Goal: Information Seeking & Learning: Learn about a topic

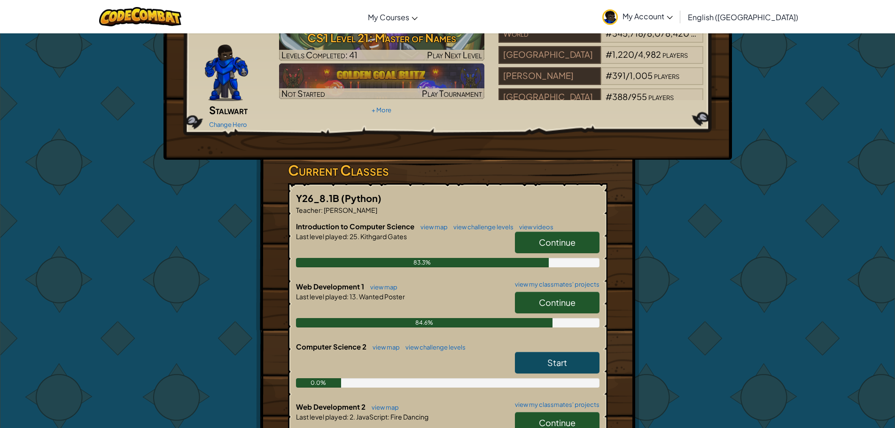
scroll to position [47, 0]
click at [539, 282] on link "view my classmates' projects" at bounding box center [554, 285] width 89 height 6
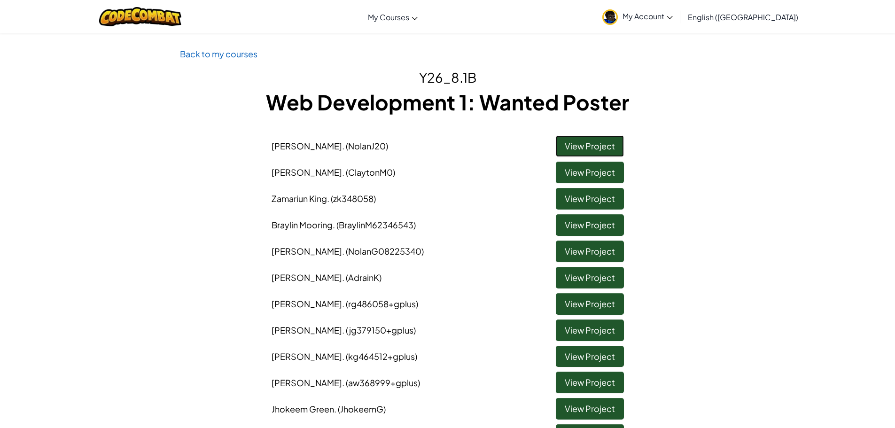
click at [607, 148] on link "View Project" at bounding box center [590, 146] width 68 height 22
click at [586, 199] on link "View Project" at bounding box center [590, 199] width 68 height 22
click at [215, 56] on link "Back to my courses" at bounding box center [219, 53] width 78 height 11
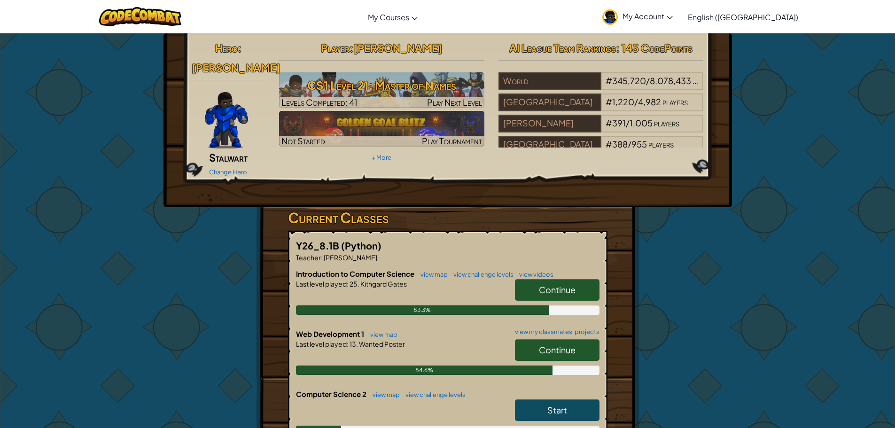
click at [530, 339] on link "Continue" at bounding box center [557, 350] width 85 height 22
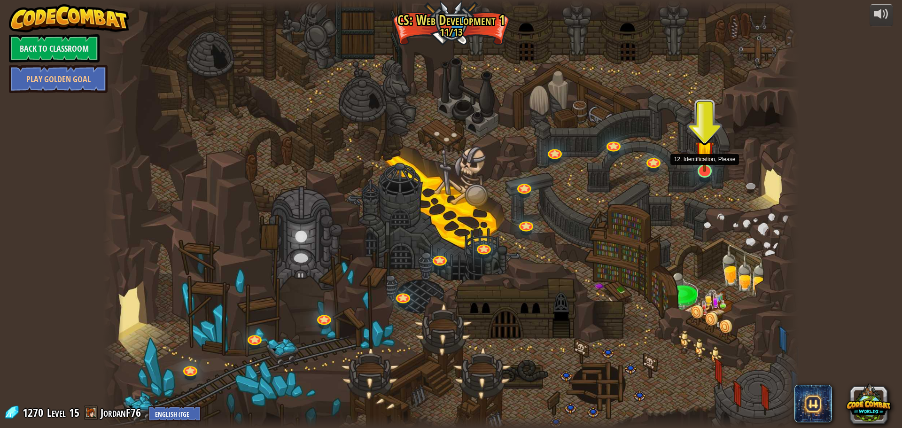
click at [704, 166] on img at bounding box center [704, 150] width 19 height 43
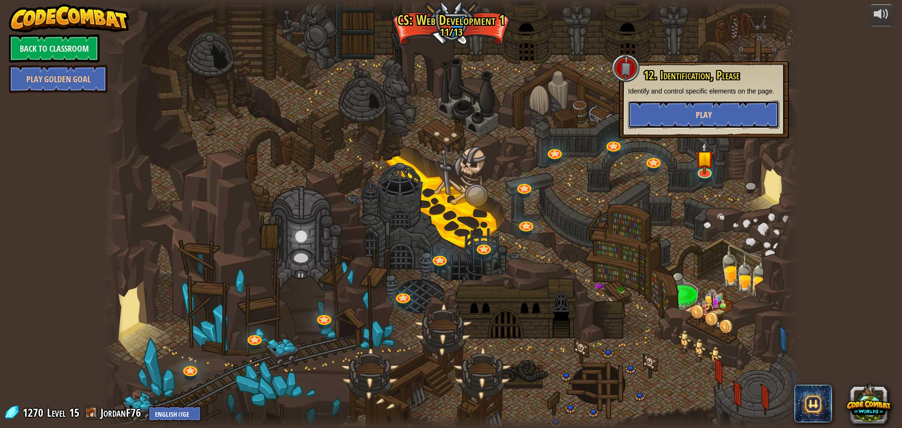
click at [761, 115] on button "Play" at bounding box center [703, 115] width 151 height 28
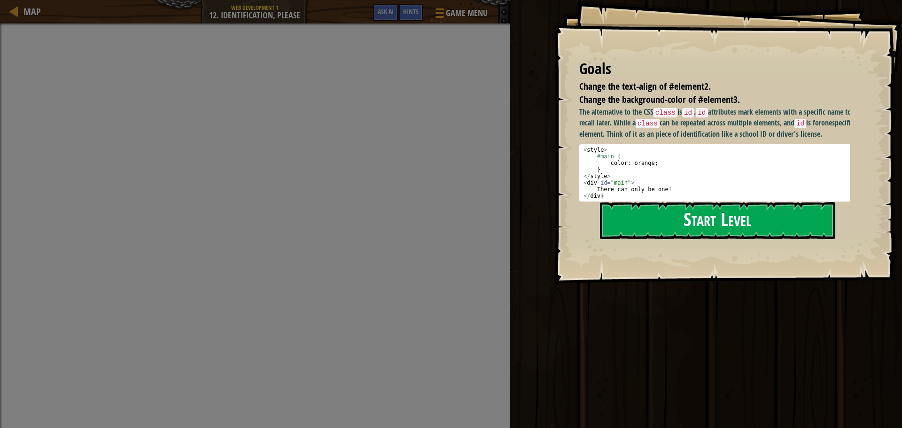
click at [736, 232] on button "Start Level" at bounding box center [717, 220] width 235 height 37
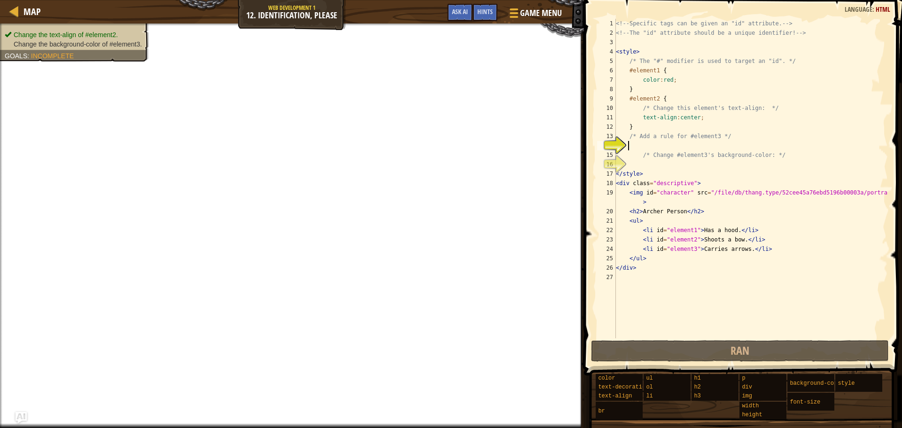
click at [684, 165] on div "<!-- Specific tags can be given an "id" attribute. --> <!-- The "id" attribute …" at bounding box center [751, 188] width 274 height 338
click at [669, 144] on div "<!-- Specific tags can be given an "id" attribute. --> <!-- The "id" attribute …" at bounding box center [751, 188] width 274 height 338
drag, startPoint x: 635, startPoint y: 137, endPoint x: 634, endPoint y: 147, distance: 10.3
click at [635, 147] on div "<!-- Specific tags can be given an "id" attribute. --> <!-- The "id" attribute …" at bounding box center [751, 188] width 274 height 338
type textarea "/* Add a rule for #element3 */"
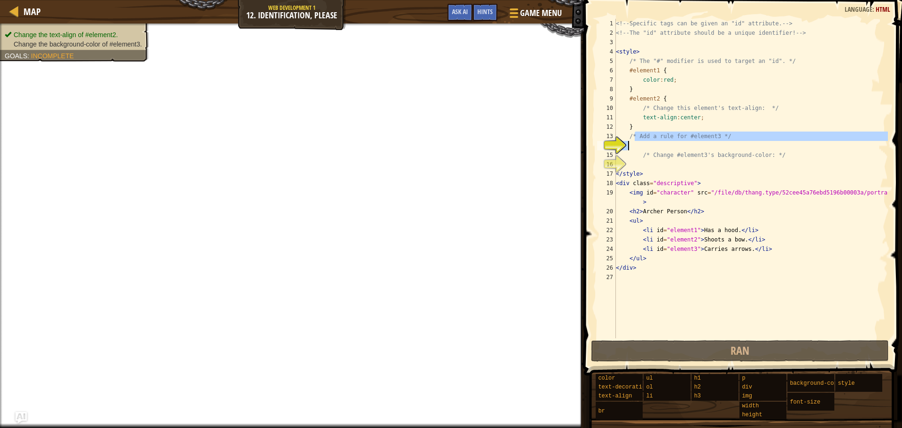
click at [634, 147] on div "<!-- Specific tags can be given an "id" attribute. --> <!-- The "id" attribute …" at bounding box center [751, 178] width 274 height 319
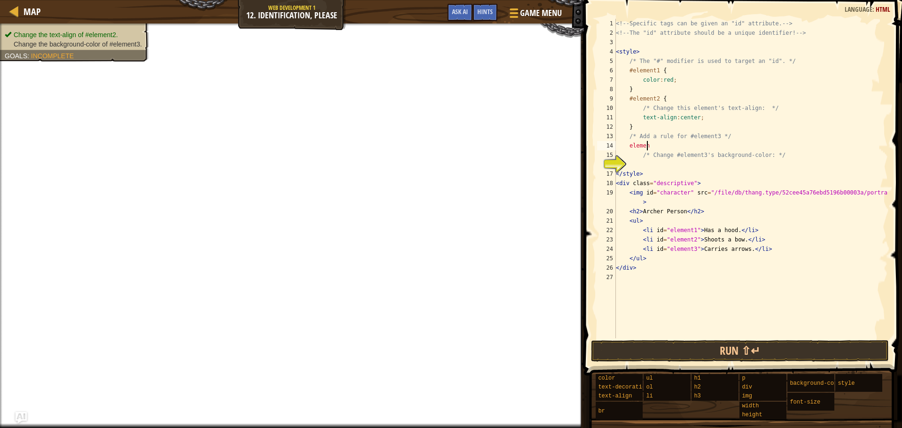
scroll to position [4, 2]
type textarea "e"
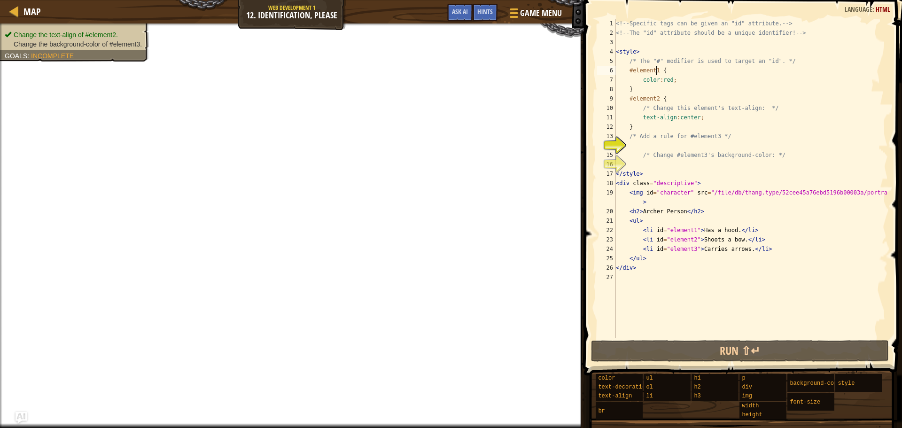
click at [656, 70] on div "<!-- Specific tags can be given an "id" attribute. --> <!-- The "id" attribute …" at bounding box center [751, 188] width 274 height 338
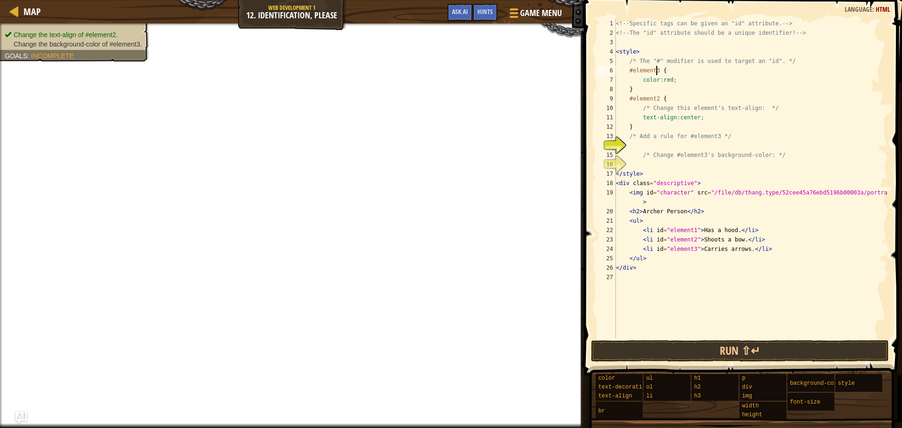
scroll to position [4, 3]
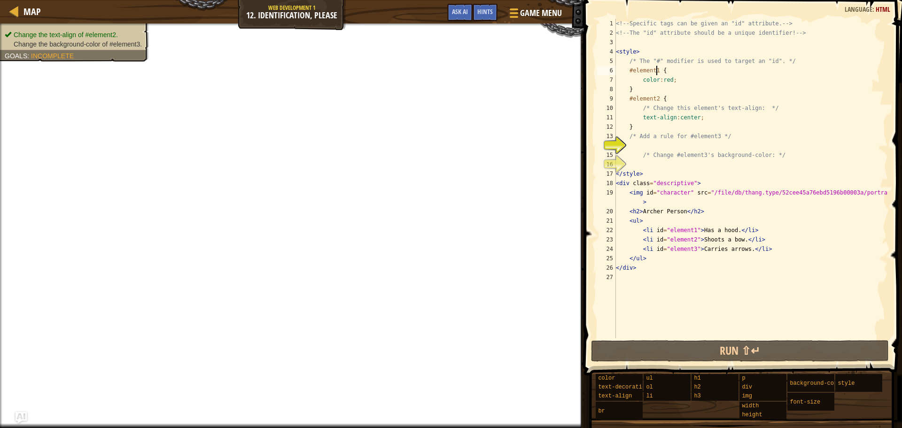
click at [668, 65] on div "<!-- Specific tags can be given an "id" attribute. --> <!-- The "id" attribute …" at bounding box center [751, 188] width 274 height 338
click at [673, 75] on div "<!-- Specific tags can be given an "id" attribute. --> <!-- The "id" attribute …" at bounding box center [751, 188] width 274 height 338
type textarea "#element1 {"
click at [116, 28] on div "Change the text-align of #element2. Change the background-color of #element3. G…" at bounding box center [69, 39] width 160 height 44
click at [119, 40] on span "Change the background-color of #element3." at bounding box center [78, 44] width 128 height 8
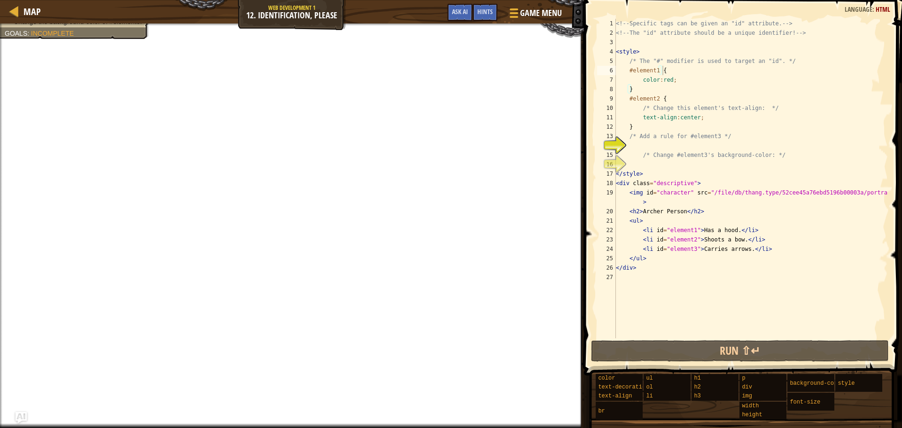
scroll to position [4, 0]
click at [667, 160] on div "<!-- Specific tags can be given an "id" attribute. --> <!-- The "id" attribute …" at bounding box center [751, 188] width 274 height 338
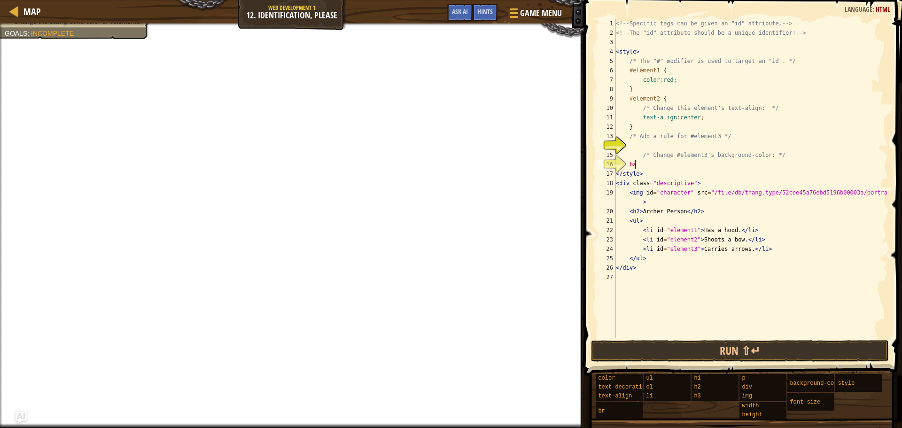
scroll to position [4, 1]
type textarea "b"
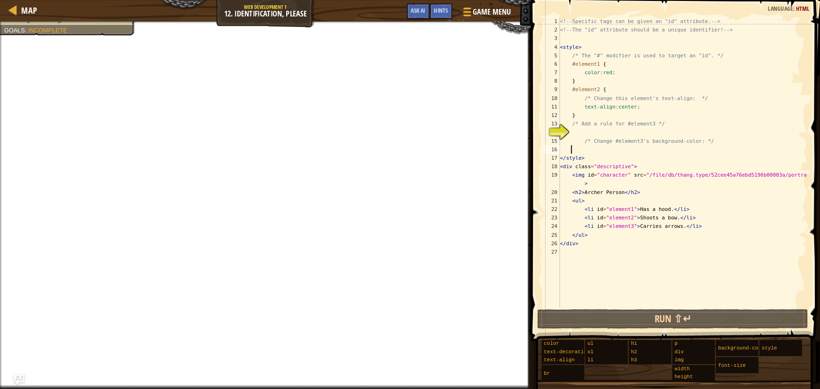
scroll to position [4, 0]
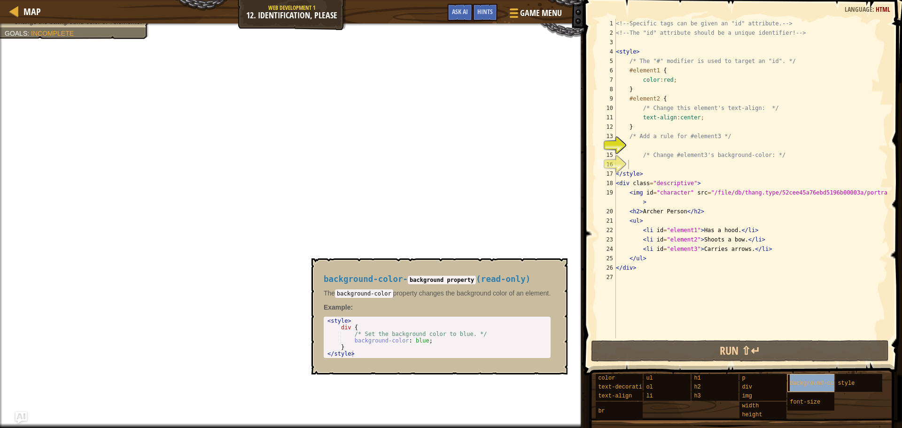
click at [804, 382] on span "background-color" at bounding box center [817, 383] width 54 height 7
click at [644, 163] on div "<!-- Specific tags can be given an "id" attribute. --> <!-- The "id" attribute …" at bounding box center [751, 188] width 274 height 338
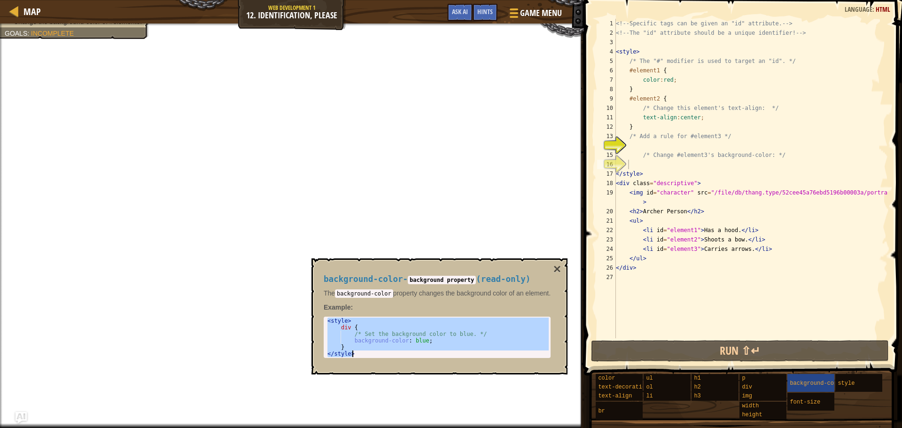
drag, startPoint x: 326, startPoint y: 323, endPoint x: 367, endPoint y: 351, distance: 50.3
click at [367, 351] on div "< style > div { /* Set the background color to blue. */ background-color : blue…" at bounding box center [437, 344] width 223 height 53
type textarea "} </style>"
click at [653, 166] on div "<!-- Specific tags can be given an "id" attribute. --> <!-- The "id" attribute …" at bounding box center [751, 188] width 274 height 338
paste textarea "</style>"
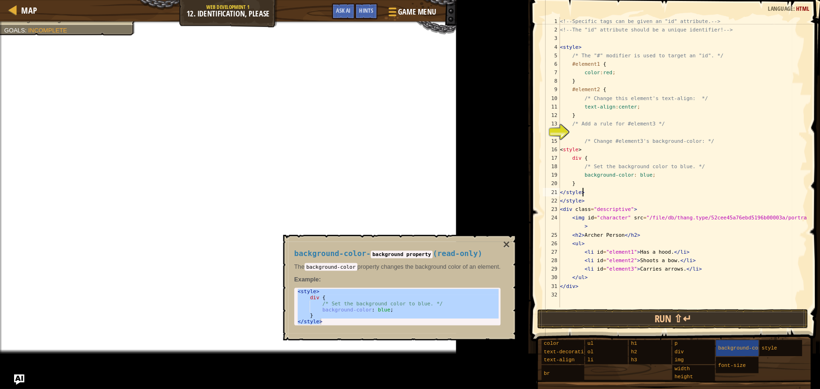
scroll to position [4, 0]
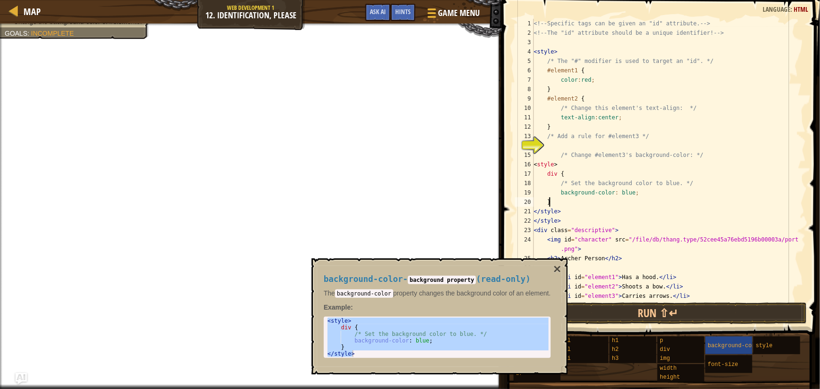
click at [620, 197] on div "<!-- Specific tags can be given an "id" attribute. --> <!-- The "id" attribute …" at bounding box center [665, 169] width 267 height 301
click at [635, 210] on div "<!-- Specific tags can be given an "id" attribute. --> <!-- The "id" attribute …" at bounding box center [665, 169] width 267 height 301
click at [627, 190] on div "<!-- Specific tags can be given an "id" attribute. --> <!-- The "id" attribute …" at bounding box center [665, 169] width 267 height 301
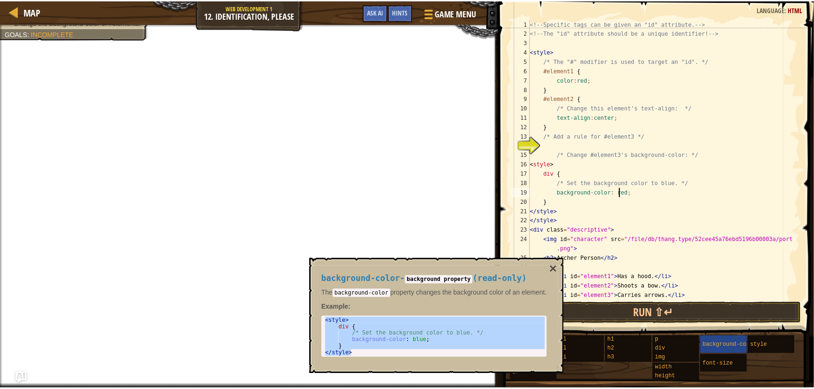
scroll to position [4, 7]
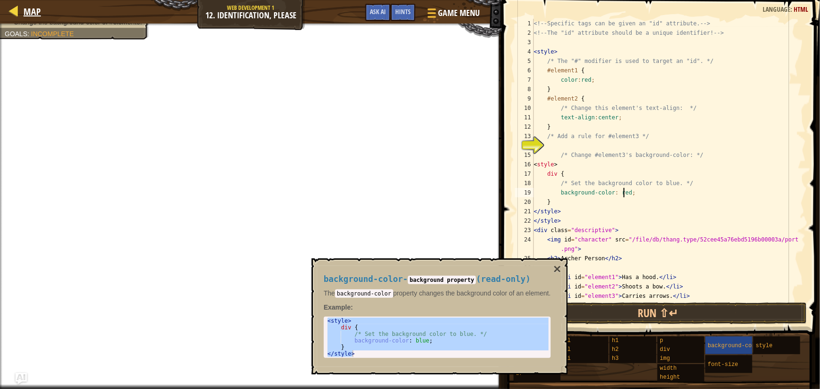
type textarea "background-color: red;"
click at [26, 18] on div "Map" at bounding box center [30, 11] width 22 height 23
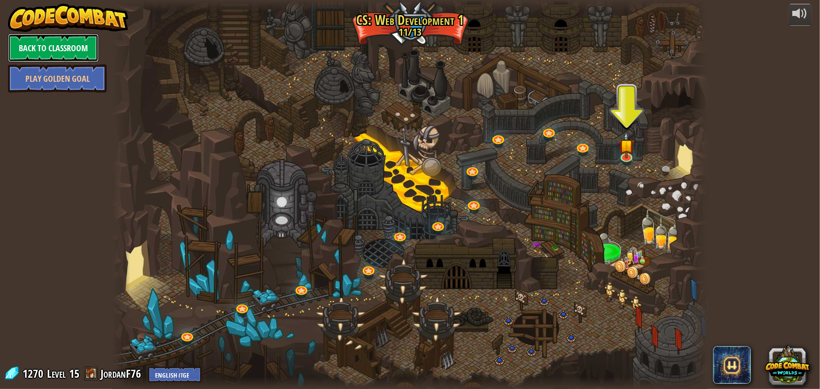
click at [65, 52] on link "Back to Classroom" at bounding box center [53, 48] width 91 height 28
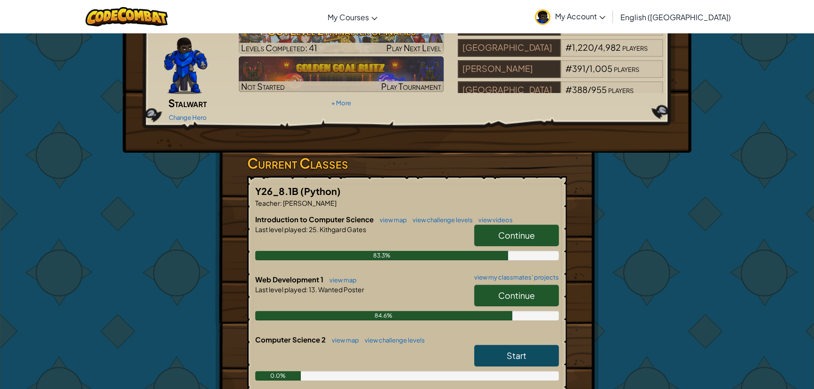
scroll to position [85, 0]
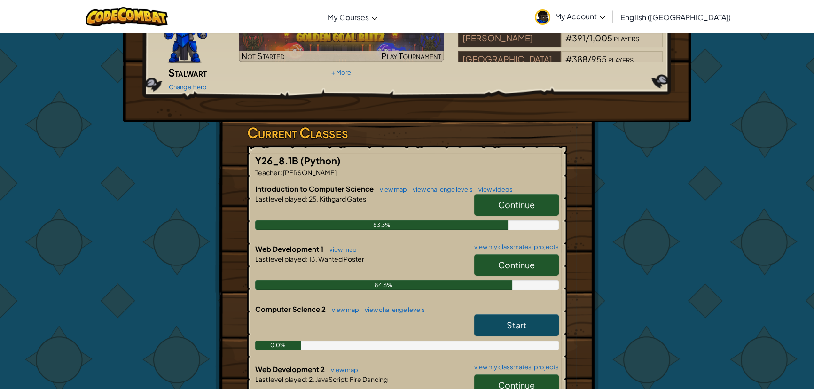
click at [519, 317] on link "Start" at bounding box center [516, 325] width 85 height 22
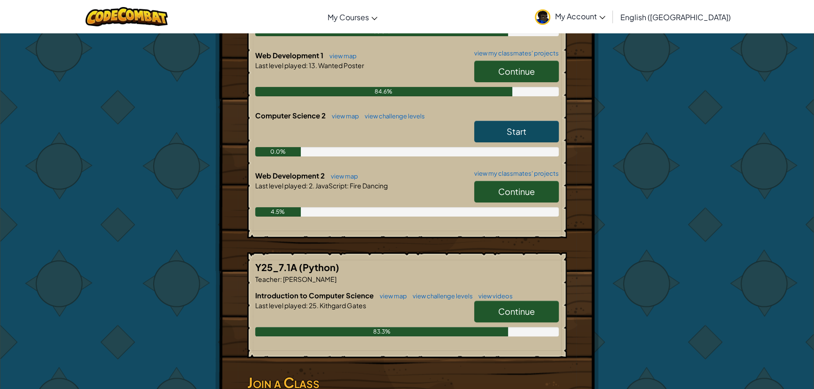
scroll to position [299, 0]
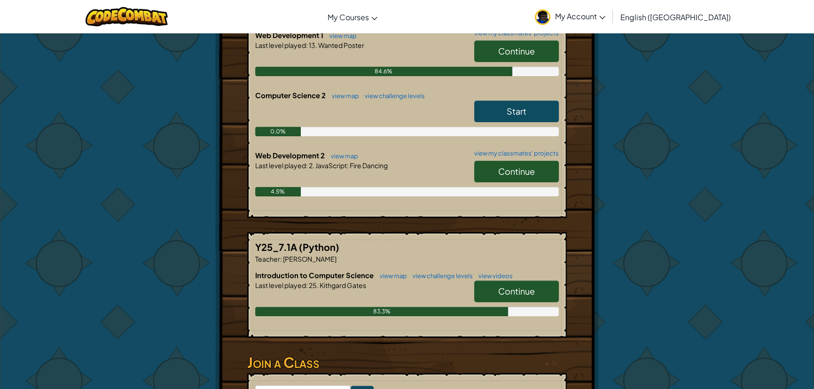
click at [499, 161] on link "Continue" at bounding box center [516, 172] width 85 height 22
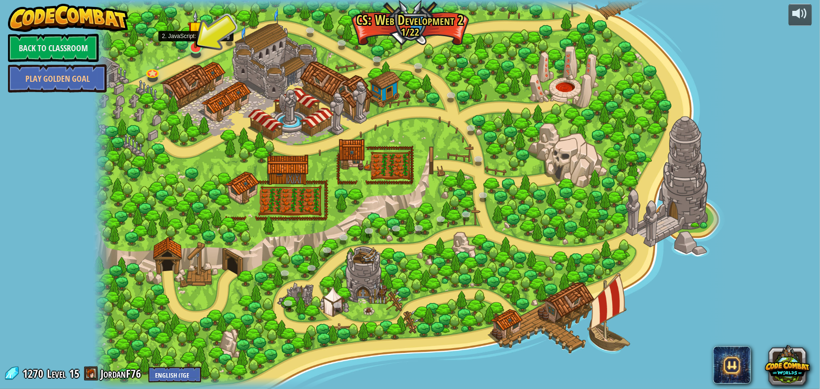
click at [190, 42] on img at bounding box center [195, 29] width 17 height 39
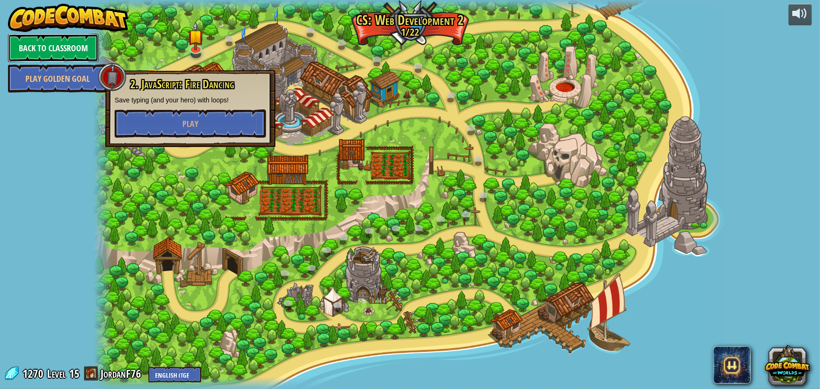
click at [91, 39] on link "Back to Classroom" at bounding box center [53, 48] width 91 height 28
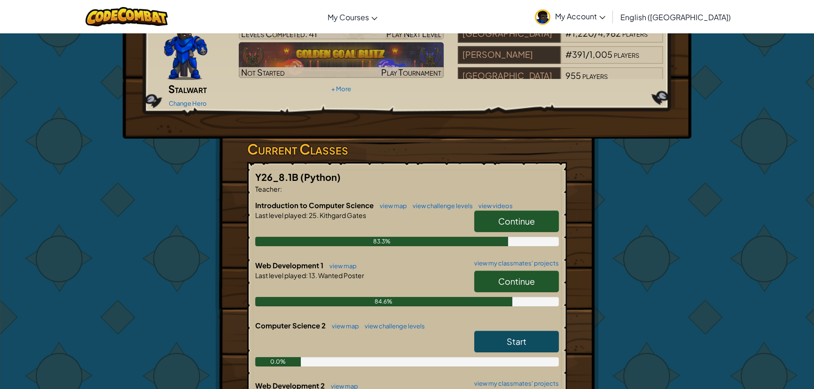
scroll to position [256, 0]
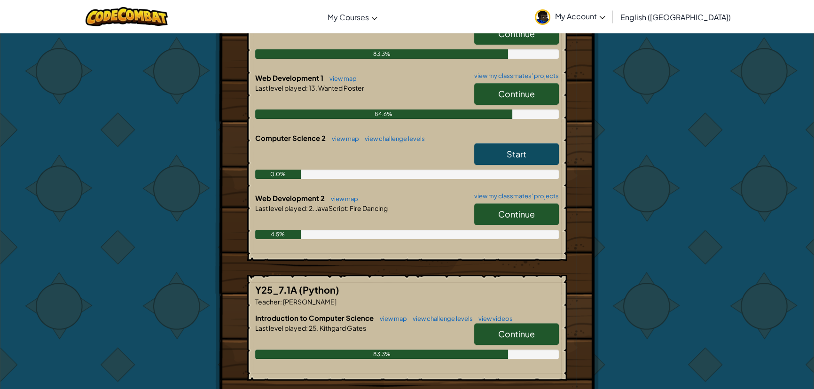
click at [512, 147] on link "Start" at bounding box center [516, 154] width 85 height 22
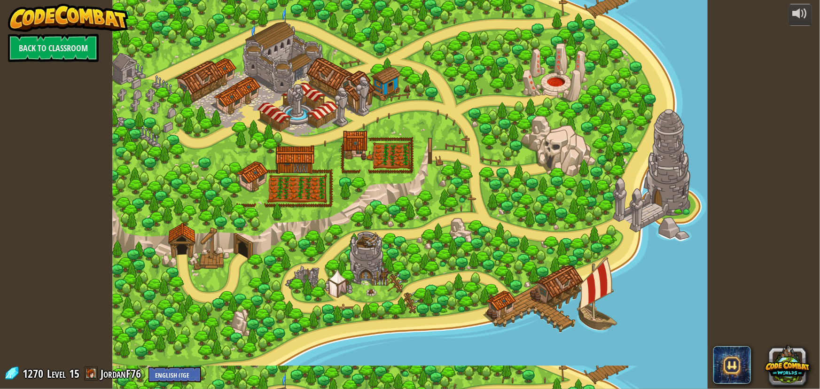
click at [487, 149] on div at bounding box center [409, 194] width 595 height 389
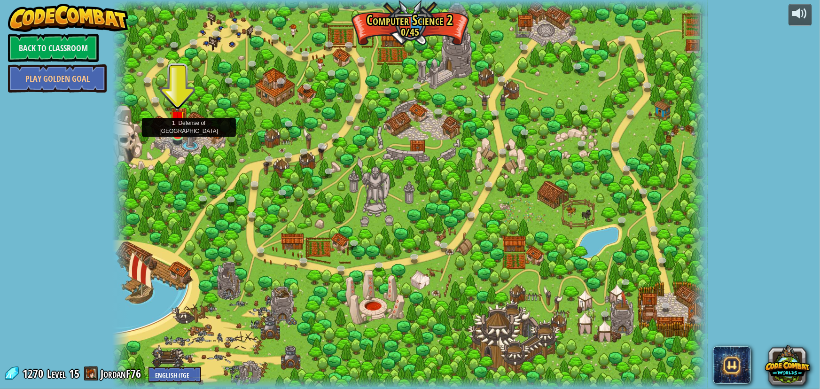
click at [174, 136] on img at bounding box center [178, 118] width 16 height 35
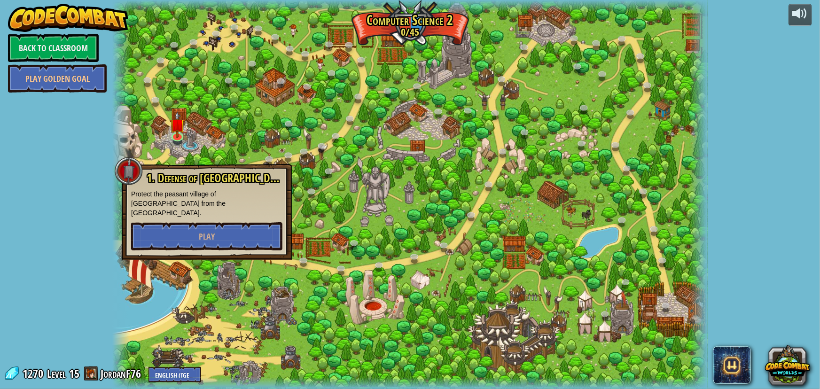
click at [217, 241] on div "1. Defense of Plainswood Protect the peasant village of [GEOGRAPHIC_DATA] from …" at bounding box center [207, 212] width 170 height 96
click at [224, 222] on button "Play" at bounding box center [206, 236] width 151 height 28
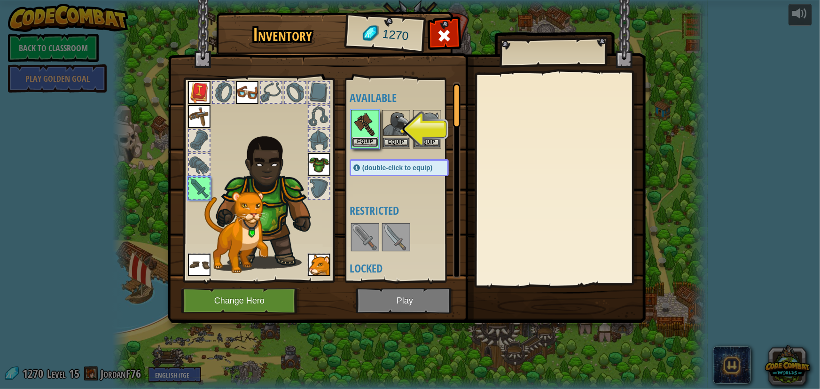
click at [364, 141] on button "Equip" at bounding box center [365, 142] width 26 height 10
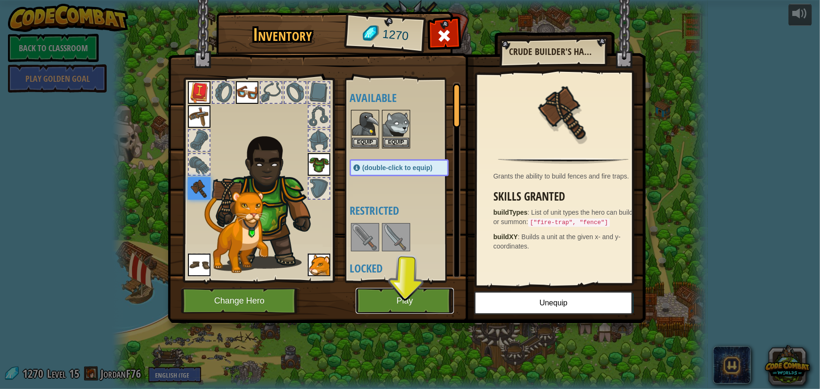
click at [404, 302] on button "Play" at bounding box center [405, 301] width 98 height 26
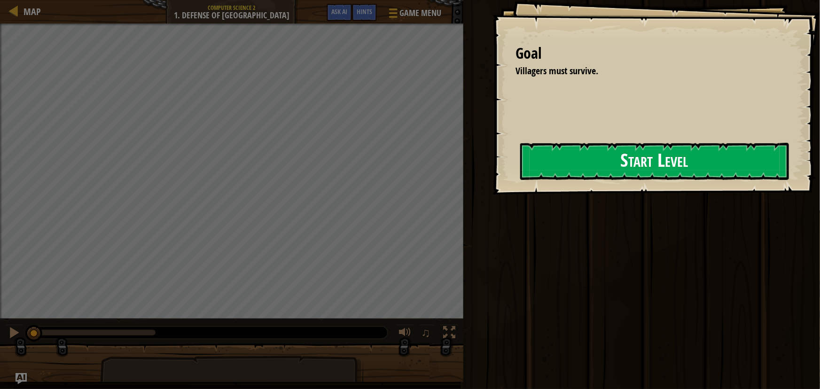
click at [597, 160] on button "Start Level" at bounding box center [654, 161] width 269 height 37
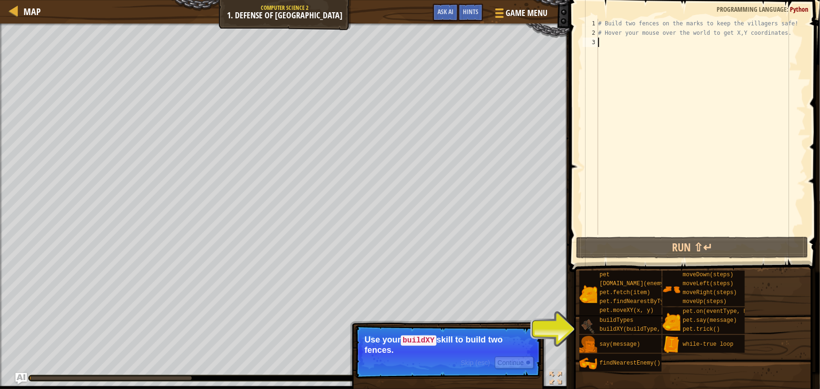
click at [580, 319] on div "Map Computer Science 2 1. Defense of Plainswood Game Menu Done Hints Ask AI 1 ה…" at bounding box center [410, 194] width 820 height 389
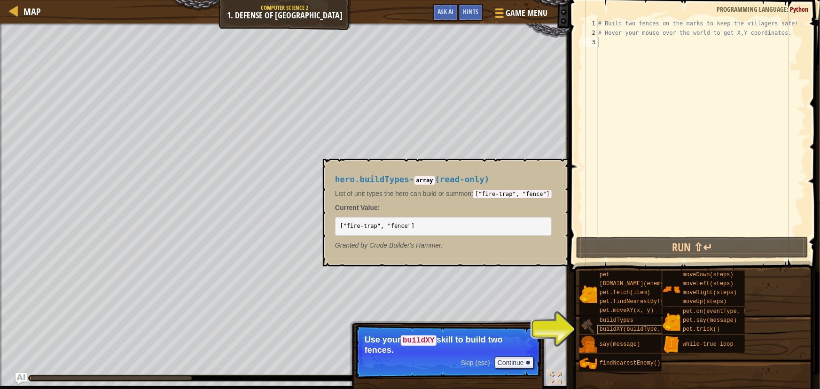
drag, startPoint x: 585, startPoint y: 319, endPoint x: 604, endPoint y: 329, distance: 20.6
click at [588, 322] on img at bounding box center [588, 326] width 18 height 18
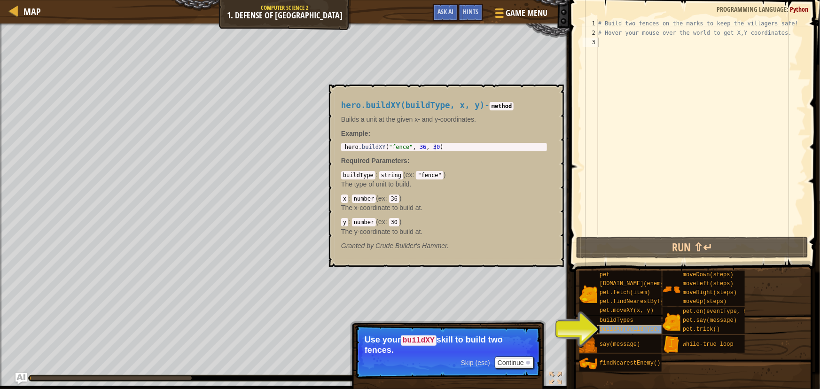
click at [604, 329] on span "buildXY(buildType, x, y)" at bounding box center [639, 329] width 81 height 7
click at [509, 359] on button "Continue" at bounding box center [514, 363] width 39 height 12
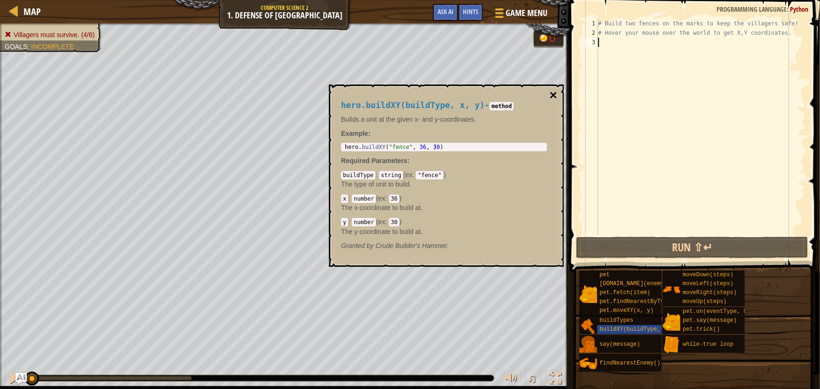
click at [551, 93] on button "×" at bounding box center [554, 95] width 8 height 13
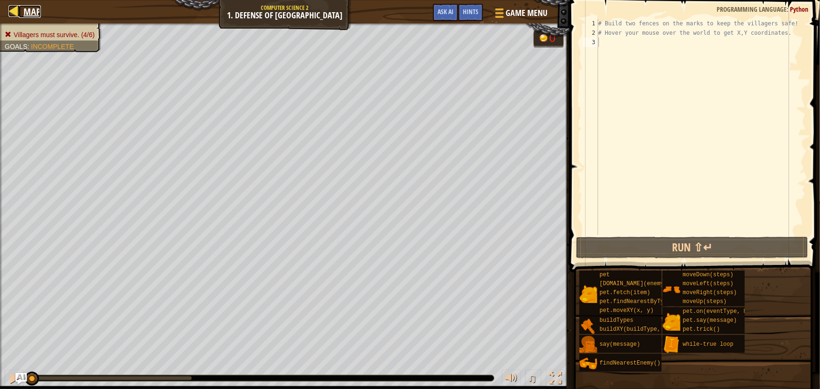
click at [17, 9] on div at bounding box center [14, 11] width 12 height 12
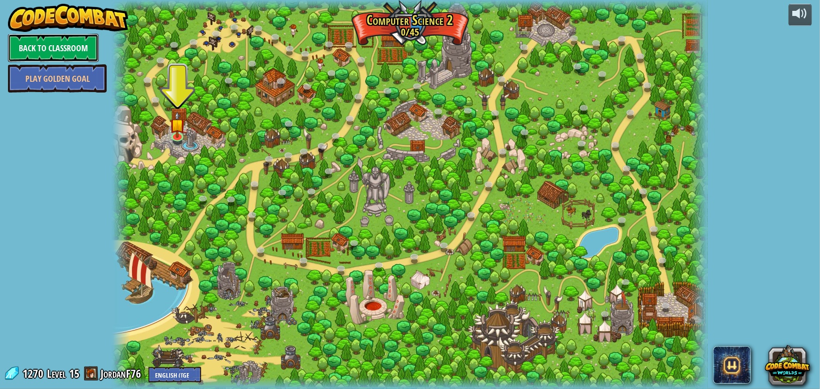
click at [54, 44] on link "Back to Classroom" at bounding box center [53, 48] width 91 height 28
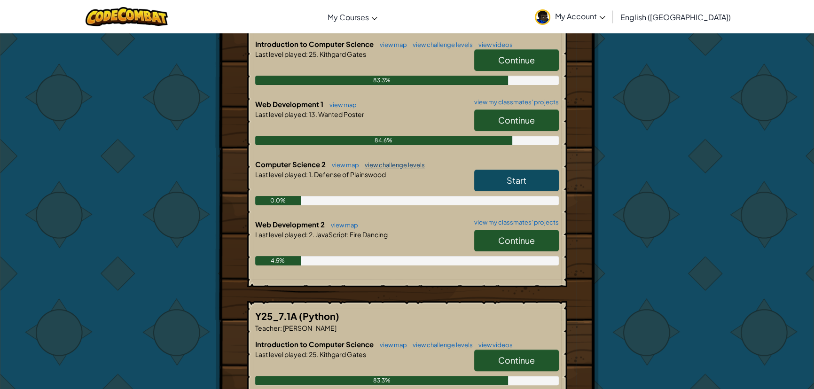
scroll to position [213, 0]
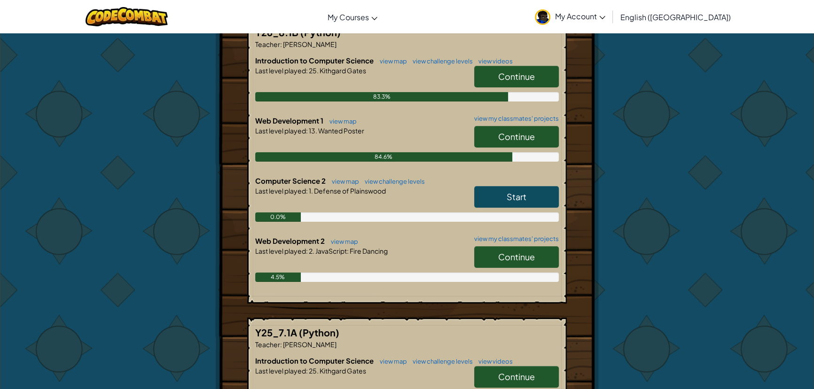
click at [498, 252] on div "Continue" at bounding box center [512, 259] width 94 height 26
click at [498, 249] on link "Continue" at bounding box center [516, 257] width 85 height 22
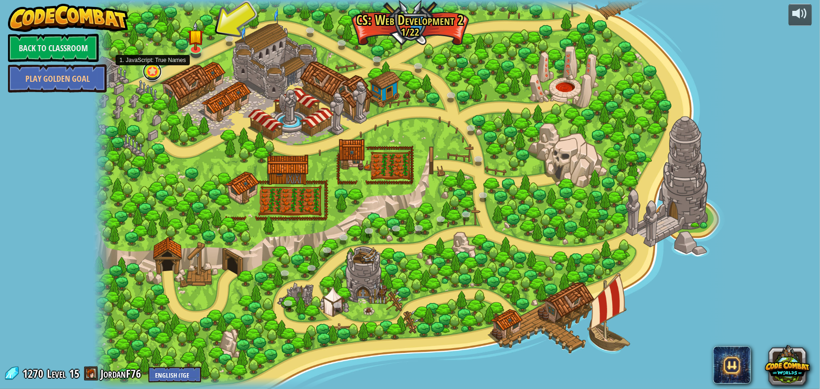
click at [154, 73] on link at bounding box center [152, 71] width 19 height 19
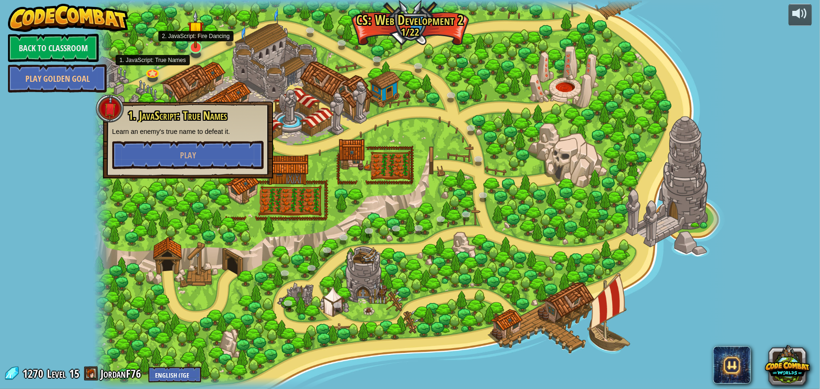
click at [192, 41] on img at bounding box center [195, 29] width 17 height 39
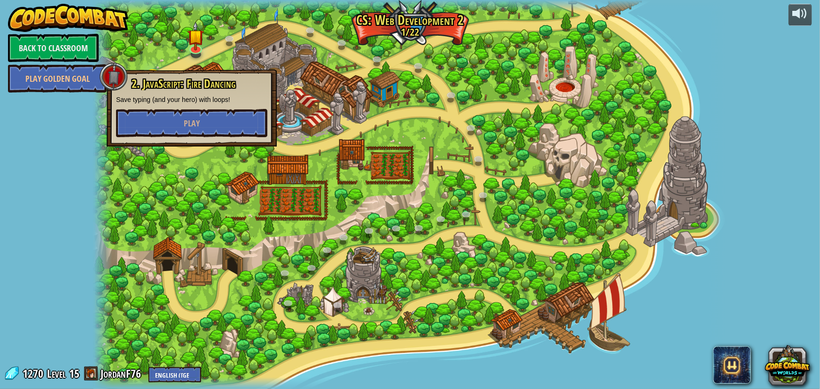
click at [163, 74] on div "2. JavaScript: Fire Dancing Save typing (and your hero) with loops! Play" at bounding box center [192, 108] width 170 height 77
click at [168, 54] on div at bounding box center [409, 194] width 633 height 389
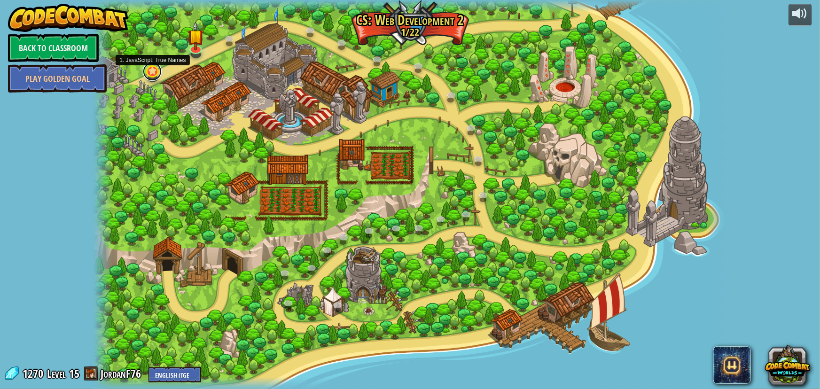
click at [147, 69] on link at bounding box center [152, 71] width 19 height 19
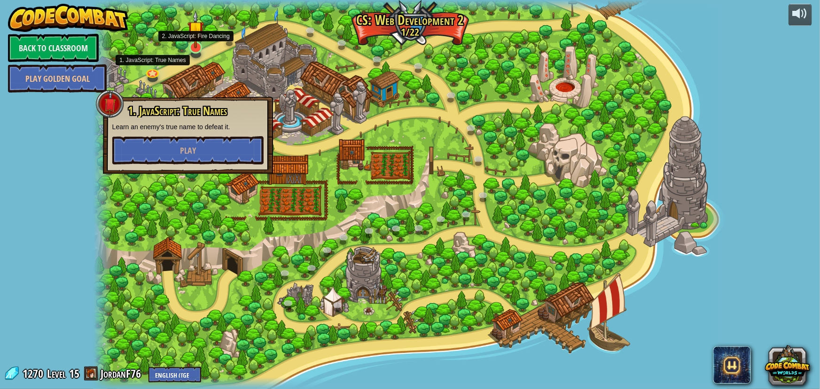
click at [197, 43] on img at bounding box center [195, 29] width 17 height 39
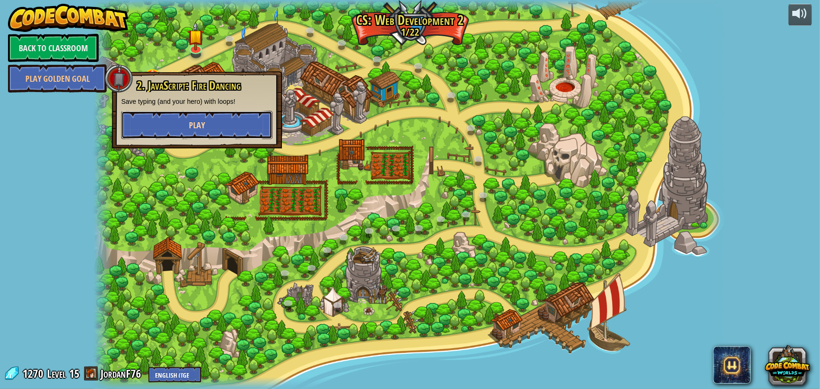
click at [197, 130] on span "Play" at bounding box center [197, 125] width 16 height 12
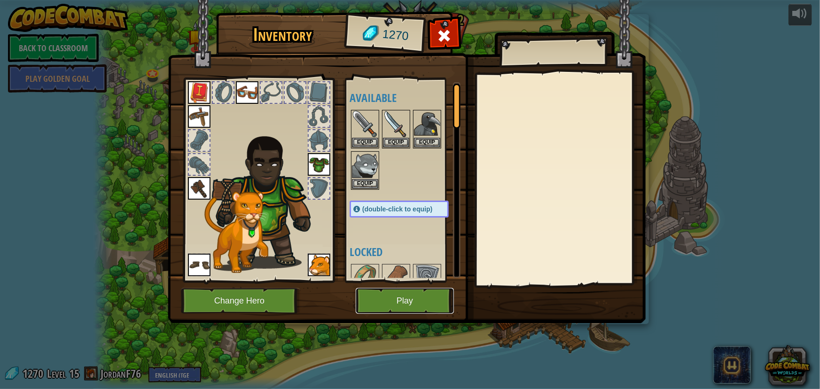
click at [376, 301] on button "Play" at bounding box center [405, 301] width 98 height 26
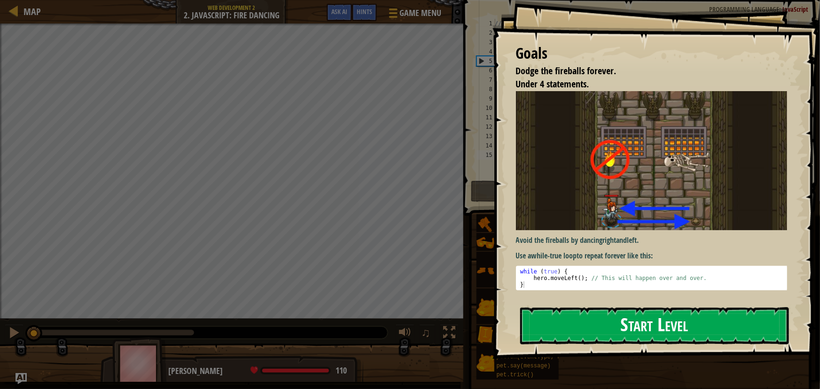
click at [559, 321] on button "Start Level" at bounding box center [654, 325] width 269 height 37
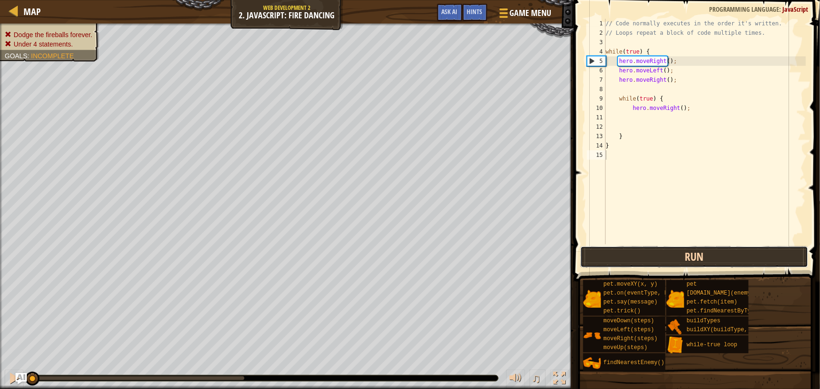
click at [694, 249] on button "Run" at bounding box center [694, 257] width 228 height 22
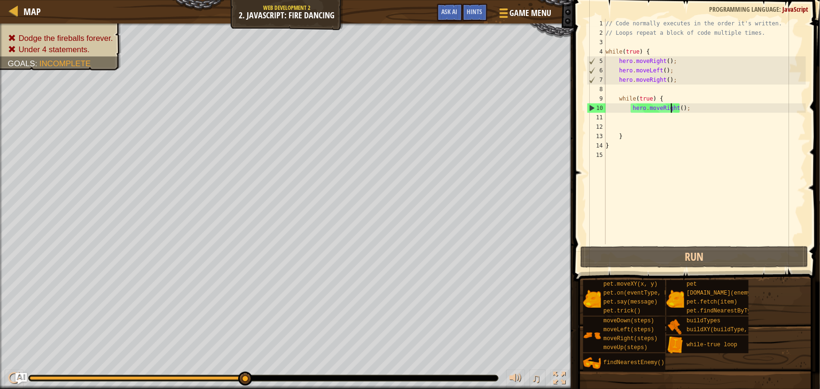
click at [672, 109] on div "// Code normally executes in the order it's written. // Loops repeat a block of…" at bounding box center [705, 141] width 202 height 244
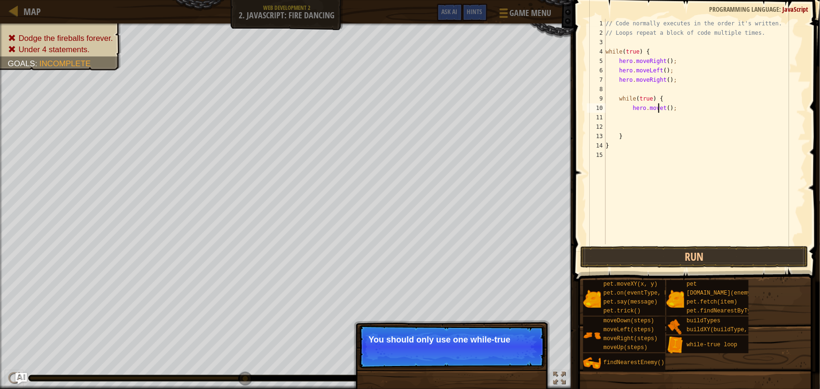
click at [659, 107] on div "// Code normally executes in the order it's written. // Loops repeat a block of…" at bounding box center [705, 141] width 202 height 244
click at [678, 109] on div "// Code normally executes in the order it's written. // Loops repeat a block of…" at bounding box center [705, 141] width 202 height 244
type textarea "h"
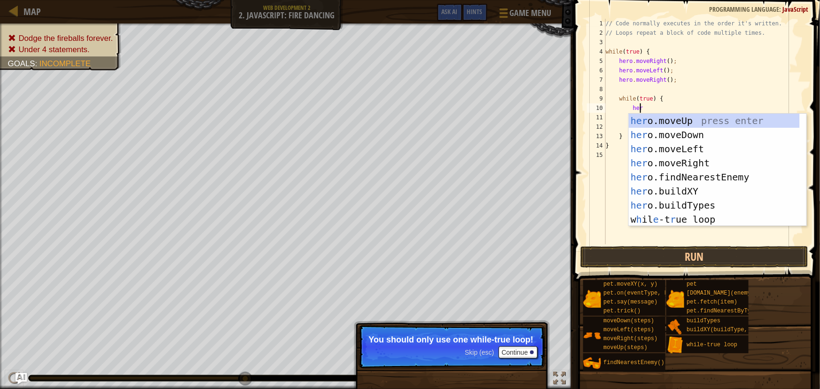
type textarea "hero"
click at [674, 145] on div "hero .moveUp press enter hero .moveDown press enter hero .moveLeft press enter …" at bounding box center [718, 184] width 178 height 141
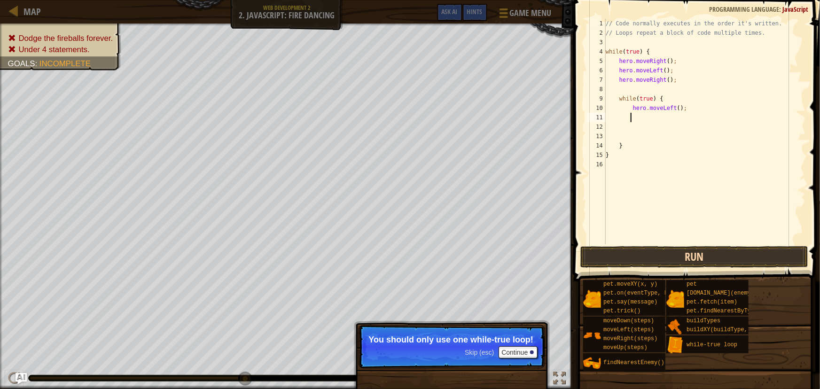
click at [658, 263] on div "1 2 3 4 5 6 7 8 9 10 11 12 13 14 15 16 // Code normally executes in the order i…" at bounding box center [695, 159] width 249 height 309
click at [654, 258] on button "Run" at bounding box center [694, 257] width 228 height 22
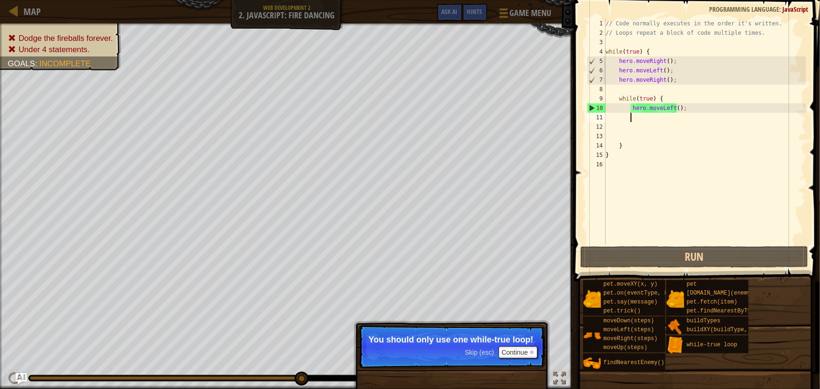
click at [683, 109] on div "// Code normally executes in the order it's written. // Loops repeat a block of…" at bounding box center [705, 141] width 202 height 244
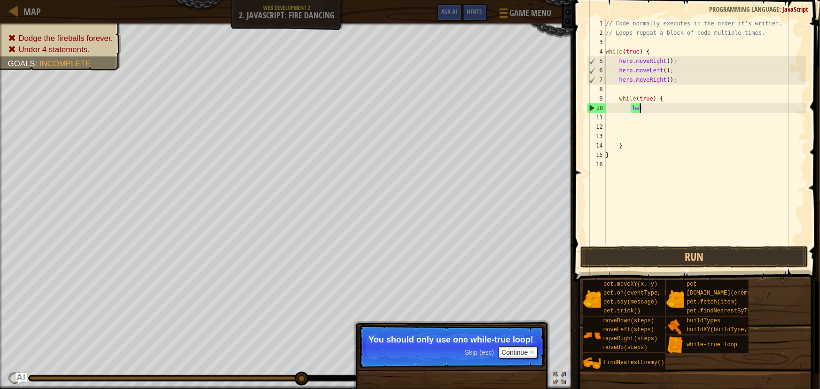
type textarea "h"
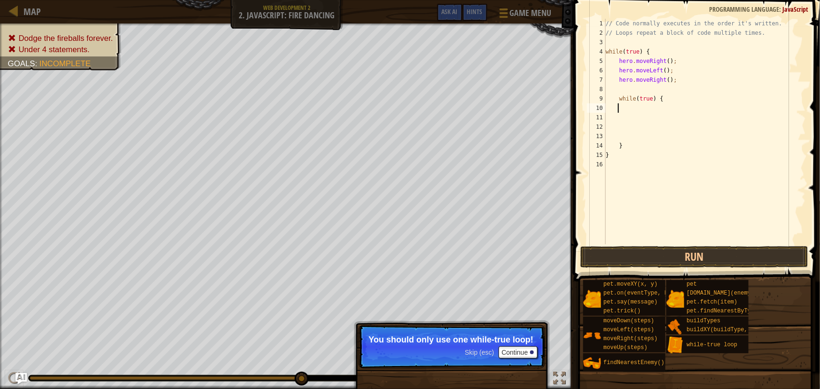
scroll to position [4, 0]
click at [676, 106] on div "// Code normally executes in the order it's written. // Loops repeat a block of…" at bounding box center [705, 141] width 202 height 244
click at [676, 100] on div "// Code normally executes in the order it's written. // Loops repeat a block of…" at bounding box center [705, 141] width 202 height 244
type textarea "w"
click at [661, 80] on div "// Code normally executes in the order it's written. // Loops repeat a block of…" at bounding box center [705, 141] width 202 height 244
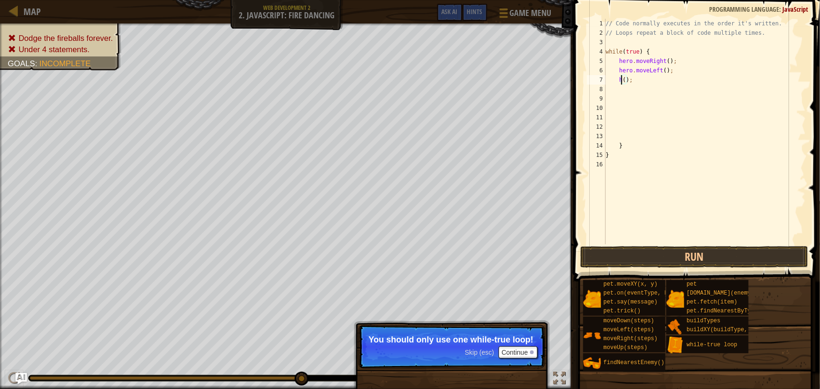
scroll to position [4, 1]
click at [635, 78] on div "// Code normally executes in the order it's written. // Loops repeat a block of…" at bounding box center [705, 141] width 202 height 244
type textarea "("
click at [773, 263] on button "Run" at bounding box center [694, 257] width 228 height 22
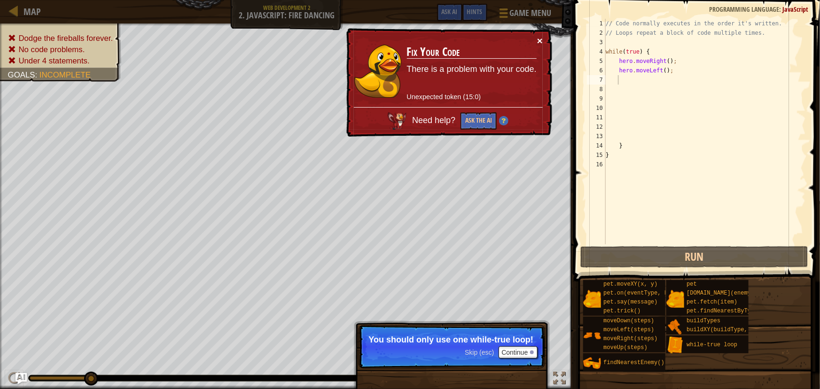
click at [541, 36] on button "×" at bounding box center [540, 41] width 6 height 10
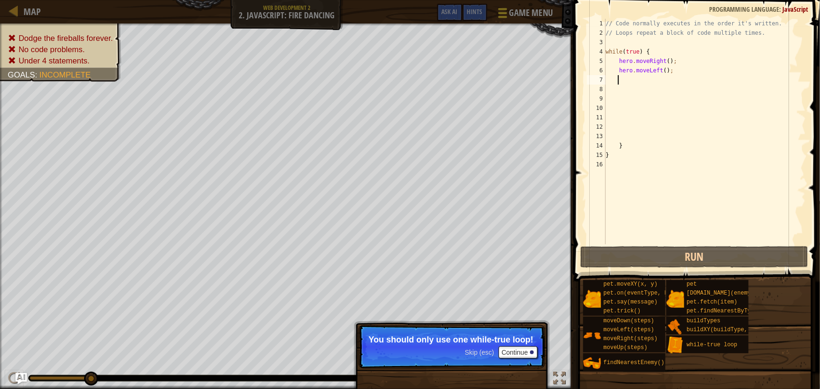
click at [509, 18] on span "Game Menu" at bounding box center [531, 13] width 44 height 13
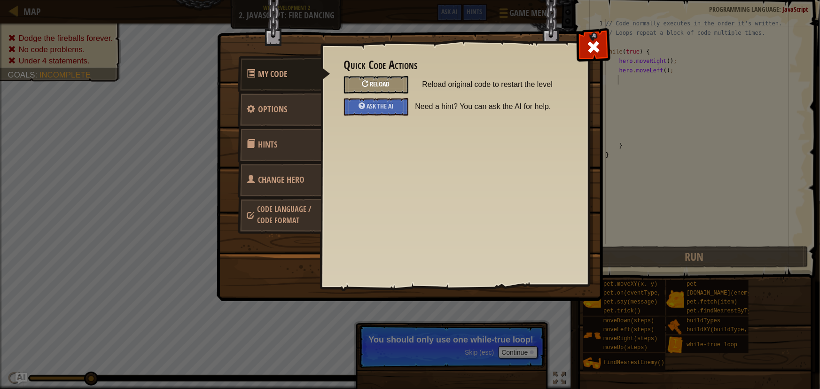
click at [363, 84] on div at bounding box center [365, 83] width 7 height 7
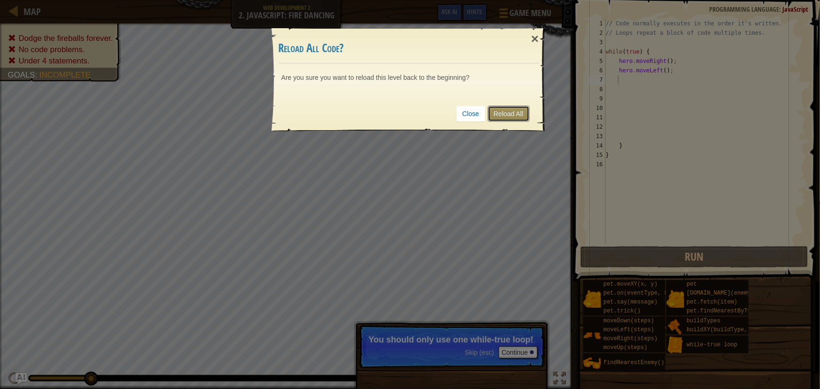
click at [491, 115] on link "Reload All" at bounding box center [509, 114] width 42 height 16
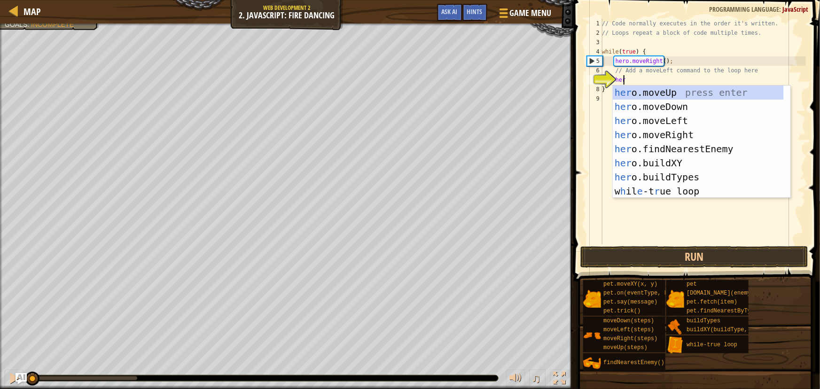
scroll to position [4, 1]
type textarea "hero"
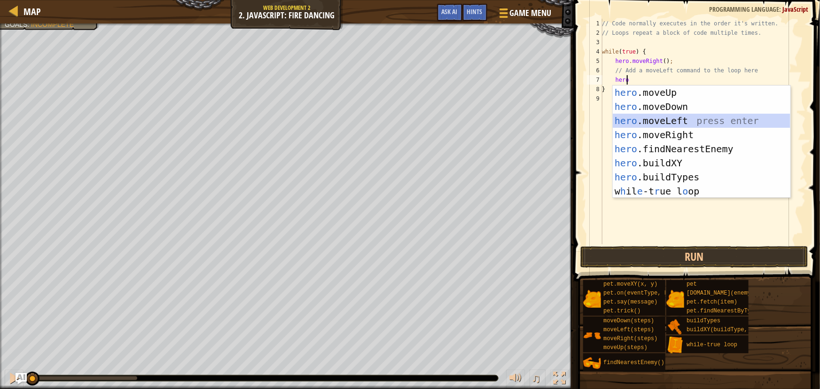
click at [649, 122] on div "hero .moveUp press enter hero .moveDown press enter hero .moveLeft press enter …" at bounding box center [702, 155] width 178 height 141
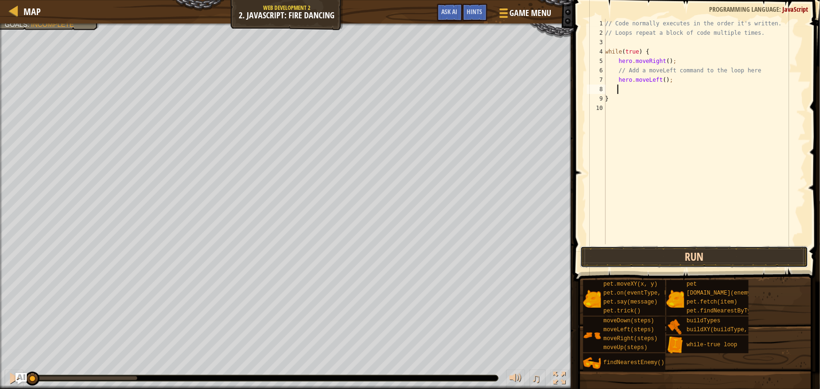
click at [733, 256] on button "Run" at bounding box center [694, 257] width 228 height 22
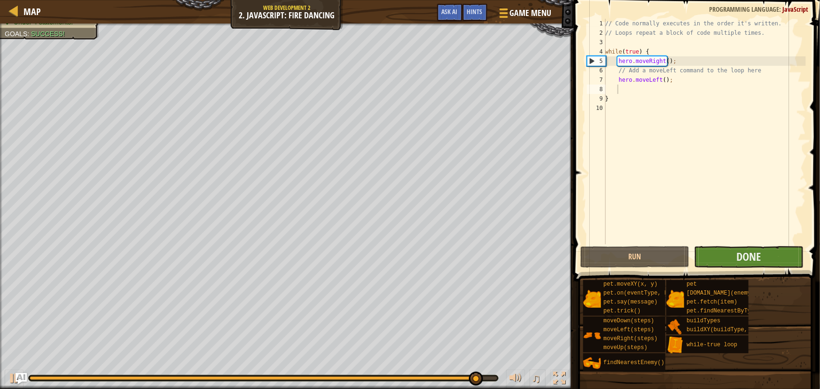
drag, startPoint x: 769, startPoint y: 271, endPoint x: 766, endPoint y: 264, distance: 8.0
click at [768, 265] on div "Hints 1 2 3 4 5 6 7 8 9 10 // Code normally executes in the order it's written.…" at bounding box center [695, 192] width 249 height 384
click at [766, 264] on button "Done" at bounding box center [748, 257] width 109 height 22
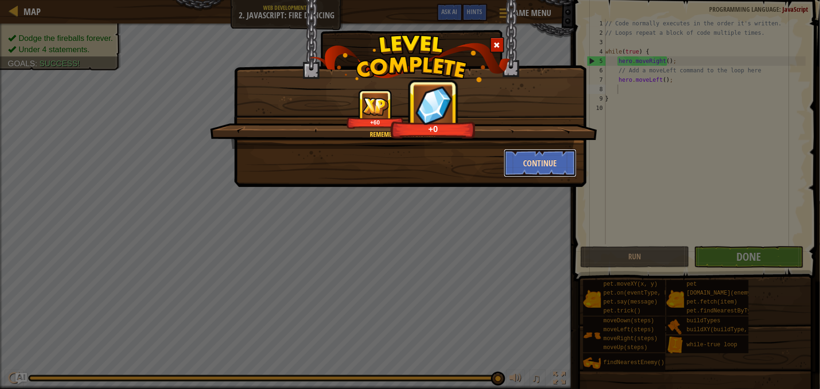
click at [531, 166] on button "Continue" at bounding box center [540, 163] width 73 height 28
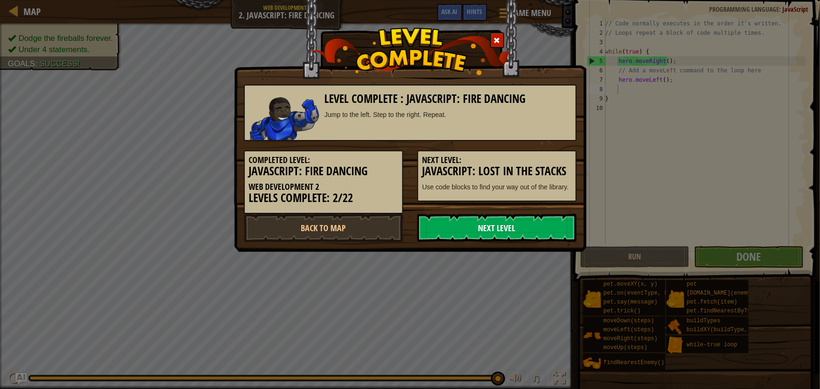
click at [504, 229] on link "Next Level" at bounding box center [496, 228] width 159 height 28
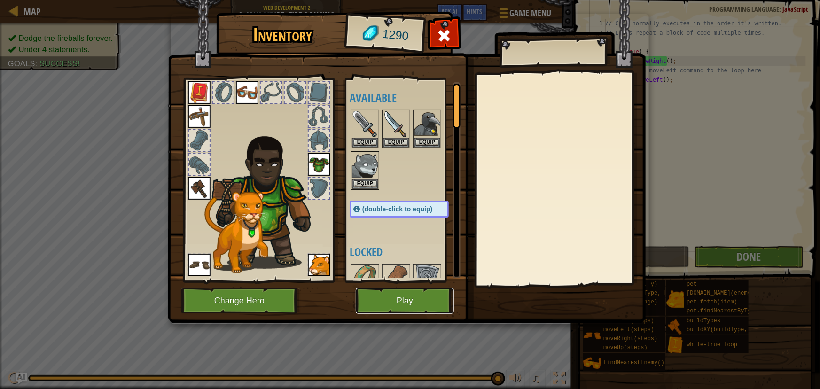
click at [432, 298] on button "Play" at bounding box center [405, 301] width 98 height 26
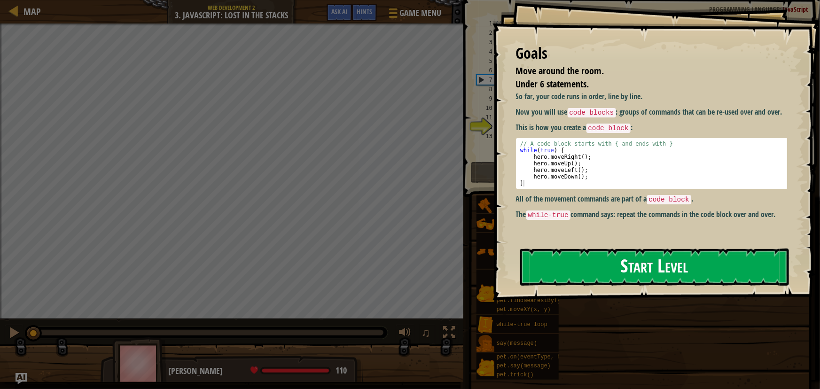
click at [551, 255] on button "Start Level" at bounding box center [654, 267] width 269 height 37
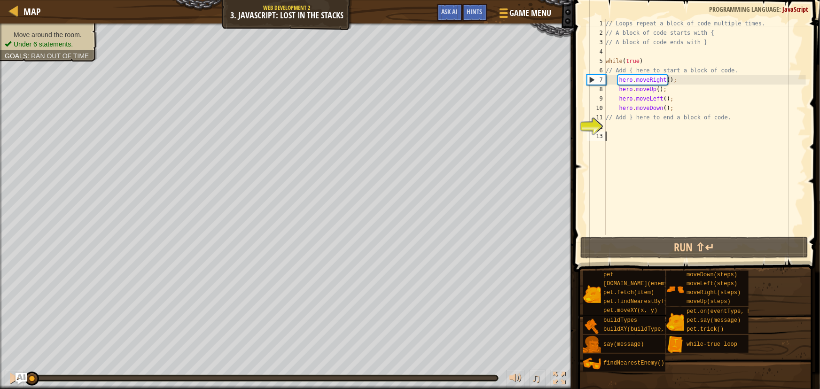
click at [612, 134] on div "// Loops repeat a block of code multiple times. // A block of code starts with …" at bounding box center [705, 136] width 202 height 235
click at [612, 125] on div "// Loops repeat a block of code multiple times. // A block of code starts with …" at bounding box center [705, 136] width 202 height 235
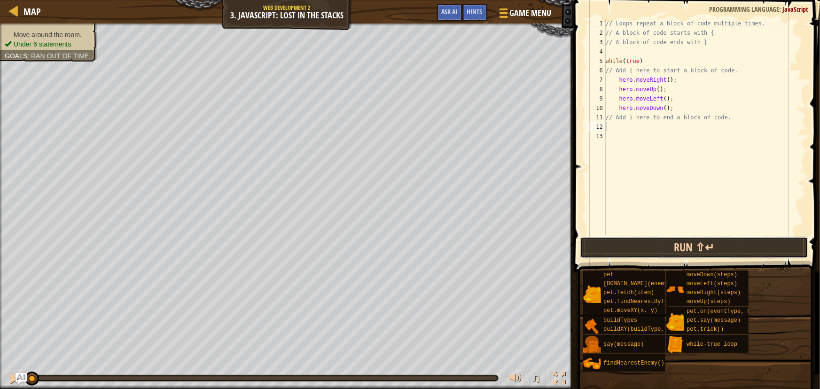
click at [637, 237] on button "Run ⇧↵" at bounding box center [694, 248] width 228 height 22
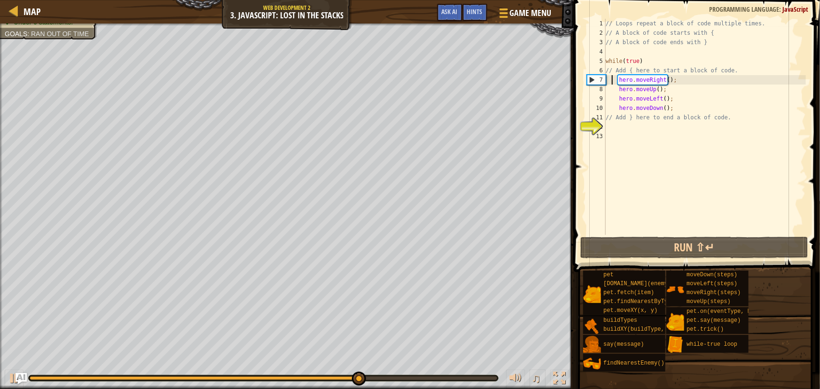
click at [611, 80] on div "// Loops repeat a block of code multiple times. // A block of code starts with …" at bounding box center [705, 136] width 202 height 235
click at [614, 81] on div "// Loops repeat a block of code multiple times. // A block of code starts with …" at bounding box center [705, 136] width 202 height 235
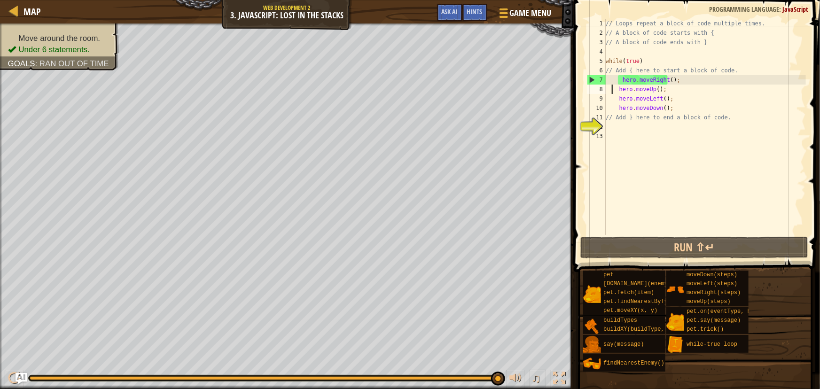
click at [612, 88] on div "// Loops repeat a block of code multiple times. // A block of code starts with …" at bounding box center [705, 136] width 202 height 235
click at [614, 89] on div "// Loops repeat a block of code multiple times. // A block of code starts with …" at bounding box center [705, 136] width 202 height 235
click at [618, 86] on div "// Loops repeat a block of code multiple times. // A block of code starts with …" at bounding box center [705, 136] width 202 height 235
click at [639, 57] on div "// Loops repeat a block of code multiple times. // A block of code starts with …" at bounding box center [705, 136] width 202 height 235
drag, startPoint x: 645, startPoint y: 60, endPoint x: 650, endPoint y: 65, distance: 6.3
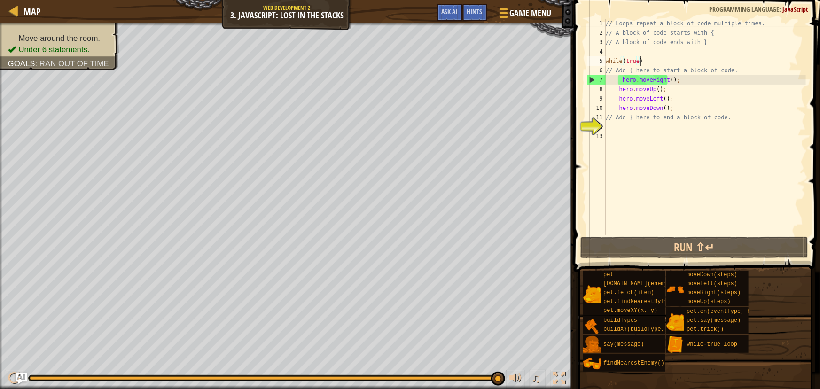
click at [649, 64] on div "// Loops repeat a block of code multiple times. // A block of code starts with …" at bounding box center [705, 136] width 202 height 235
click at [676, 80] on div "// Loops repeat a block of code multiple times. // A block of code starts with …" at bounding box center [705, 136] width 202 height 235
type textarea "hero.moveRight();"
click at [612, 78] on div "// Loops repeat a block of code multiple times. // A block of code starts with …" at bounding box center [705, 136] width 202 height 235
click at [618, 80] on div "// Loops repeat a block of code multiple times. // A block of code starts with …" at bounding box center [705, 136] width 202 height 235
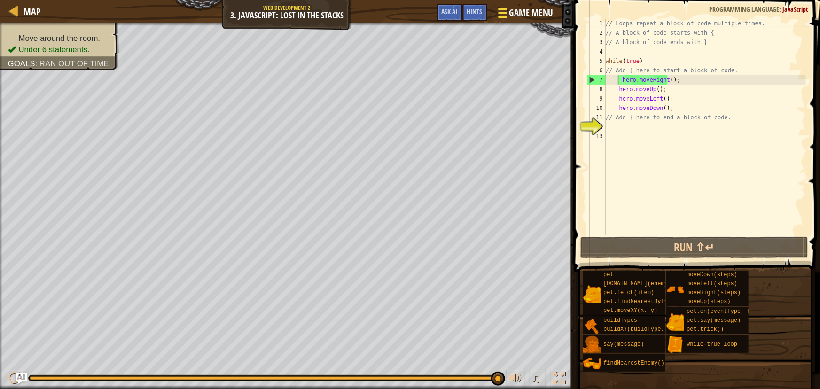
click at [506, 11] on div at bounding box center [502, 13] width 13 height 14
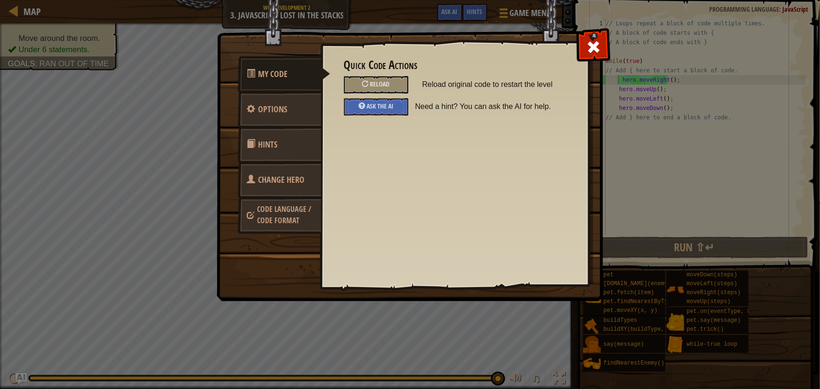
click at [390, 75] on div "Quick Code Actions Reload Reload original code to restart the level Ask the AI …" at bounding box center [454, 87] width 221 height 57
click at [391, 78] on div "Reload" at bounding box center [376, 84] width 64 height 17
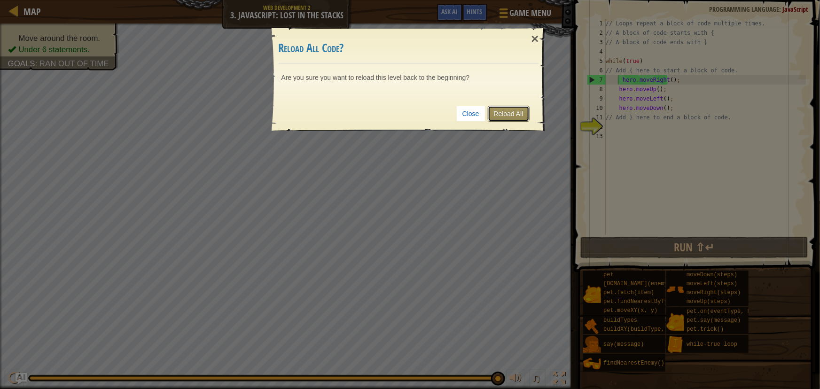
click at [509, 118] on link "Reload All" at bounding box center [509, 114] width 42 height 16
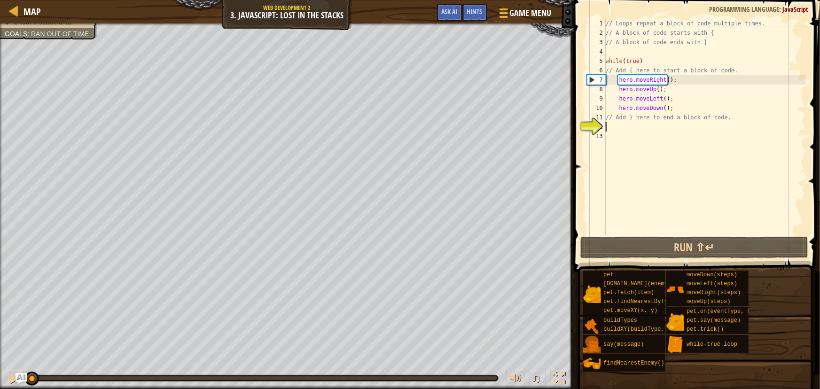
click at [662, 62] on div "// Loops repeat a block of code multiple times. // A block of code starts with …" at bounding box center [705, 136] width 202 height 235
type textarea "while(true)"
click at [611, 132] on div "// Loops repeat a block of code multiple times. // A block of code starts with …" at bounding box center [705, 136] width 202 height 235
click at [616, 117] on div "// Loops repeat a block of code multiple times. // A block of code starts with …" at bounding box center [705, 136] width 202 height 235
type textarea "// Add } here to end a block of code."
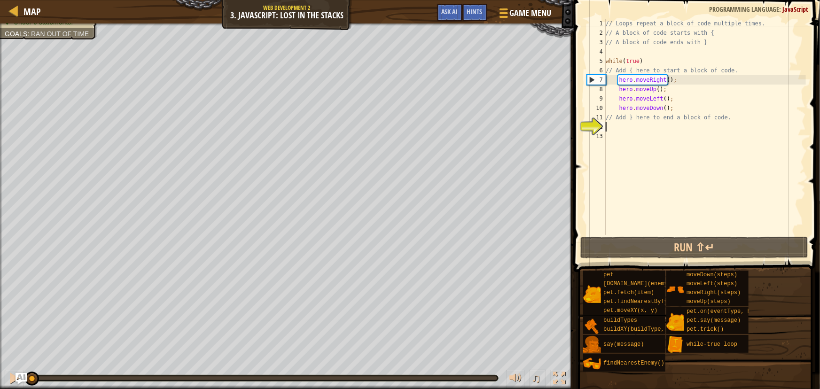
click at [615, 127] on div "// Loops repeat a block of code multiple times. // A block of code starts with …" at bounding box center [705, 136] width 202 height 235
click at [649, 90] on div "// Loops repeat a block of code multiple times. // A block of code starts with …" at bounding box center [705, 136] width 202 height 235
click at [649, 89] on div "// Loops repeat a block of code multiple times. // A block of code starts with …" at bounding box center [705, 136] width 202 height 235
click at [651, 90] on div "// Loops repeat a block of code multiple times. // A block of code starts with …" at bounding box center [705, 136] width 202 height 235
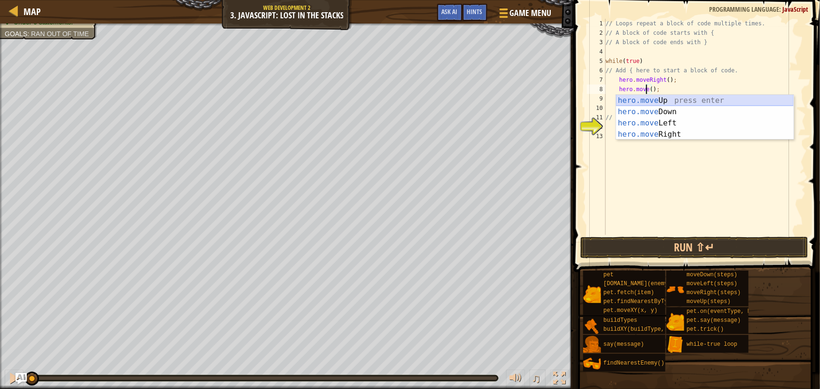
click at [673, 97] on div "hero.move Up press enter hero.move Down press enter hero.move Left press enter …" at bounding box center [705, 129] width 178 height 68
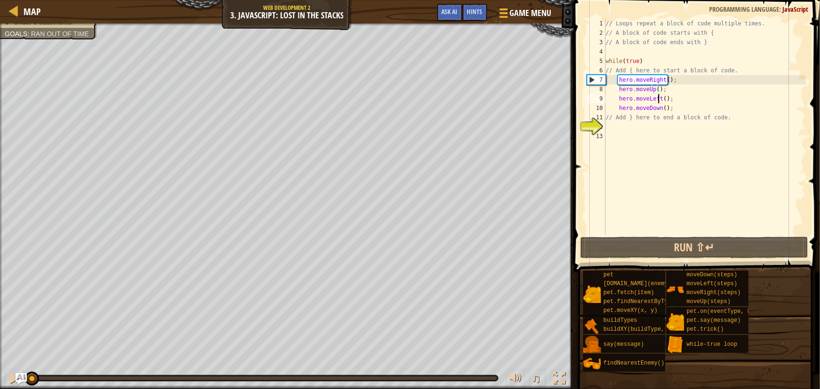
click at [657, 98] on div "// Loops repeat a block of code multiple times. // A block of code starts with …" at bounding box center [705, 136] width 202 height 235
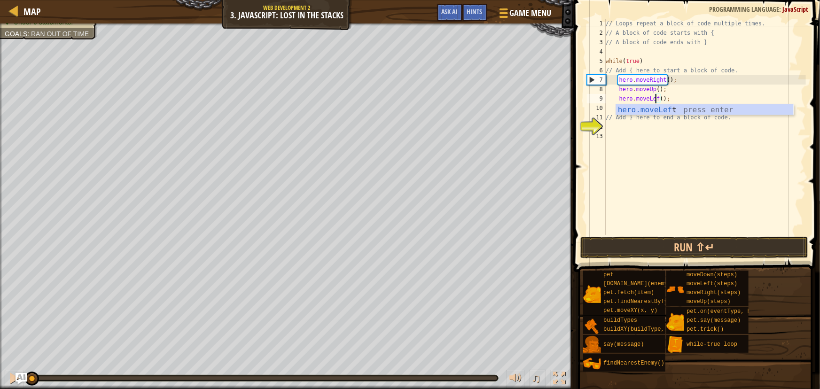
type textarea "hero.moveLe();"
click at [502, 12] on span at bounding box center [502, 13] width 9 height 2
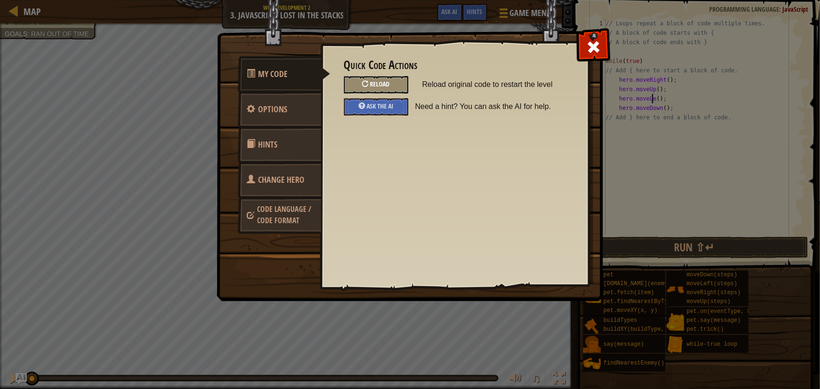
click at [386, 82] on span "Reload" at bounding box center [380, 83] width 20 height 9
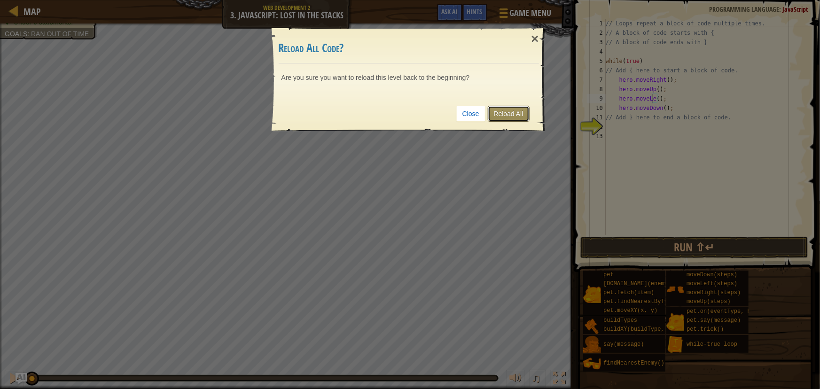
click at [509, 112] on link "Reload All" at bounding box center [509, 114] width 42 height 16
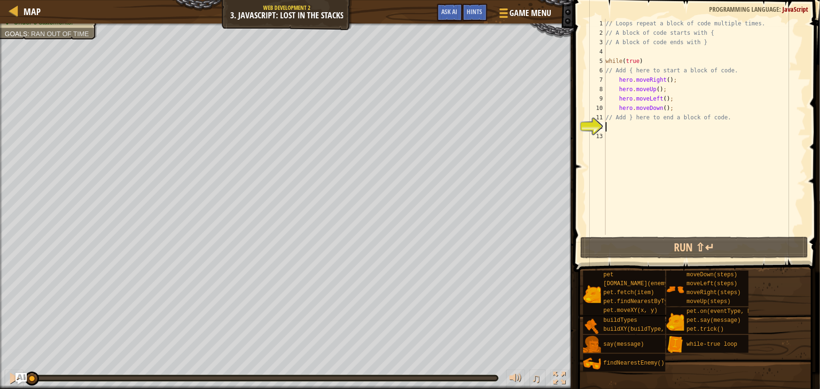
click at [610, 126] on div "// Loops repeat a block of code multiple times. // A block of code starts with …" at bounding box center [705, 136] width 202 height 235
drag, startPoint x: 609, startPoint y: 127, endPoint x: 604, endPoint y: 123, distance: 7.0
click at [606, 124] on div "// Loops repeat a block of code multiple times. // A block of code starts with …" at bounding box center [705, 136] width 202 height 235
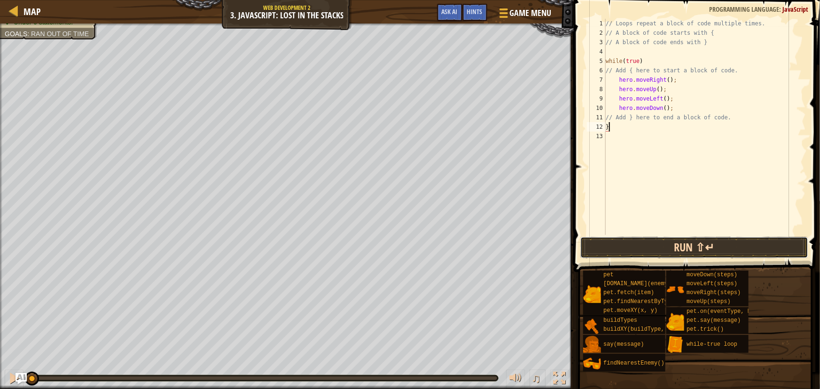
click at [671, 249] on button "Run ⇧↵" at bounding box center [694, 248] width 228 height 22
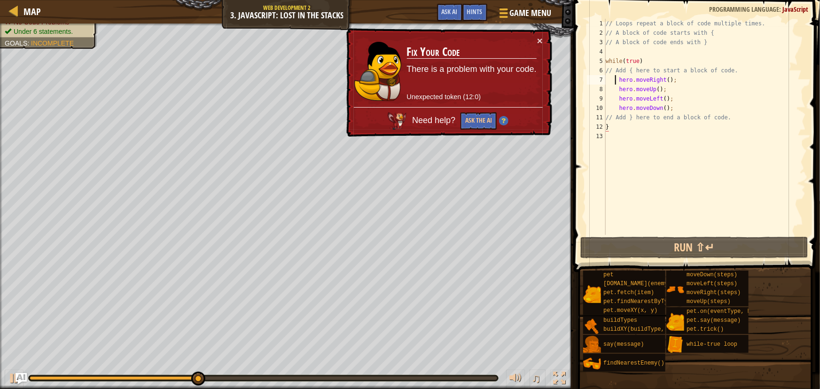
click at [615, 82] on div "// Loops repeat a block of code multiple times. // A block of code starts with …" at bounding box center [705, 136] width 202 height 235
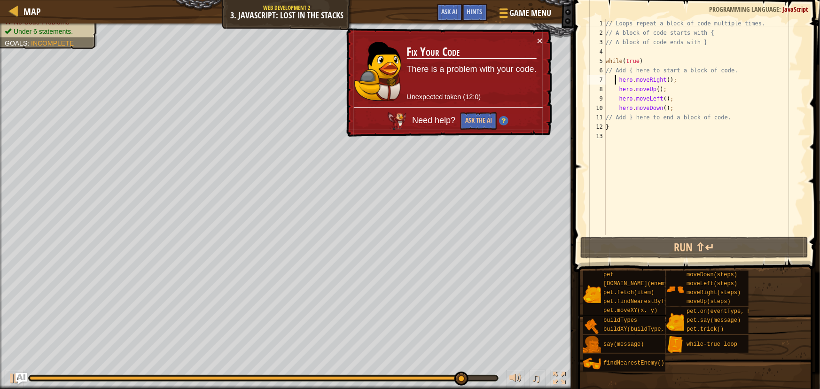
click at [737, 70] on div "// Loops repeat a block of code multiple times. // A block of code starts with …" at bounding box center [705, 136] width 202 height 235
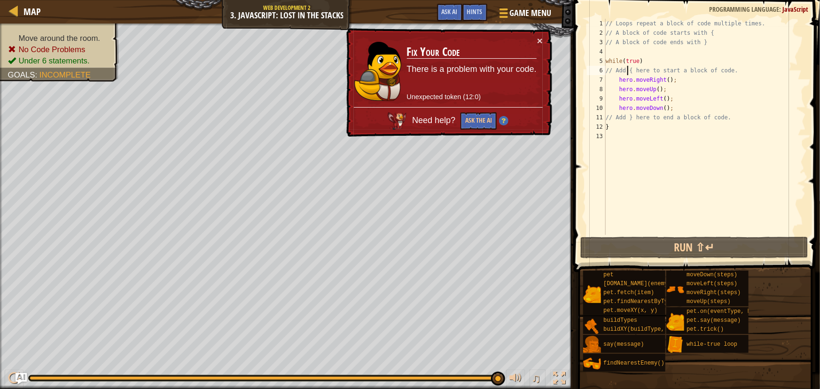
click at [626, 69] on div "// Loops repeat a block of code multiple times. // A block of code starts with …" at bounding box center [705, 136] width 202 height 235
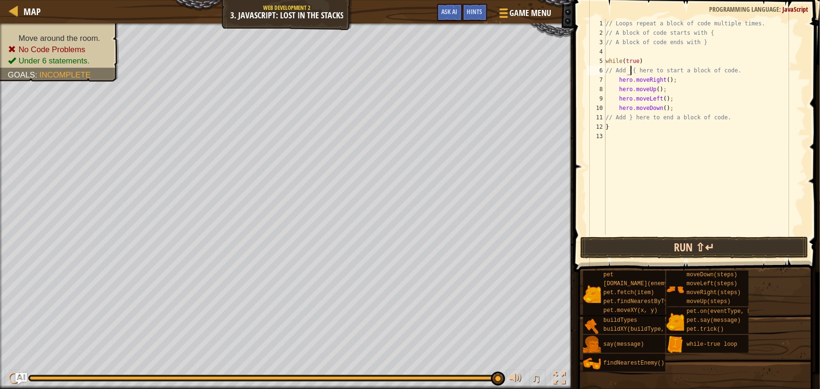
type textarea "// Add { here to start a block of code."
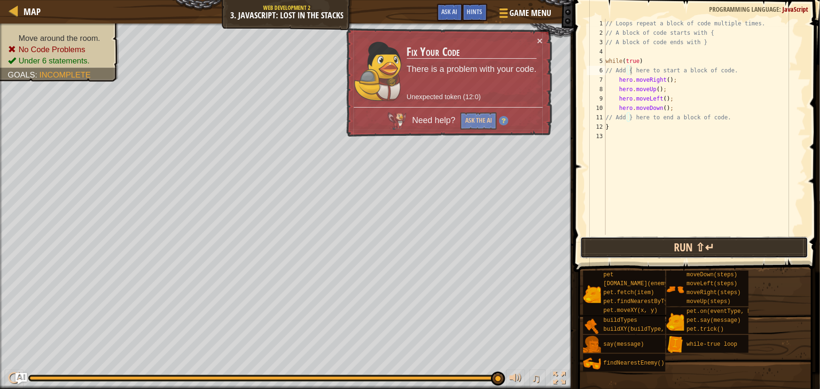
click at [684, 246] on button "Run ⇧↵" at bounding box center [694, 248] width 228 height 22
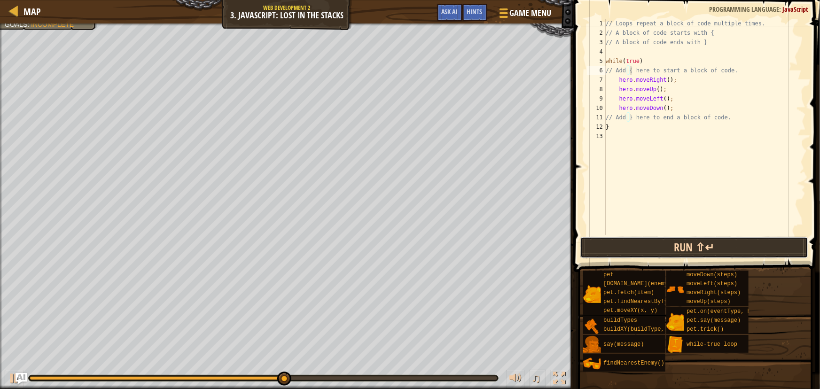
click at [675, 245] on button "Run ⇧↵" at bounding box center [694, 248] width 228 height 22
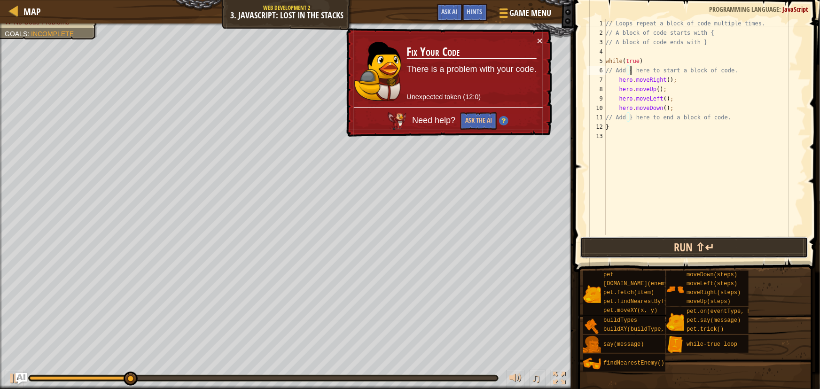
click at [685, 240] on button "Run ⇧↵" at bounding box center [694, 248] width 228 height 22
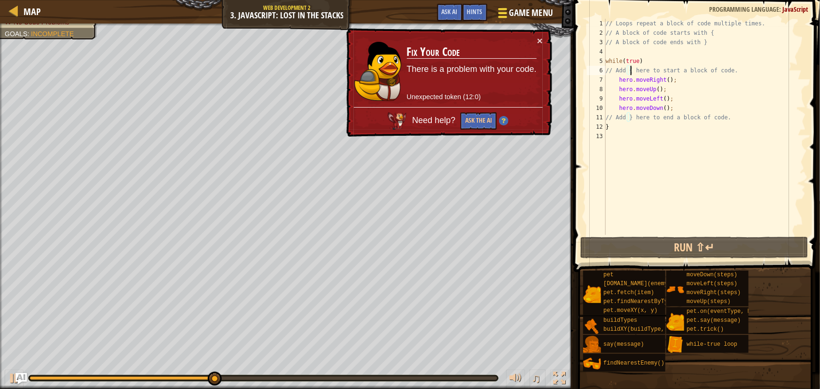
click at [534, 13] on span "Game Menu" at bounding box center [531, 13] width 44 height 13
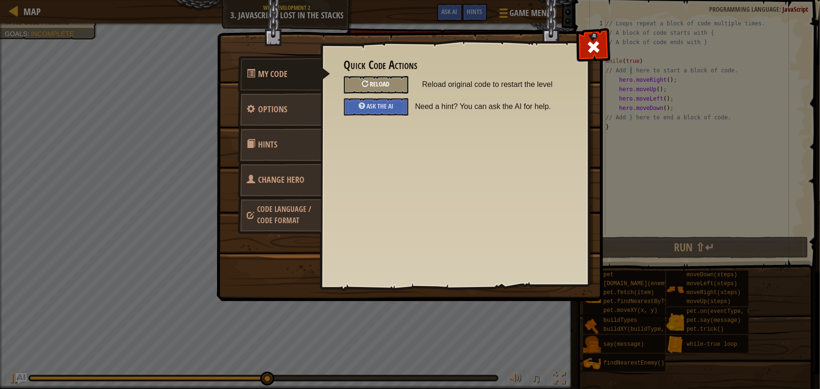
click at [385, 83] on span "Reload" at bounding box center [380, 83] width 20 height 9
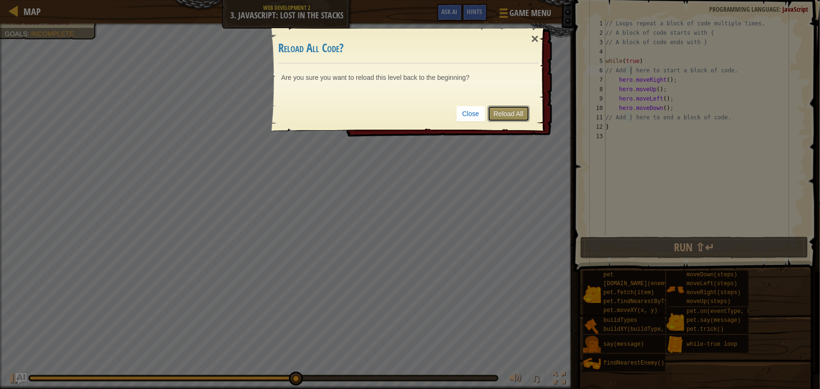
drag, startPoint x: 507, startPoint y: 110, endPoint x: 503, endPoint y: 114, distance: 5.7
click at [507, 110] on link "Reload All" at bounding box center [509, 114] width 42 height 16
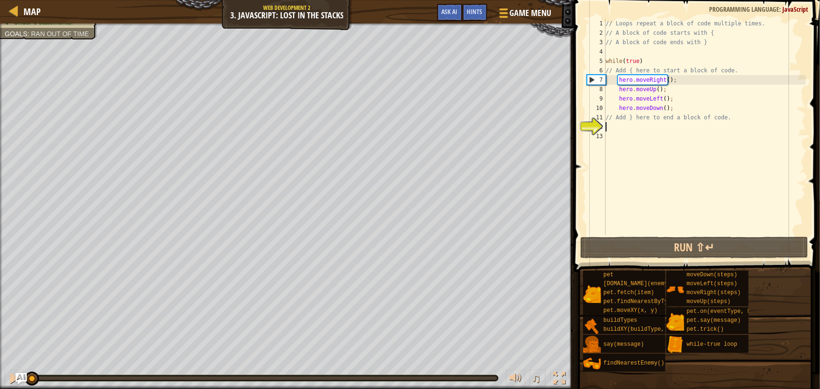
scroll to position [4, 0]
click at [627, 70] on div "// Loops repeat a block of code multiple times. // A block of code starts with …" at bounding box center [705, 136] width 202 height 235
click at [731, 71] on div "// Loops repeat a block of code multiple times. // A block of code starts with …" at bounding box center [705, 136] width 202 height 235
type textarea "// Add { here to start a block of code.{"
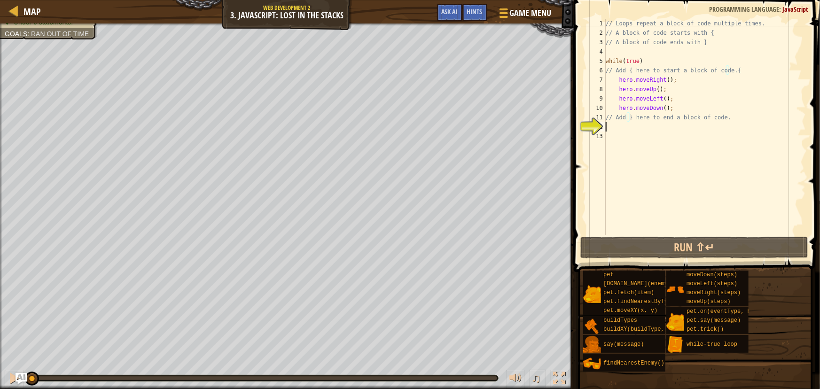
click at [617, 127] on div "// Loops repeat a block of code multiple times. // A block of code starts with …" at bounding box center [705, 136] width 202 height 235
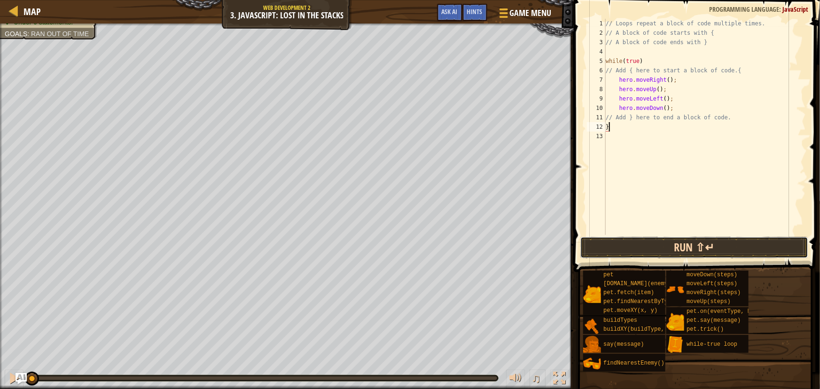
click at [667, 248] on button "Run ⇧↵" at bounding box center [694, 248] width 228 height 22
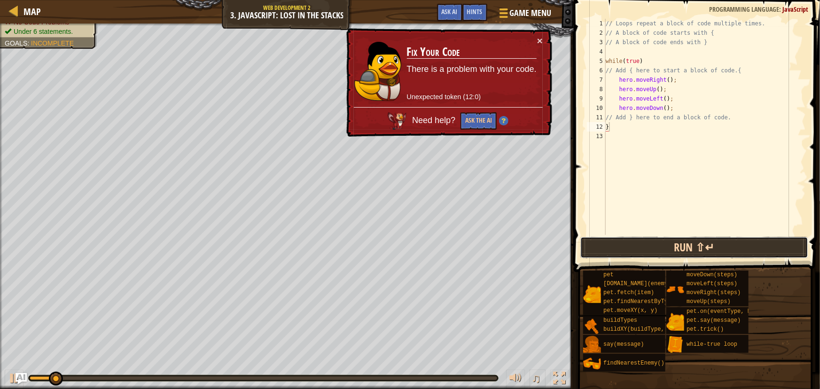
click at [677, 240] on button "Run ⇧↵" at bounding box center [694, 248] width 228 height 22
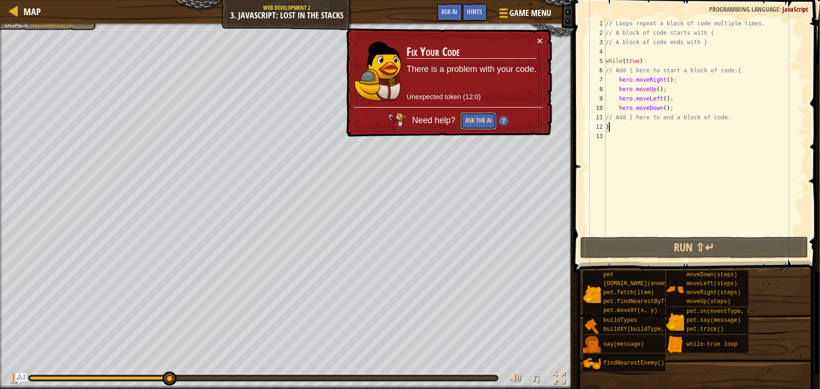
click at [473, 118] on button "Ask the AI" at bounding box center [478, 120] width 36 height 17
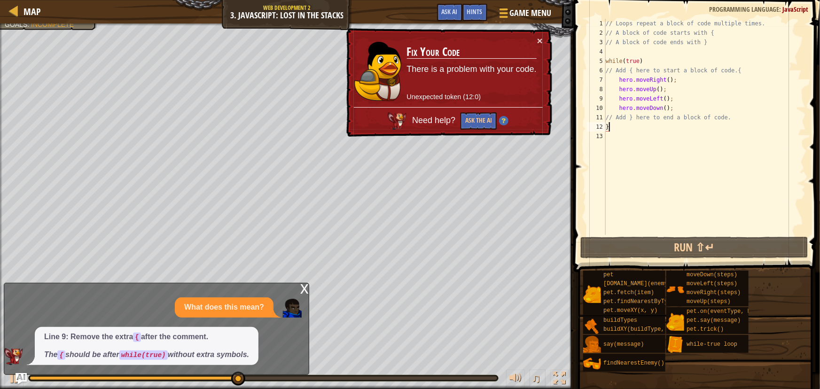
click at [638, 62] on div "// Loops repeat a block of code multiple times. // A block of code starts with …" at bounding box center [705, 136] width 202 height 235
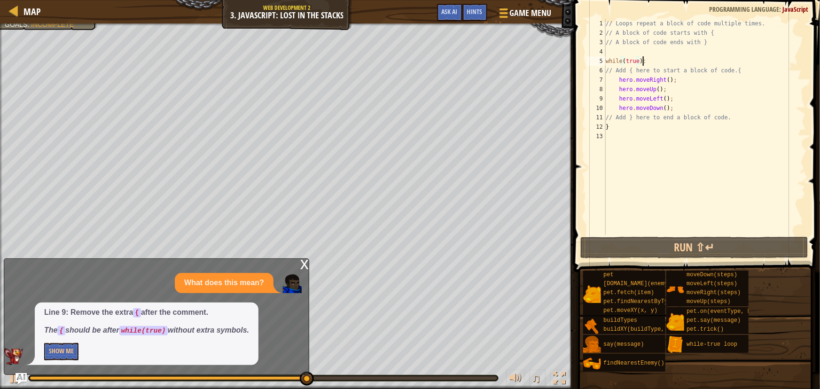
scroll to position [4, 2]
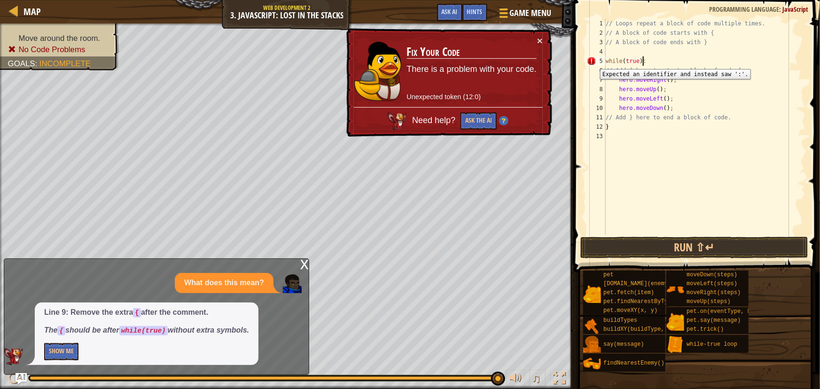
click at [593, 62] on div "5" at bounding box center [596, 60] width 19 height 9
click at [726, 70] on div "// Loops repeat a block of code multiple times. // A block of code starts with …" at bounding box center [705, 136] width 202 height 235
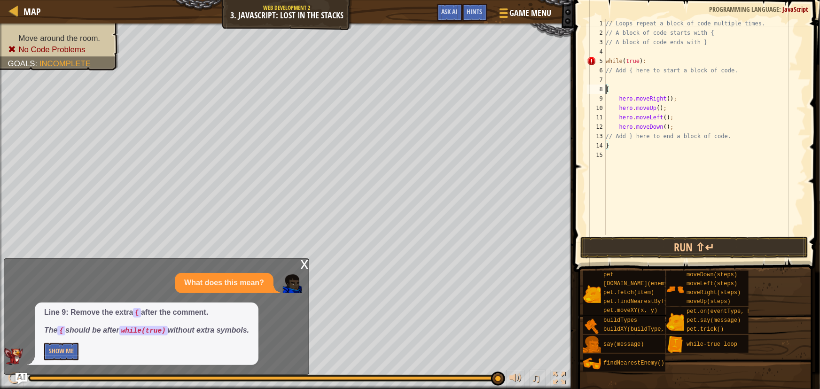
click at [651, 61] on div "// Loops repeat a block of code multiple times. // A block of code starts with …" at bounding box center [705, 136] width 202 height 235
type textarea "while(true)"
click at [681, 244] on button "Run ⇧↵" at bounding box center [694, 248] width 228 height 22
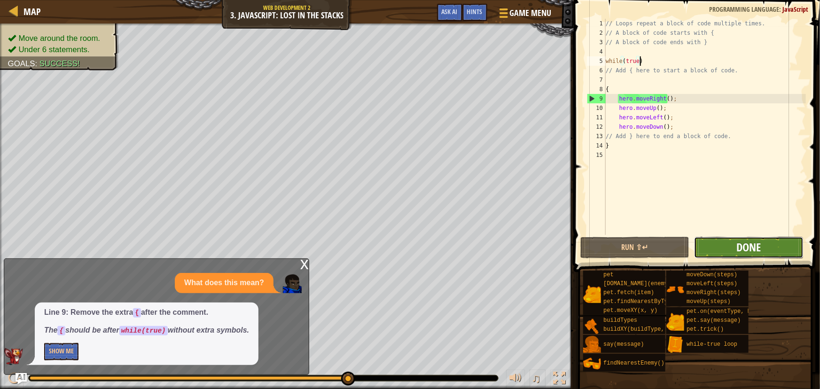
click at [747, 247] on span "Done" at bounding box center [749, 247] width 24 height 15
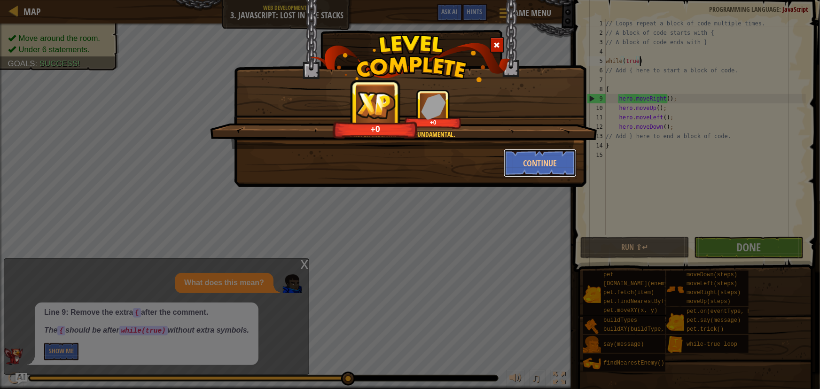
click at [532, 164] on button "Continue" at bounding box center [540, 163] width 73 height 28
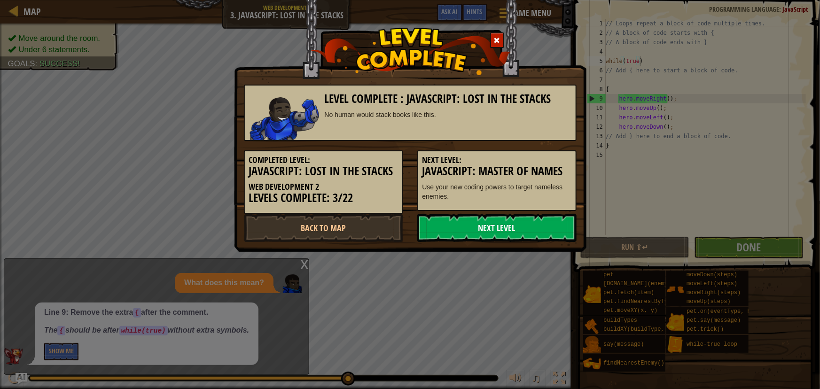
drag, startPoint x: 504, startPoint y: 229, endPoint x: 479, endPoint y: 227, distance: 25.0
click at [504, 229] on link "Next Level" at bounding box center [496, 228] width 159 height 28
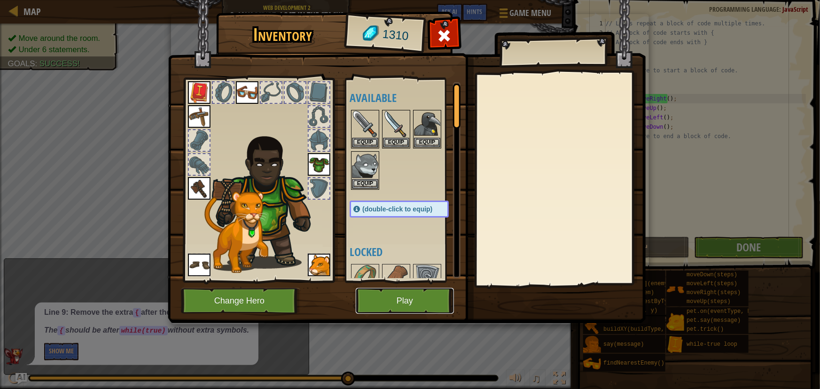
click at [370, 303] on button "Play" at bounding box center [405, 301] width 98 height 26
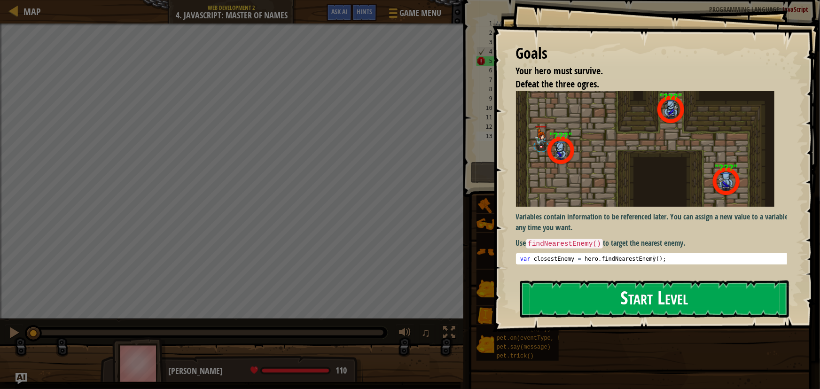
drag, startPoint x: 673, startPoint y: 311, endPoint x: 669, endPoint y: 297, distance: 13.8
click at [669, 298] on button "Start Level" at bounding box center [654, 298] width 269 height 37
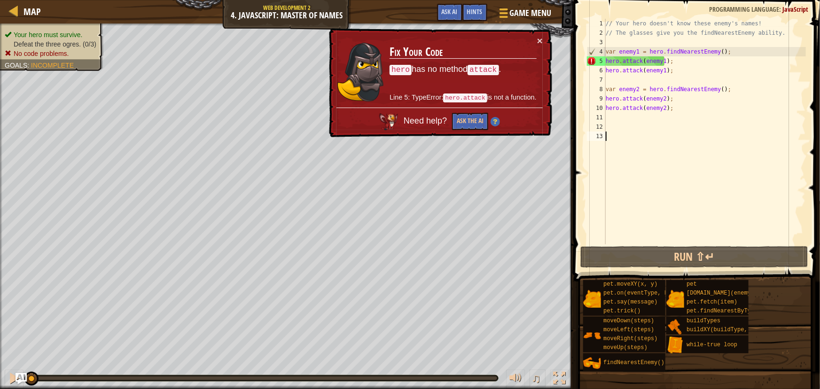
click at [535, 40] on td "Fix Your Code hero has no method attack . Line 5: TypeError: hero.attack is not…" at bounding box center [463, 72] width 148 height 72
click at [507, 13] on div at bounding box center [502, 13] width 13 height 14
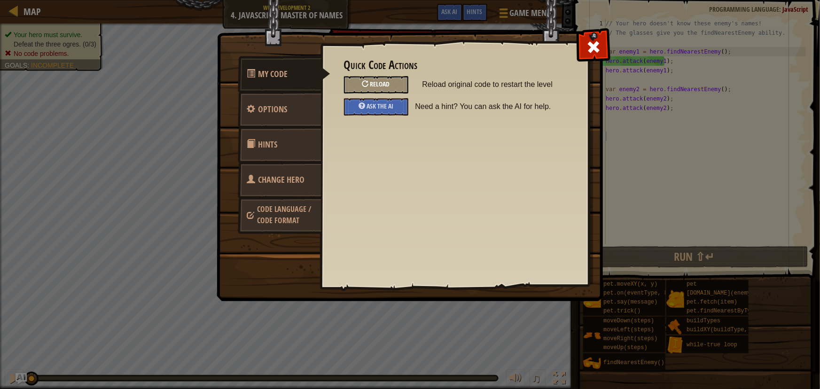
click at [381, 81] on span "Reload" at bounding box center [380, 83] width 20 height 9
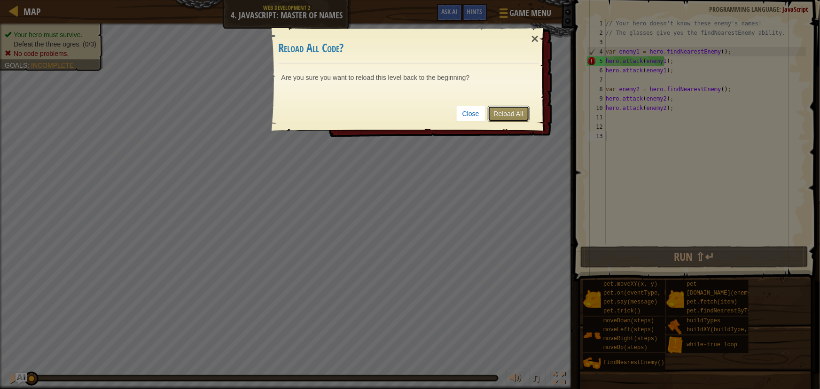
click at [507, 117] on link "Reload All" at bounding box center [509, 114] width 42 height 16
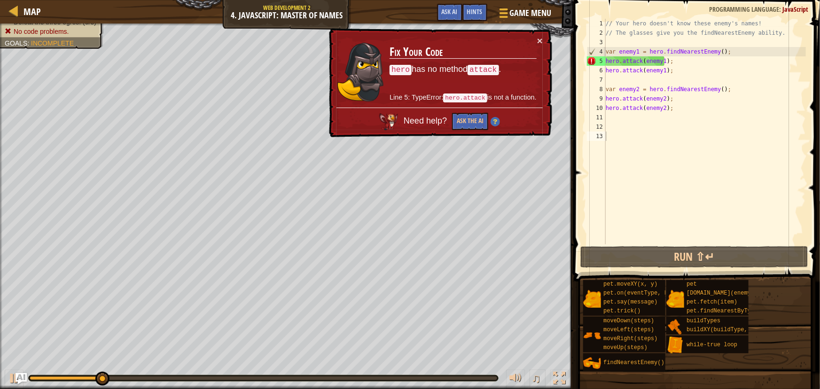
click at [545, 40] on div "× Fix Your Code hero has no method attack . Line 5: TypeError: hero.attack is n…" at bounding box center [439, 82] width 225 height 109
click at [541, 40] on button "×" at bounding box center [540, 41] width 6 height 10
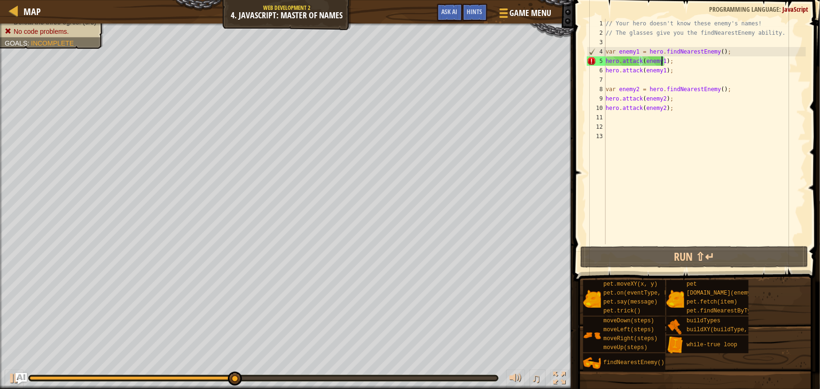
click at [660, 59] on div "// Your hero doesn't know these enemy's names! // The glasses give you the find…" at bounding box center [705, 141] width 202 height 244
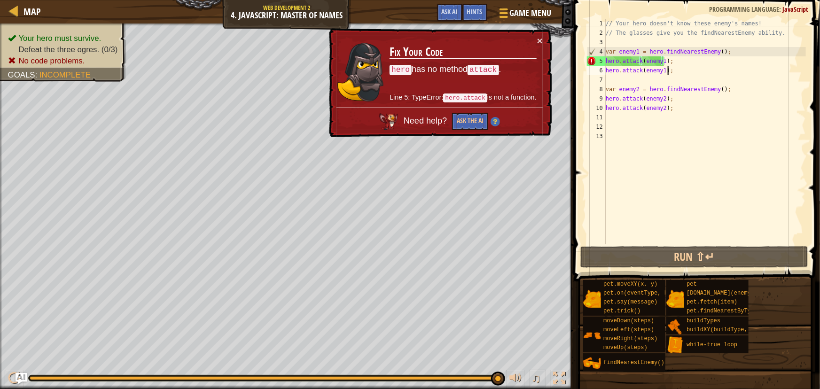
click at [670, 68] on div "// Your hero doesn't know these enemy's names! // The glasses give you the find…" at bounding box center [705, 141] width 202 height 244
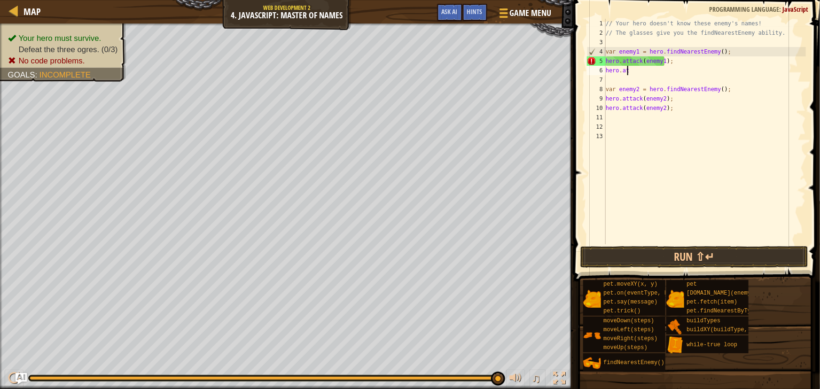
scroll to position [4, 0]
type textarea "h"
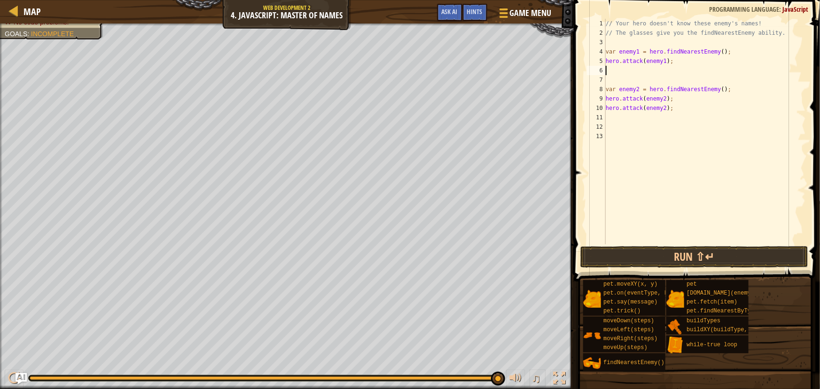
click at [713, 245] on span at bounding box center [698, 127] width 254 height 309
click at [712, 253] on button "Run ⇧↵" at bounding box center [694, 257] width 228 height 22
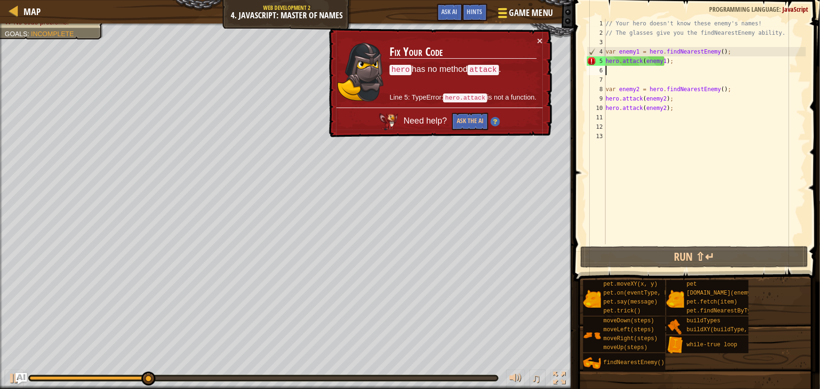
click at [514, 15] on span "Game Menu" at bounding box center [531, 13] width 44 height 13
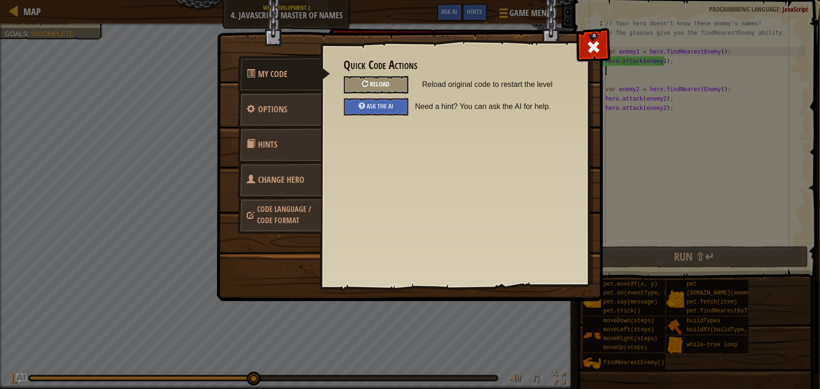
click at [381, 80] on span "Reload" at bounding box center [380, 83] width 20 height 9
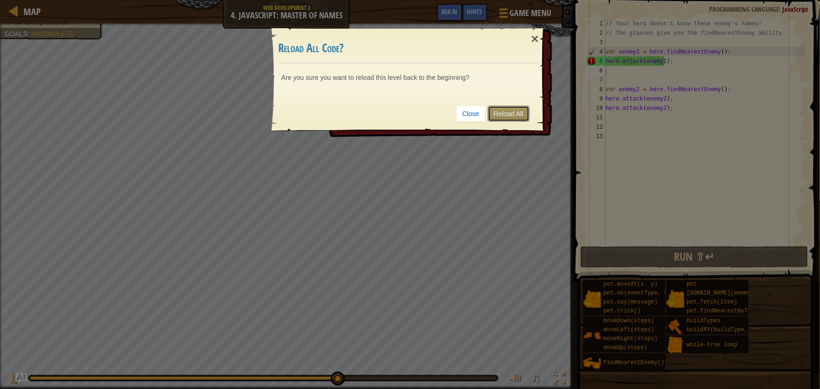
click at [522, 110] on link "Reload All" at bounding box center [509, 114] width 42 height 16
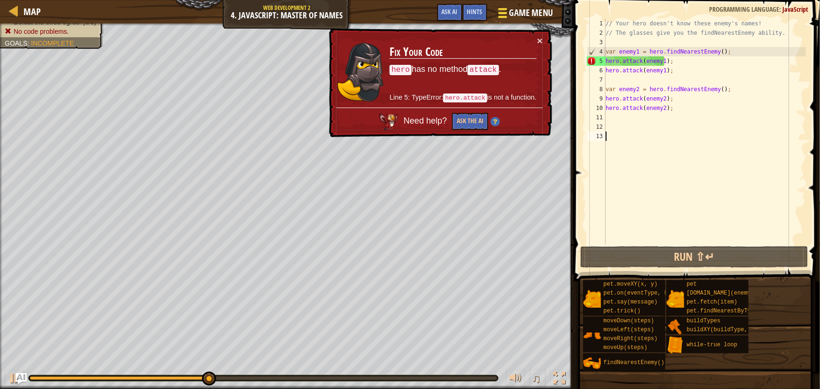
click at [509, 16] on span "Game Menu" at bounding box center [531, 13] width 44 height 13
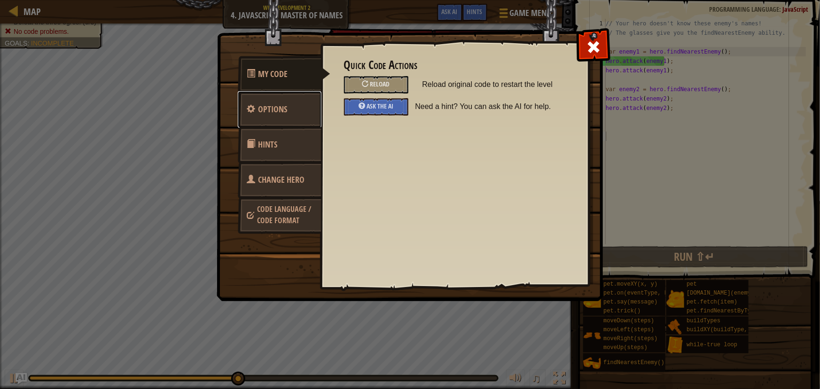
click at [283, 105] on span "Options" at bounding box center [272, 109] width 29 height 12
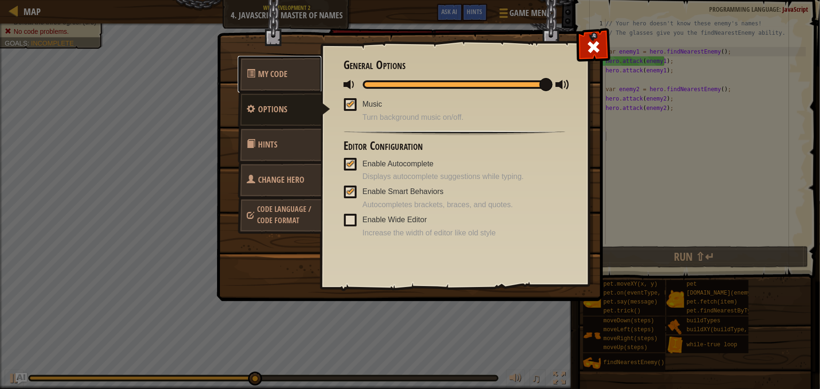
click at [300, 72] on link "My Code" at bounding box center [280, 74] width 84 height 37
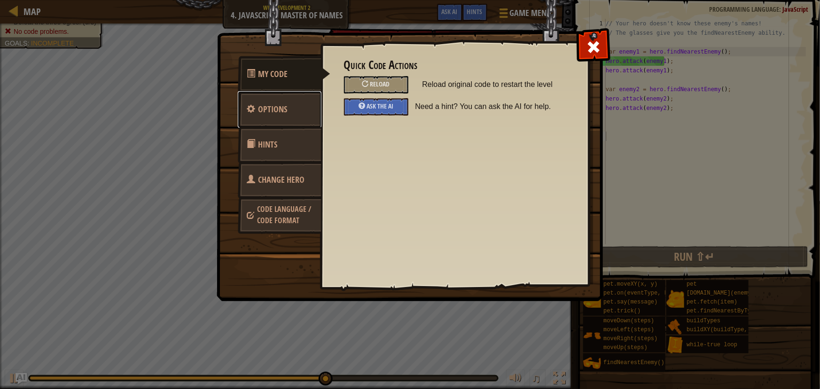
click at [287, 112] on link "Options" at bounding box center [280, 109] width 84 height 37
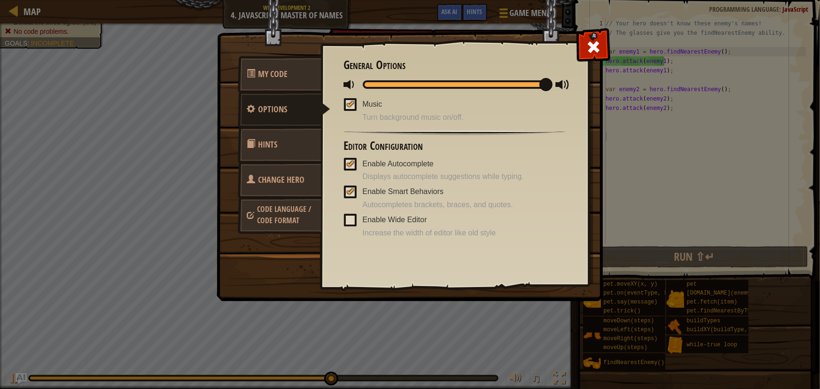
click at [288, 136] on link "Hints" at bounding box center [280, 144] width 84 height 37
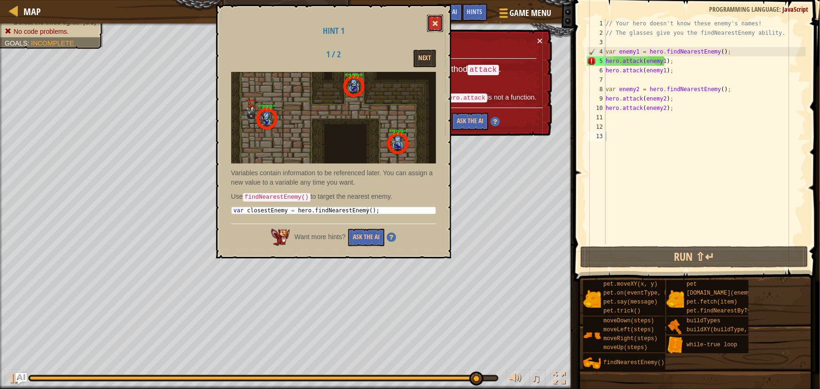
click at [436, 22] on span at bounding box center [435, 23] width 7 height 7
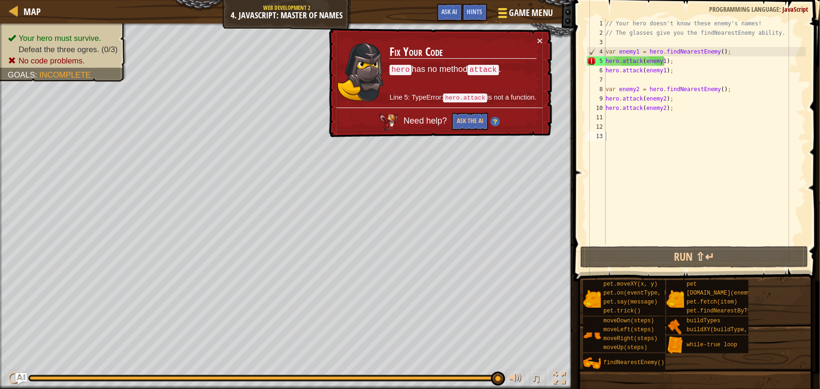
click at [497, 14] on div at bounding box center [502, 13] width 13 height 14
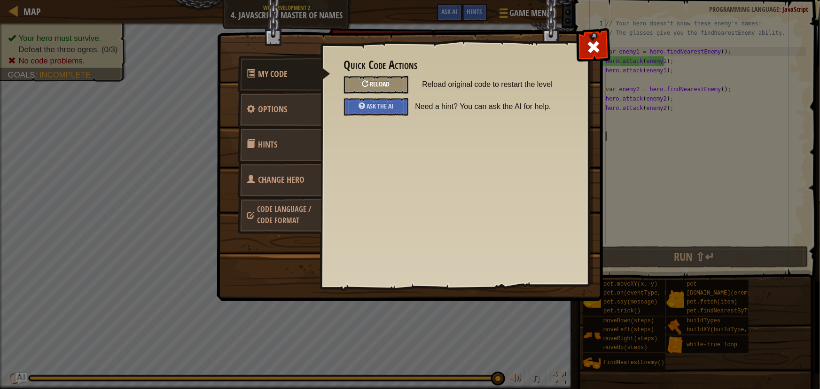
click at [354, 85] on div "Reload" at bounding box center [376, 84] width 64 height 17
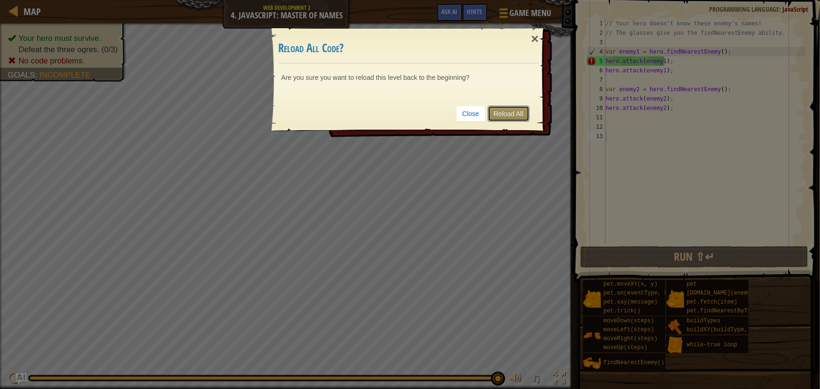
click at [501, 119] on link "Reload All" at bounding box center [509, 114] width 42 height 16
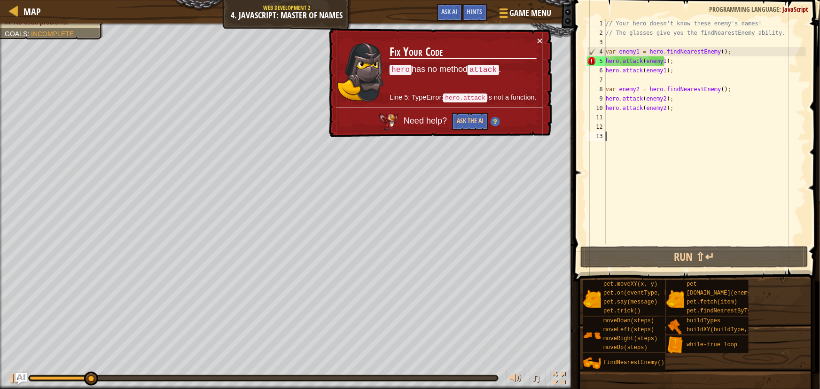
click at [692, 61] on div "// Your hero doesn't know these enemy's names! // The glasses give you the find…" at bounding box center [705, 141] width 202 height 244
click at [714, 52] on div "// Your hero doesn't know these enemy's names! // The glasses give you the find…" at bounding box center [705, 141] width 202 height 244
click at [714, 52] on div "// Your hero doesn't know these enemy's names! // The glasses give you the find…" at bounding box center [705, 131] width 202 height 225
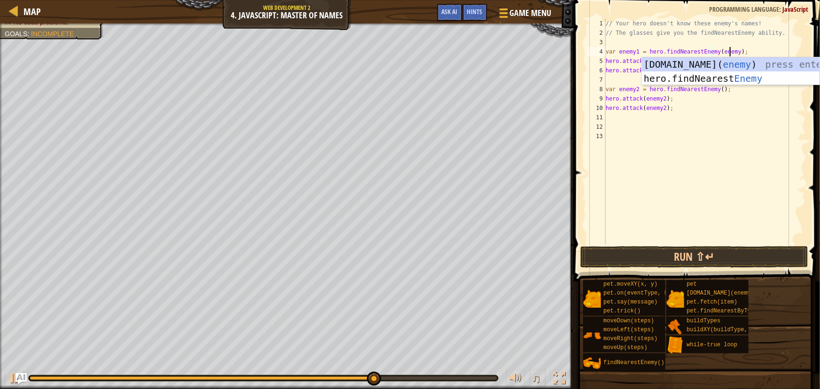
scroll to position [4, 10]
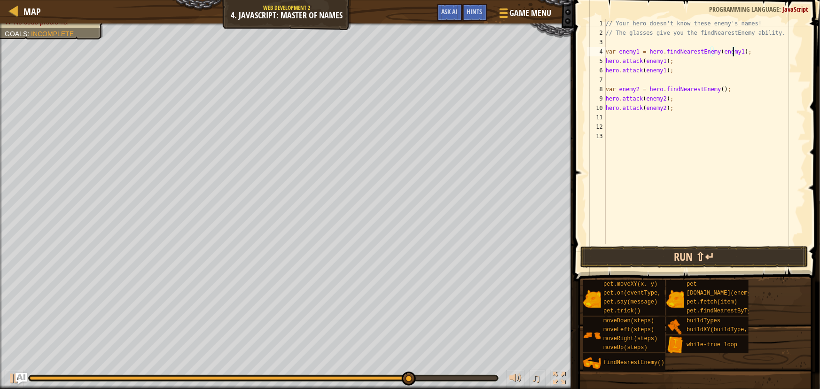
type textarea "var enemy1 = hero.findNearestEnemy(enemy1);"
click at [668, 254] on button "Run ⇧↵" at bounding box center [694, 257] width 228 height 22
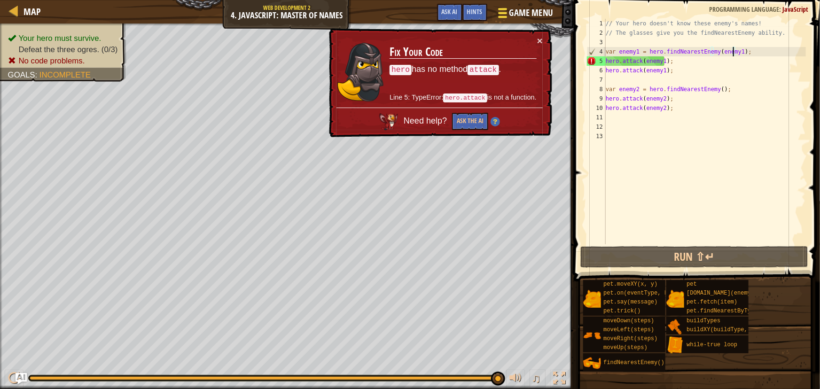
click at [520, 14] on span "Game Menu" at bounding box center [531, 13] width 44 height 13
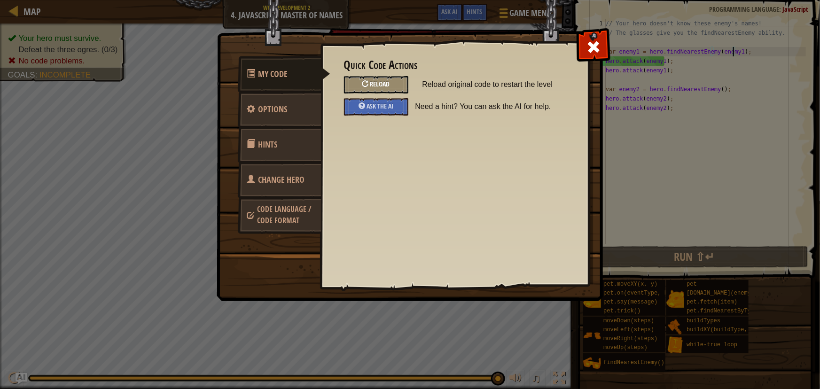
click at [385, 83] on span "Reload" at bounding box center [380, 83] width 20 height 9
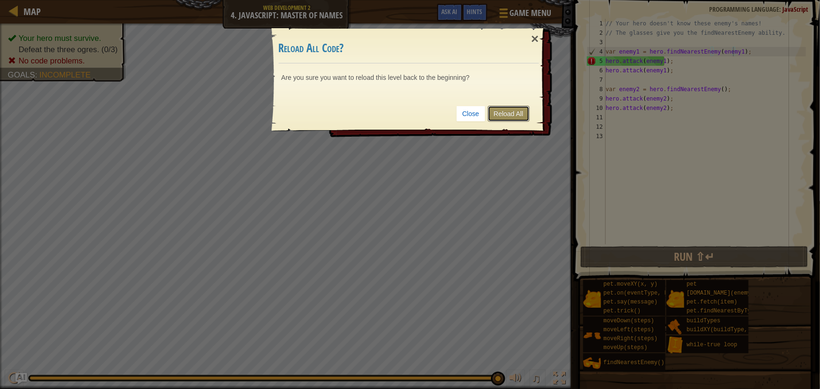
drag, startPoint x: 521, startPoint y: 108, endPoint x: 559, endPoint y: 117, distance: 39.1
click at [521, 108] on link "Reload All" at bounding box center [509, 114] width 42 height 16
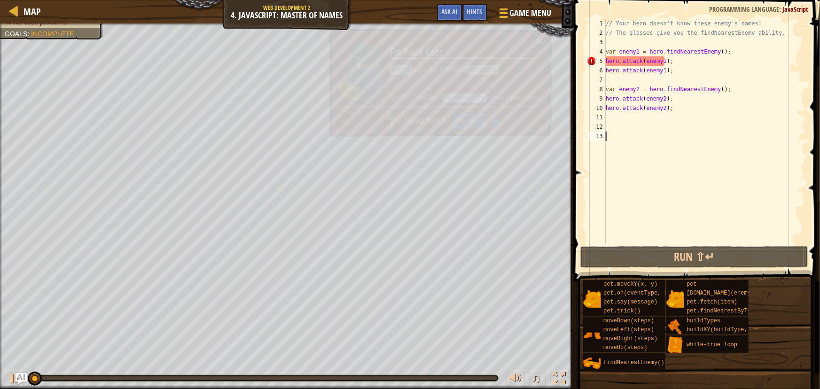
scroll to position [4, 0]
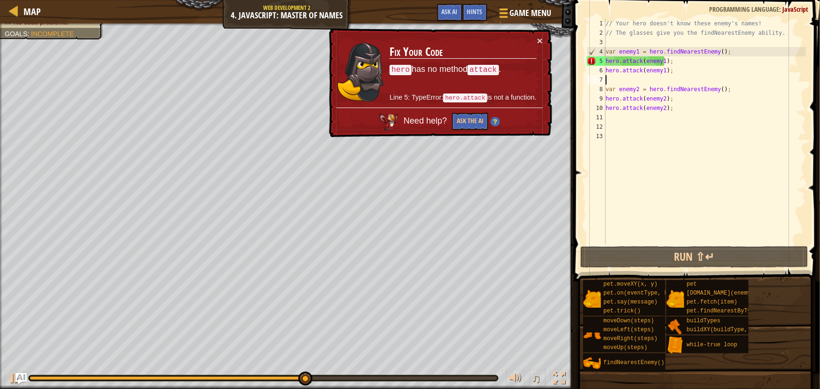
click at [672, 78] on div "// Your hero doesn't know these enemy's names! // The glasses give you the find…" at bounding box center [705, 141] width 202 height 244
click at [616, 121] on div "// Your hero doesn't know these enemy's names! // The glasses give you the find…" at bounding box center [705, 141] width 202 height 244
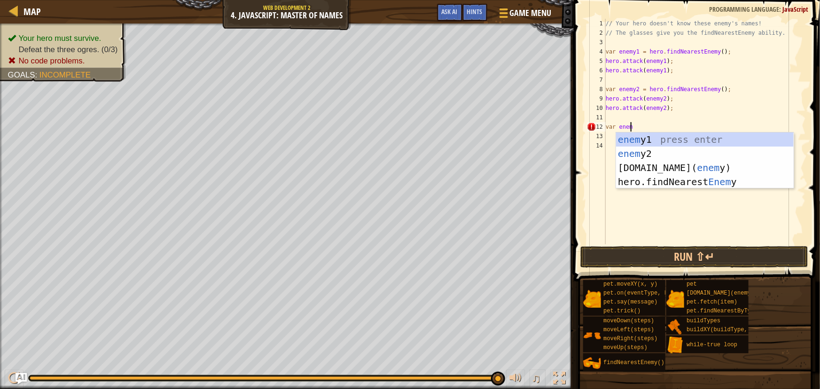
scroll to position [4, 2]
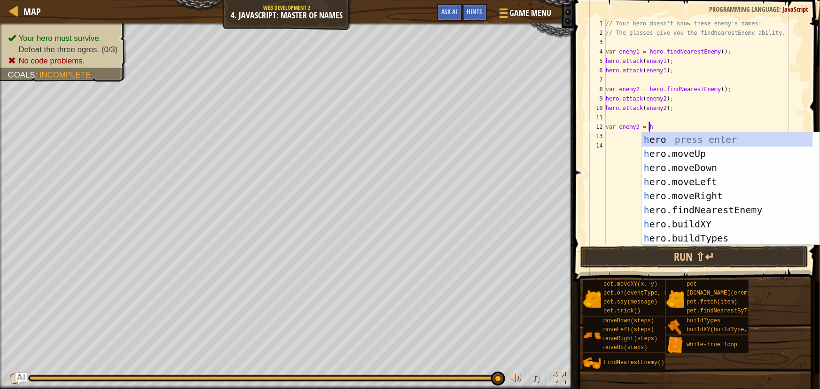
type textarea "var enemy3 = hero"
click at [729, 209] on div "hero press enter hero .moveUp press enter hero .moveDown press enter hero .move…" at bounding box center [727, 202] width 171 height 141
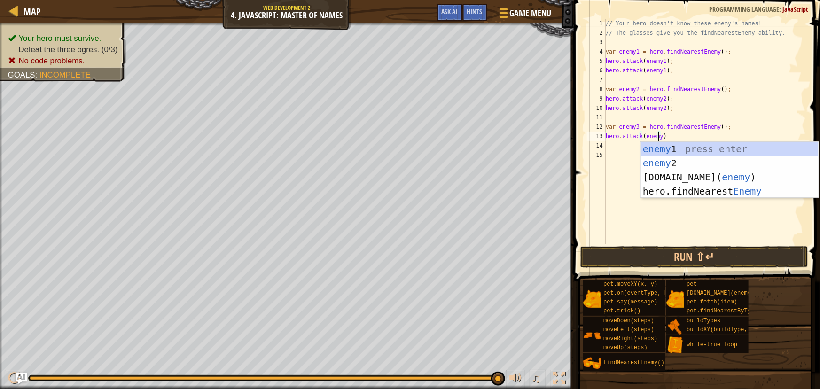
scroll to position [4, 4]
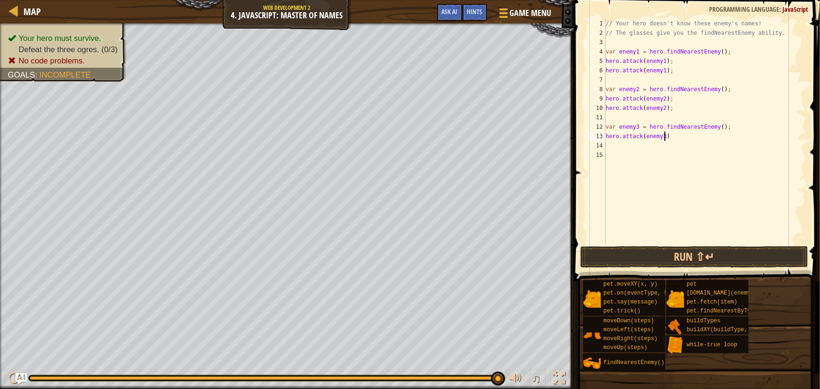
click at [676, 139] on div "// Your hero doesn't know these enemy's names! // The glasses give you the find…" at bounding box center [705, 141] width 202 height 244
type textarea "hero.attack(enemy3)"
drag, startPoint x: 675, startPoint y: 135, endPoint x: 606, endPoint y: 135, distance: 69.1
click at [606, 135] on div "// Your hero doesn't know these enemy's names! // The glasses give you the find…" at bounding box center [705, 141] width 202 height 244
click at [615, 148] on div "// Your hero doesn't know these enemy's names! // The glasses give you the find…" at bounding box center [705, 141] width 202 height 244
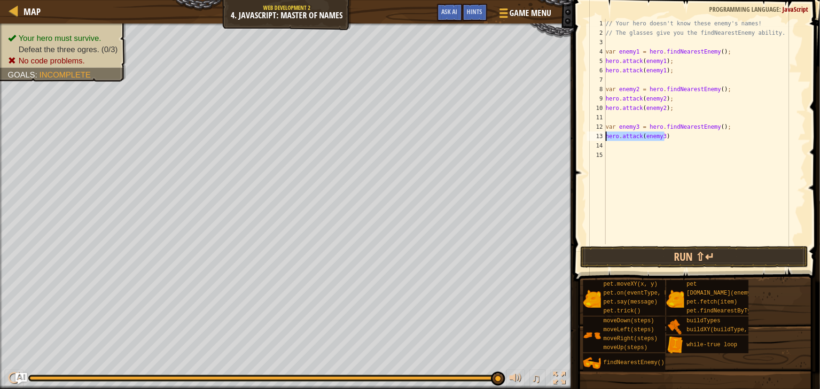
scroll to position [4, 0]
paste textarea "hero.attack(enemy3)"
type textarea "hero.attack(enemy3)"
click at [634, 153] on div "// Your hero doesn't know these enemy's names! // The glasses give you the find…" at bounding box center [705, 141] width 202 height 244
click at [684, 256] on button "Run ⇧↵" at bounding box center [694, 257] width 228 height 22
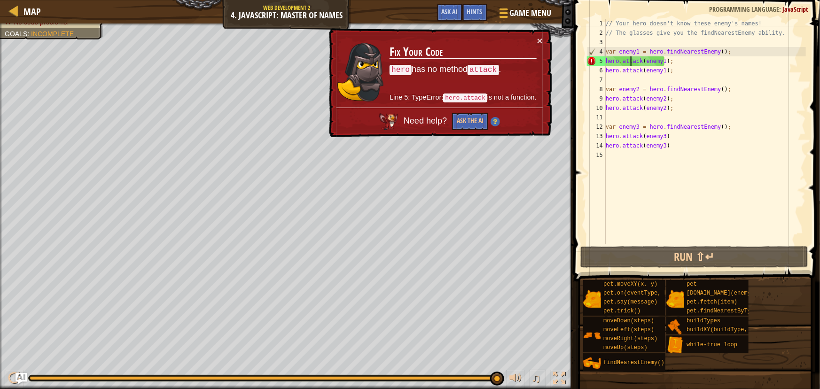
click at [630, 64] on div "// Your hero doesn't know these enemy's names! // The glasses give you the find…" at bounding box center [705, 141] width 202 height 244
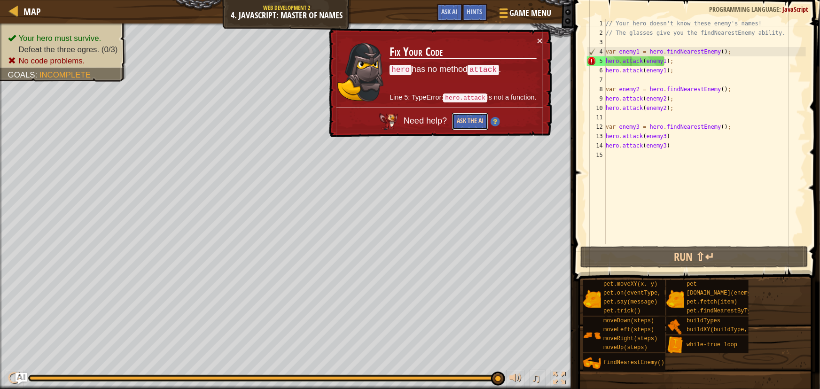
click at [473, 122] on button "Ask the AI" at bounding box center [470, 121] width 36 height 17
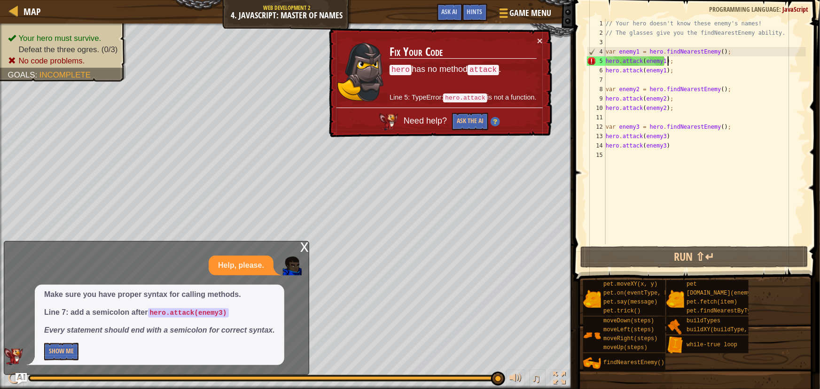
click at [674, 61] on div "// Your hero doesn't know these enemy's names! // The glasses give you the find…" at bounding box center [705, 141] width 202 height 244
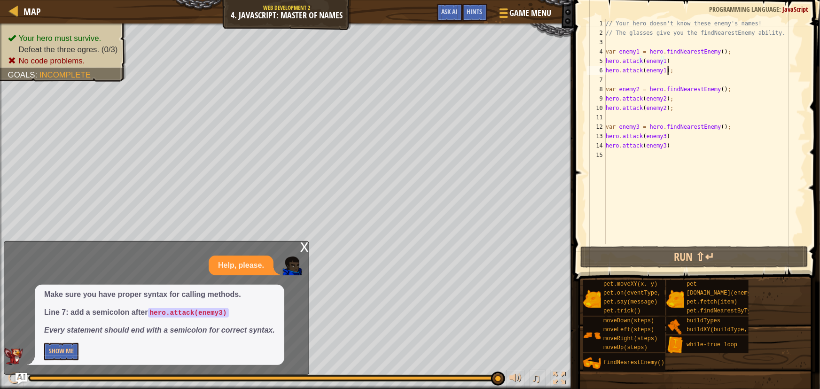
click at [674, 71] on div "// Your hero doesn't know these enemy's names! // The glasses give you the find…" at bounding box center [705, 141] width 202 height 244
click at [674, 99] on div "// Your hero doesn't know these enemy's names! // The glasses give you the find…" at bounding box center [705, 141] width 202 height 244
click at [673, 108] on div "// Your hero doesn't know these enemy's names! // The glasses give you the find…" at bounding box center [705, 141] width 202 height 244
click at [671, 137] on div "// Your hero doesn't know these enemy's names! // The glasses give you the find…" at bounding box center [705, 141] width 202 height 244
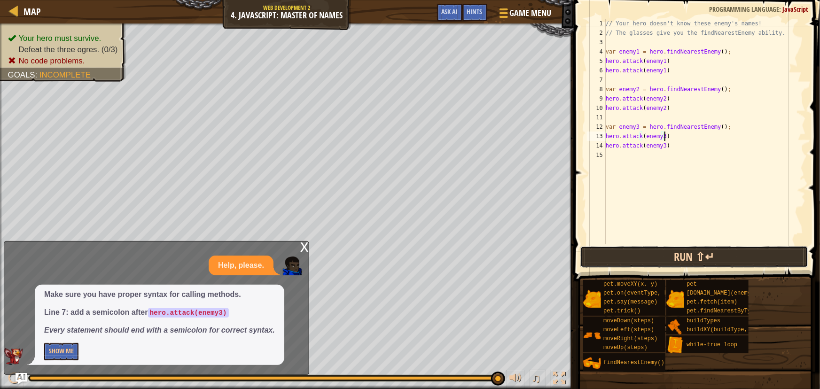
click at [686, 255] on button "Run ⇧↵" at bounding box center [694, 257] width 228 height 22
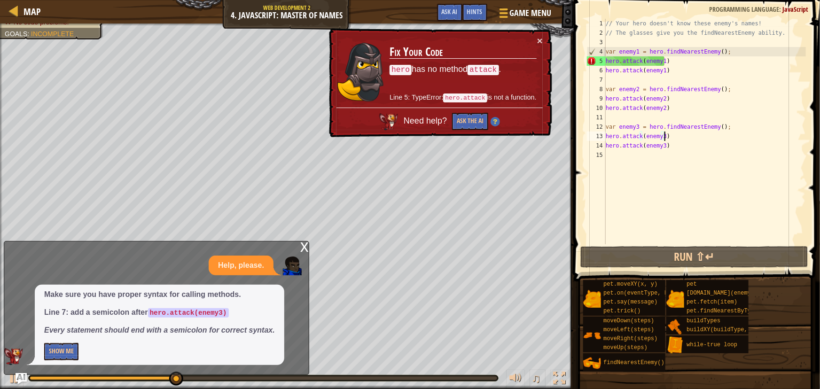
click at [676, 65] on div "// Your hero doesn't know these enemy's names! // The glasses give you the find…" at bounding box center [705, 141] width 202 height 244
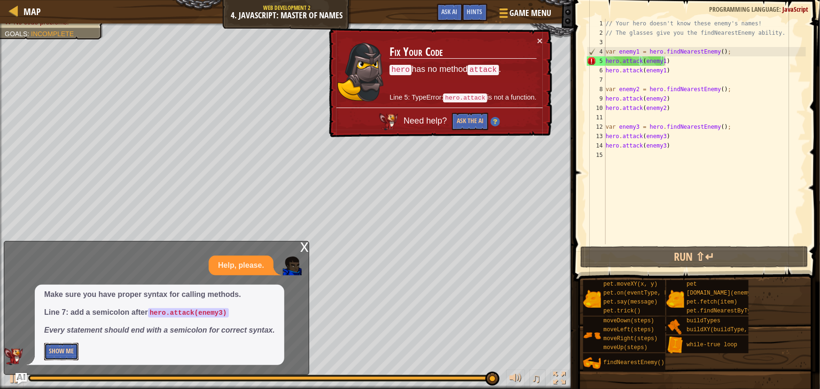
click at [66, 350] on button "Show Me" at bounding box center [61, 351] width 34 height 17
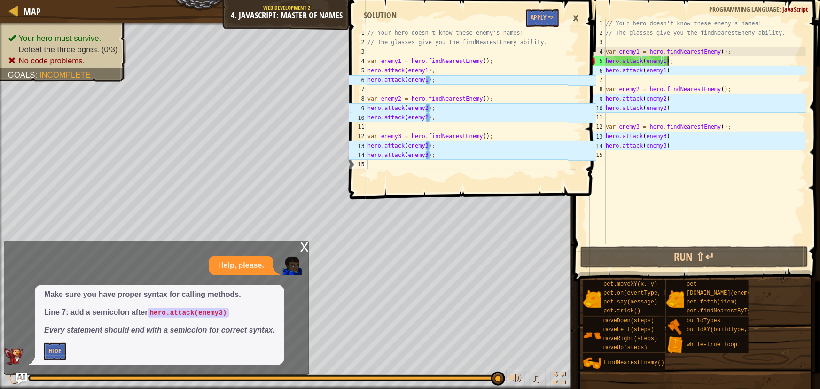
scroll to position [4, 5]
click at [668, 73] on div "// Your hero doesn't know these enemy's names! // The glasses give you the find…" at bounding box center [705, 141] width 202 height 244
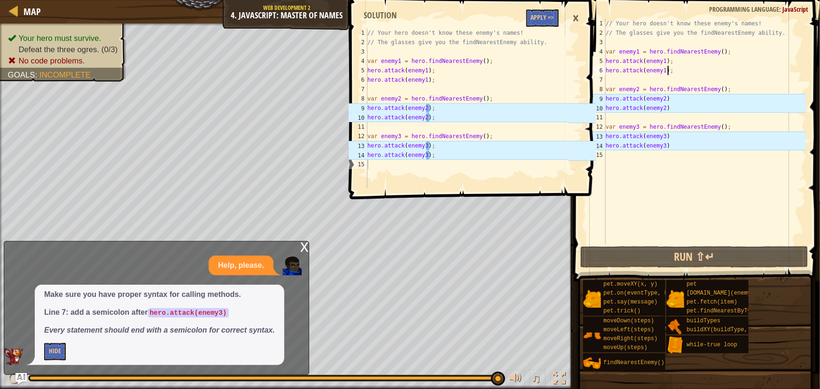
click at [669, 96] on div "// Your hero doesn't know these enemy's names! // The glasses give you the find…" at bounding box center [705, 141] width 202 height 244
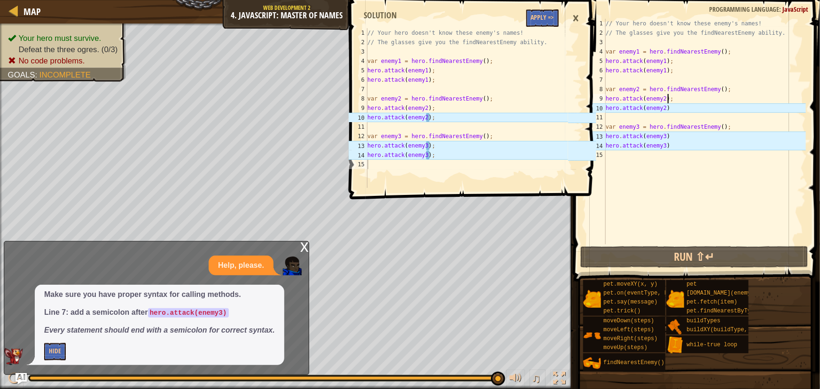
click at [666, 109] on div "// Your hero doesn't know these enemy's names! // The glasses give you the find…" at bounding box center [705, 141] width 202 height 244
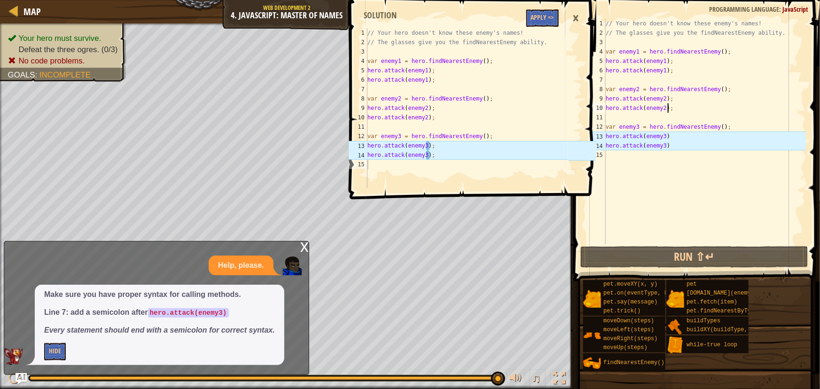
click at [667, 135] on div "// Your hero doesn't know these enemy's names! // The glasses give you the find…" at bounding box center [705, 141] width 202 height 244
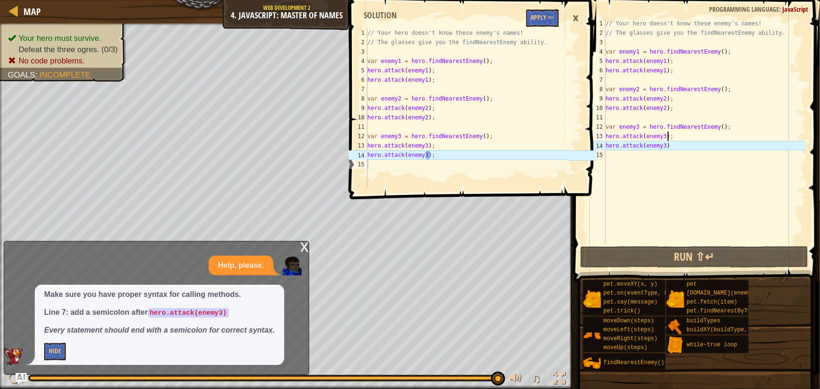
click at [665, 147] on div "// Your hero doesn't know these enemy's names! // The glasses give you the find…" at bounding box center [705, 141] width 202 height 244
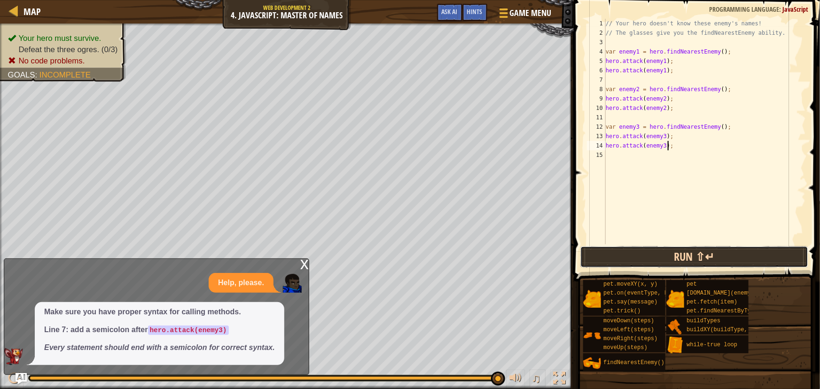
drag, startPoint x: 686, startPoint y: 256, endPoint x: 681, endPoint y: 256, distance: 5.6
click at [687, 256] on button "Run ⇧↵" at bounding box center [694, 257] width 228 height 22
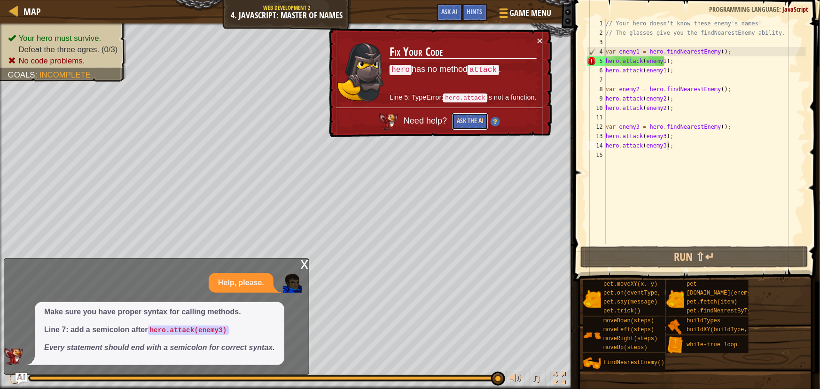
click at [470, 121] on button "Ask the AI" at bounding box center [470, 121] width 36 height 17
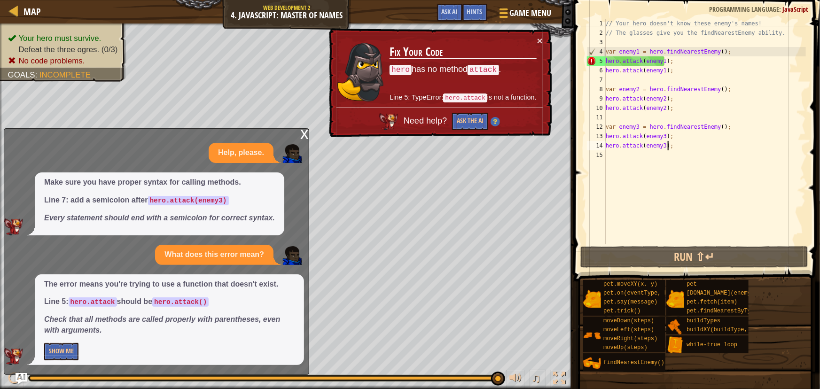
click at [649, 64] on div "// Your hero doesn't know these enemy's names! // The glasses give you the find…" at bounding box center [705, 141] width 202 height 244
click at [652, 60] on div "// Your hero doesn't know these enemy's names! // The glasses give you the find…" at bounding box center [705, 141] width 202 height 244
click at [658, 64] on div "// Your hero doesn't know these enemy's names! // The glasses give you the find…" at bounding box center [705, 141] width 202 height 244
click at [662, 59] on div "// Your hero doesn't know these enemy's names! // The glasses give you the find…" at bounding box center [705, 141] width 202 height 244
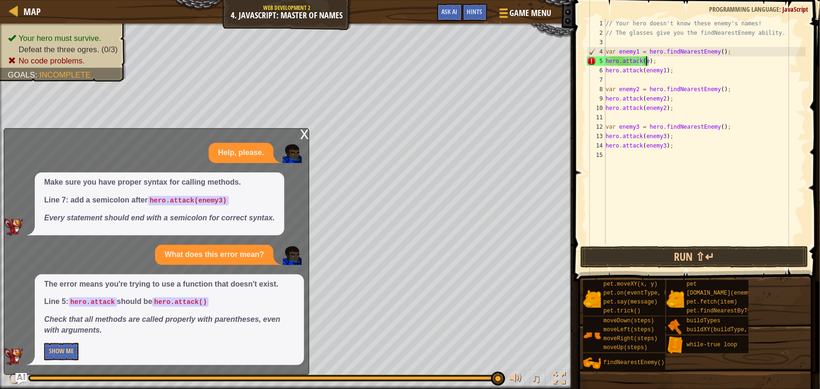
scroll to position [4, 3]
click at [661, 70] on div "// Your hero doesn't know these enemy's names! // The glasses give you the find…" at bounding box center [705, 141] width 202 height 244
click at [662, 98] on div "// Your hero doesn't know these enemy's names! // The glasses give you the find…" at bounding box center [705, 141] width 202 height 244
click at [661, 107] on div "// Your hero doesn't know these enemy's names! // The glasses give you the find…" at bounding box center [705, 141] width 202 height 244
click at [660, 139] on div "// Your hero doesn't know these enemy's names! // The glasses give you the find…" at bounding box center [705, 141] width 202 height 244
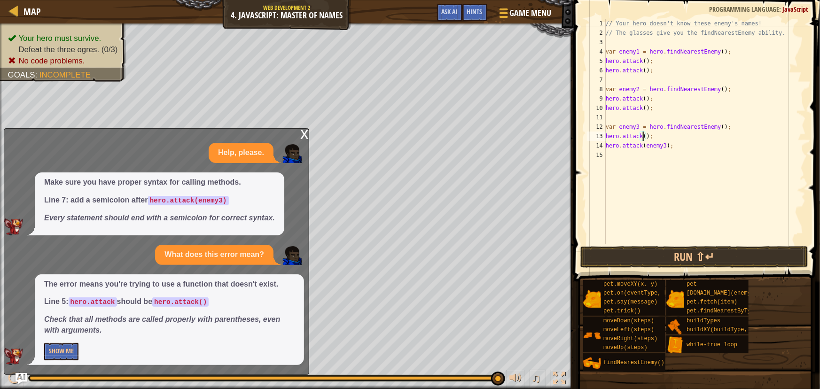
click at [661, 146] on div "// Your hero doesn't know these enemy's names! // The glasses give you the find…" at bounding box center [705, 141] width 202 height 244
click at [690, 255] on button "Run ⇧↵" at bounding box center [694, 257] width 228 height 22
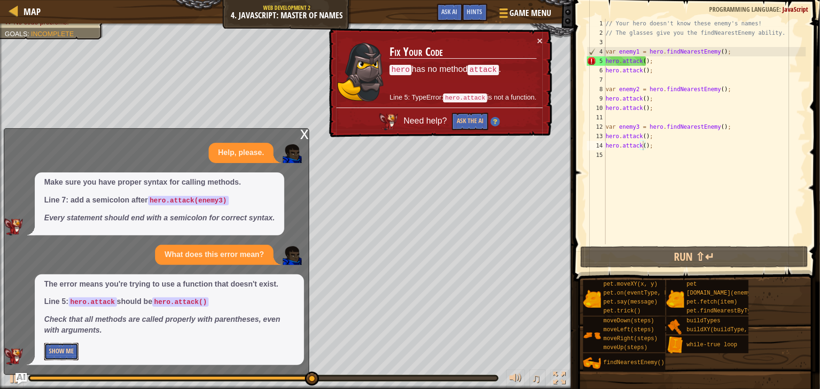
click at [58, 347] on button "Show Me" at bounding box center [61, 351] width 34 height 17
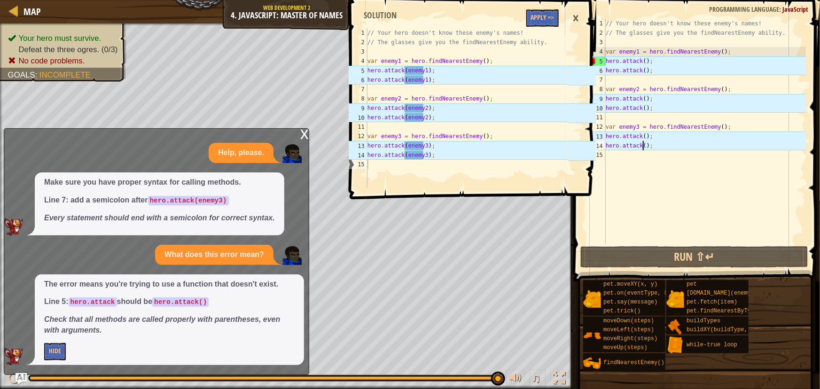
click at [641, 61] on div "// Your hero doesn't know these enemy's names! // The glasses give you the find…" at bounding box center [705, 141] width 202 height 244
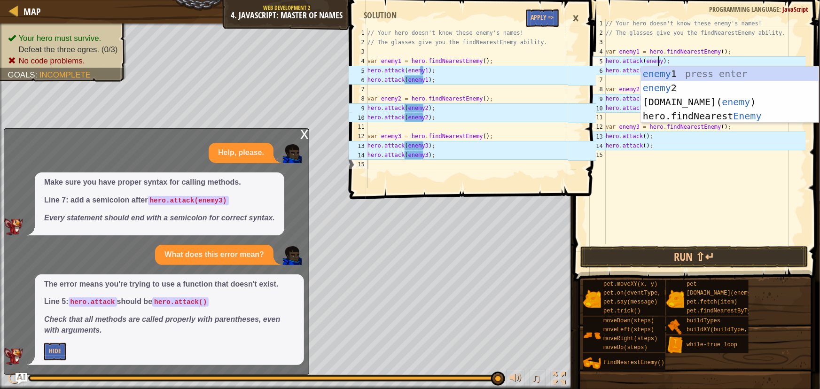
scroll to position [4, 5]
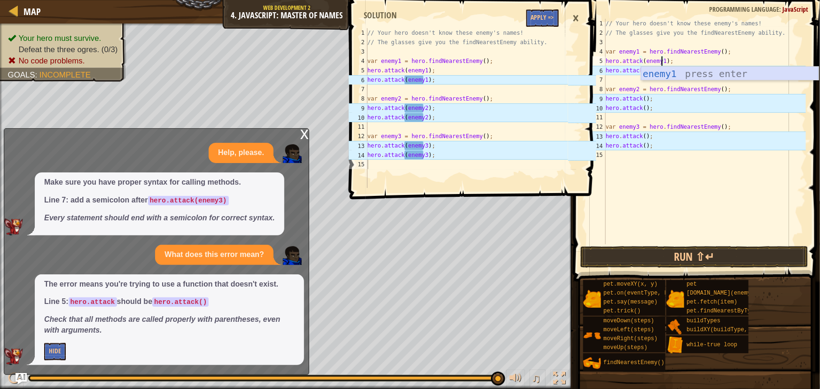
click at [657, 76] on div "enemy1 press enter" at bounding box center [730, 88] width 178 height 42
click at [643, 67] on div "// Your hero doesn't know these enemy's names! // The glasses give you the find…" at bounding box center [705, 141] width 202 height 244
drag, startPoint x: 674, startPoint y: 62, endPoint x: 606, endPoint y: 59, distance: 68.7
click at [606, 59] on div "// Your hero doesn't know these enemy's names! // The glasses give you the find…" at bounding box center [705, 141] width 202 height 244
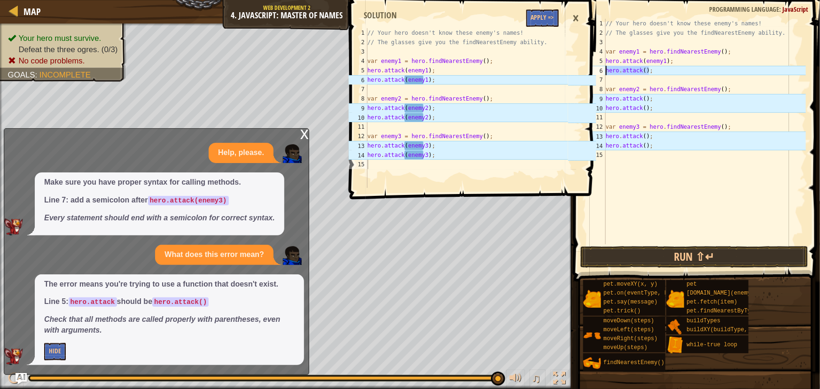
drag, startPoint x: 653, startPoint y: 73, endPoint x: 602, endPoint y: 70, distance: 51.3
click at [602, 70] on div "hero.attack(enemy1); 1 2 3 4 5 6 7 8 9 10 11 12 13 14 15 // Your hero doesn't k…" at bounding box center [695, 131] width 221 height 225
paste textarea "enemy1"
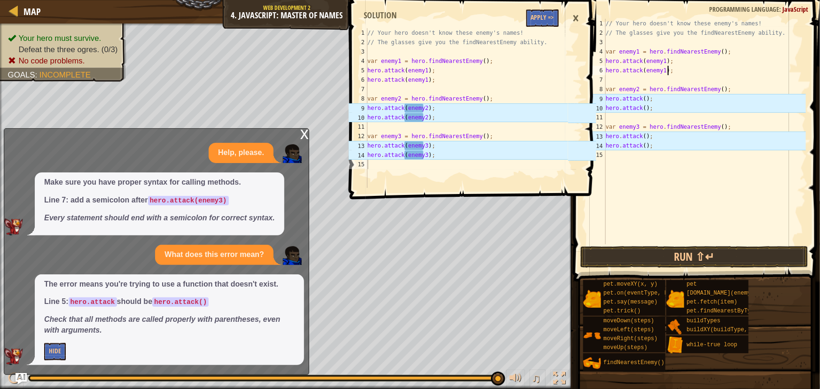
click at [642, 99] on div "// Your hero doesn't know these enemy's names! // The glasses give you the find…" at bounding box center [705, 141] width 202 height 244
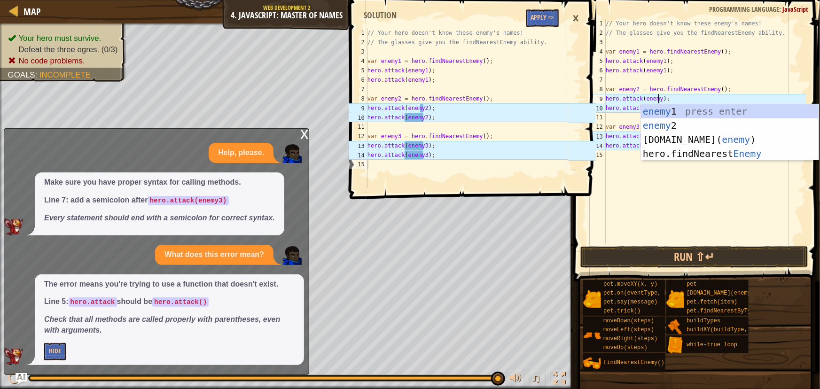
scroll to position [4, 5]
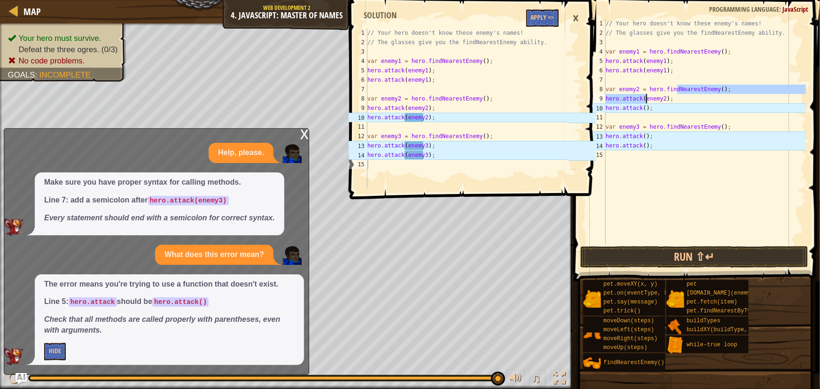
drag, startPoint x: 676, startPoint y: 91, endPoint x: 645, endPoint y: 95, distance: 31.8
click at [645, 95] on div "// Your hero doesn't know these enemy's names! // The glasses give you the find…" at bounding box center [705, 141] width 202 height 244
click at [662, 96] on div "// Your hero doesn't know these enemy's names! // The glasses give you the find…" at bounding box center [705, 141] width 202 height 244
drag, startPoint x: 672, startPoint y: 100, endPoint x: 606, endPoint y: 99, distance: 66.7
click at [606, 99] on div "// Your hero doesn't know these enemy's names! // The glasses give you the find…" at bounding box center [705, 141] width 202 height 244
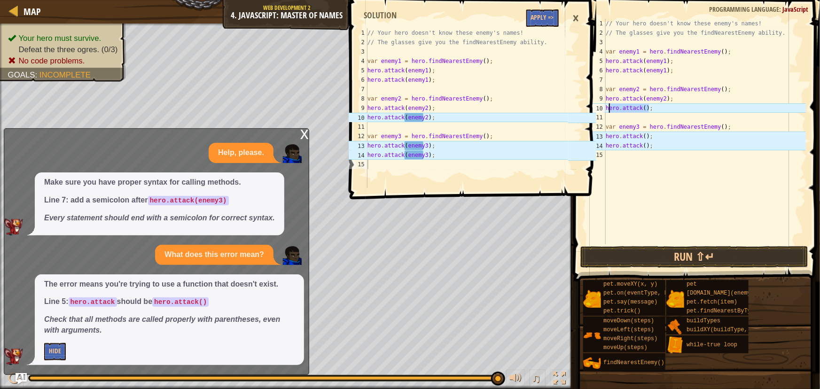
drag, startPoint x: 662, startPoint y: 110, endPoint x: 607, endPoint y: 108, distance: 54.5
click at [607, 108] on div "// Your hero doesn't know these enemy's names! // The glasses give you the find…" at bounding box center [705, 141] width 202 height 244
paste textarea "hero.attack(enemy2"
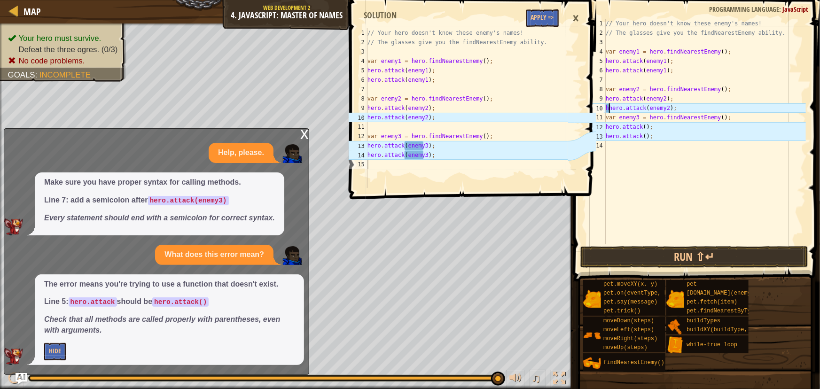
click at [609, 108] on div "// Your hero doesn't know these enemy's names! // The glasses give you the find…" at bounding box center [705, 141] width 202 height 244
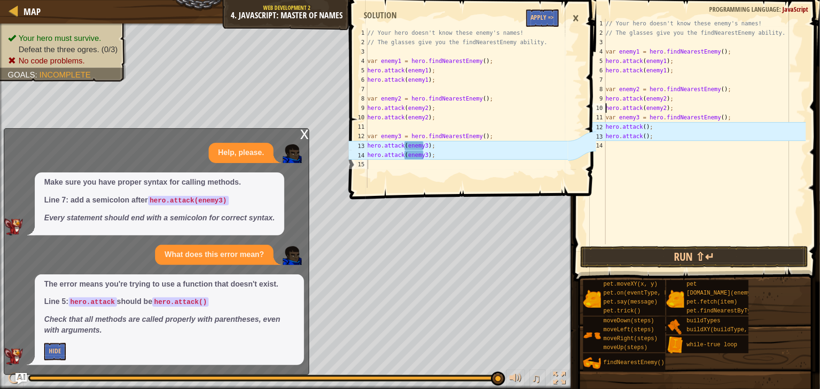
click at [643, 128] on div "// Your hero doesn't know these enemy's names! // The glasses give you the find…" at bounding box center [705, 141] width 202 height 244
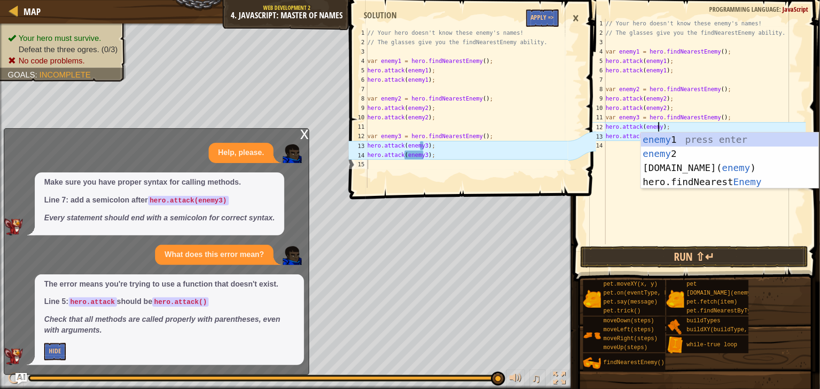
scroll to position [4, 5]
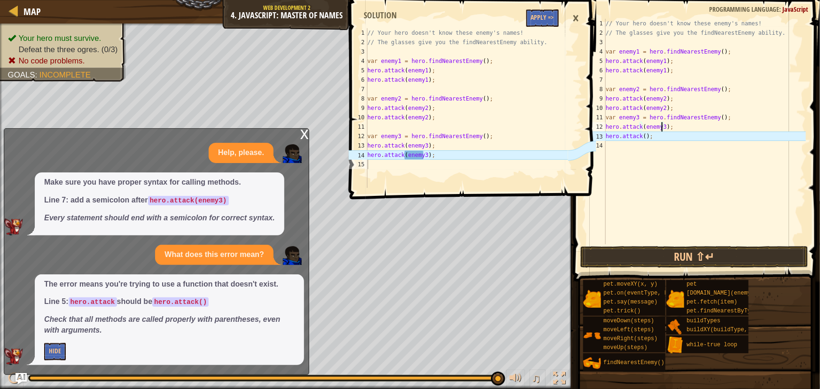
click at [642, 136] on div "// Your hero doesn't know these enemy's names! // The glasses give you the find…" at bounding box center [705, 141] width 202 height 244
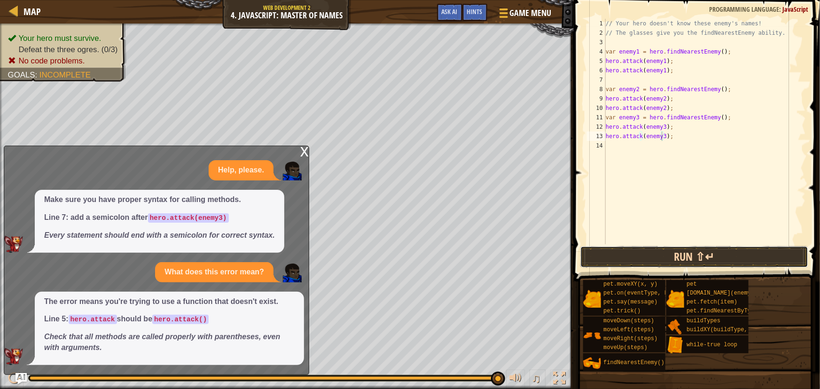
click at [668, 250] on button "Run ⇧↵" at bounding box center [694, 257] width 228 height 22
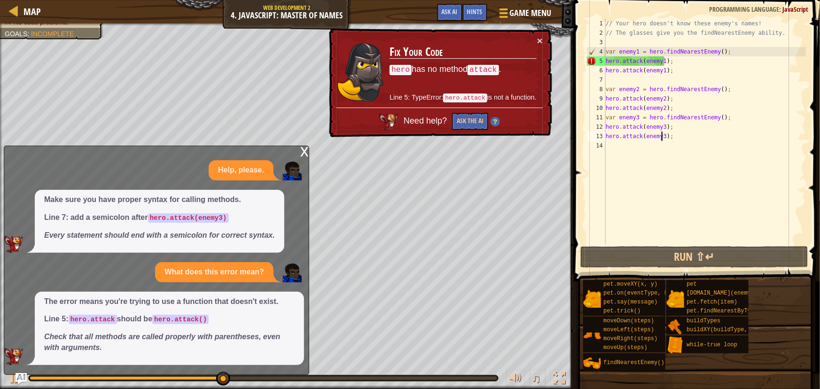
click at [605, 62] on div "5" at bounding box center [596, 60] width 19 height 9
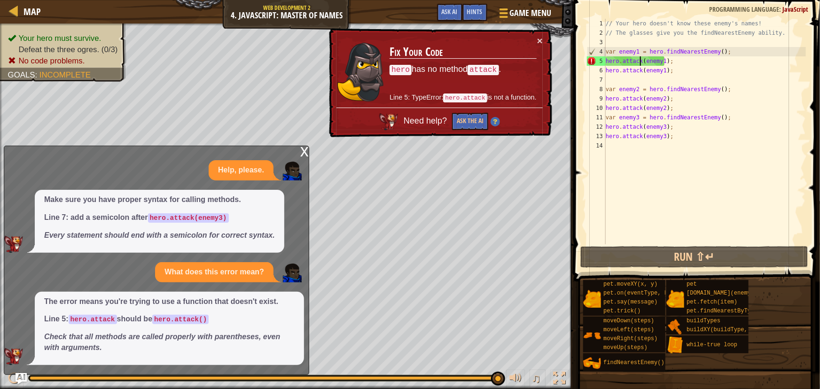
click at [640, 58] on div "// Your hero doesn't know these enemy's names! // The glasses give you the find…" at bounding box center [705, 141] width 202 height 244
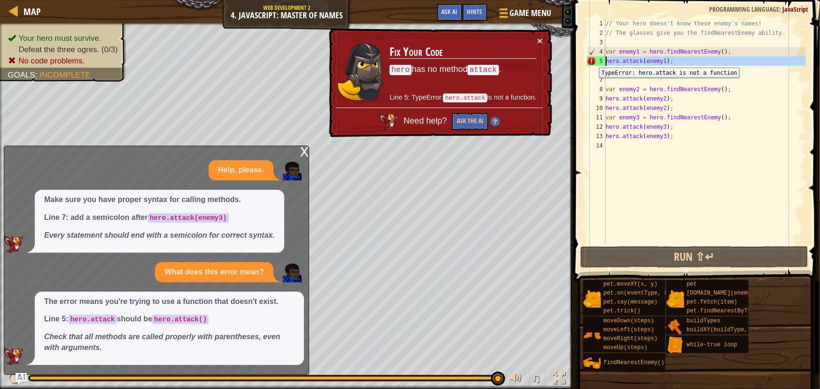
click at [592, 61] on div "5" at bounding box center [596, 60] width 19 height 9
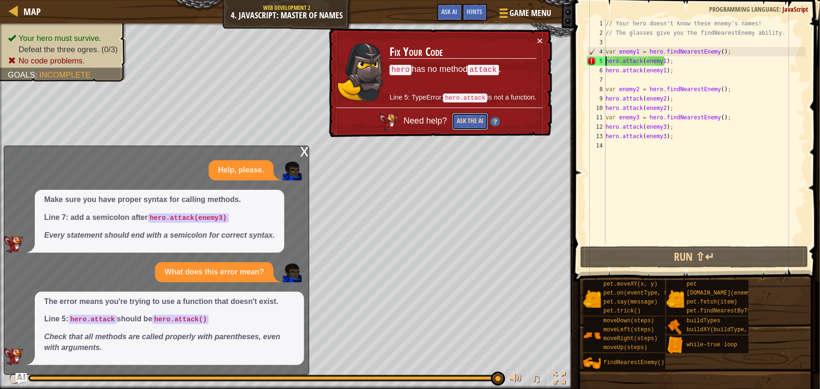
click at [475, 119] on button "Ask the AI" at bounding box center [470, 121] width 36 height 17
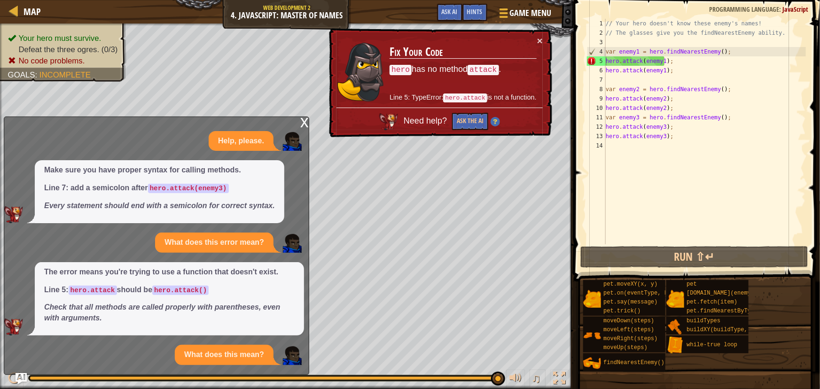
click at [228, 310] on em "Check that all methods are called properly with parentheses, even with argument…" at bounding box center [162, 312] width 236 height 19
click at [244, 354] on p "What does this mean?" at bounding box center [224, 355] width 80 height 11
click at [290, 358] on img at bounding box center [292, 355] width 19 height 19
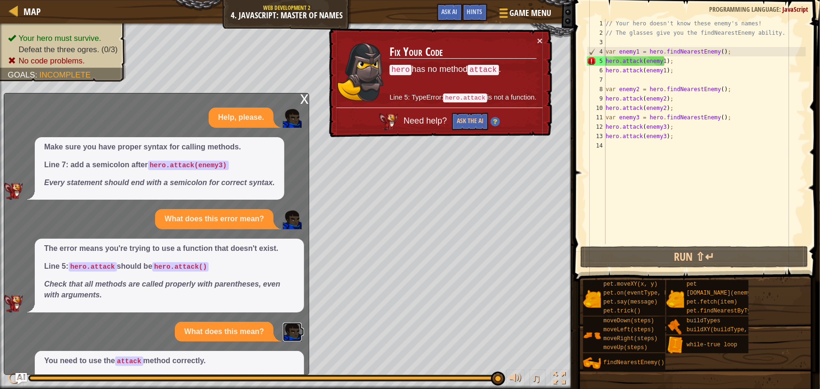
scroll to position [76, 0]
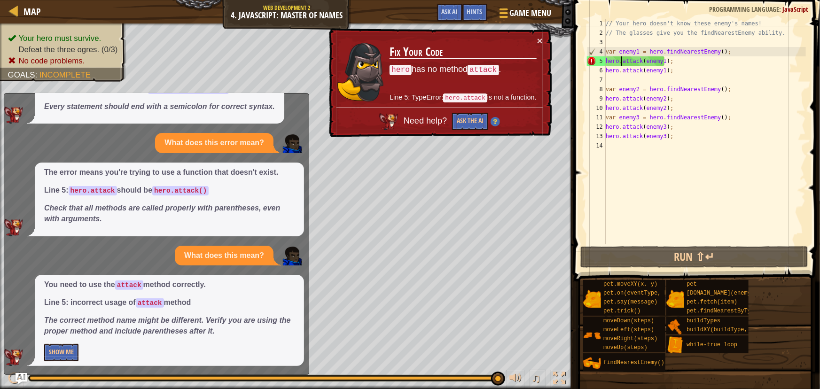
click at [621, 62] on div "// Your hero doesn't know these enemy's names! // The glasses give you the find…" at bounding box center [705, 141] width 202 height 244
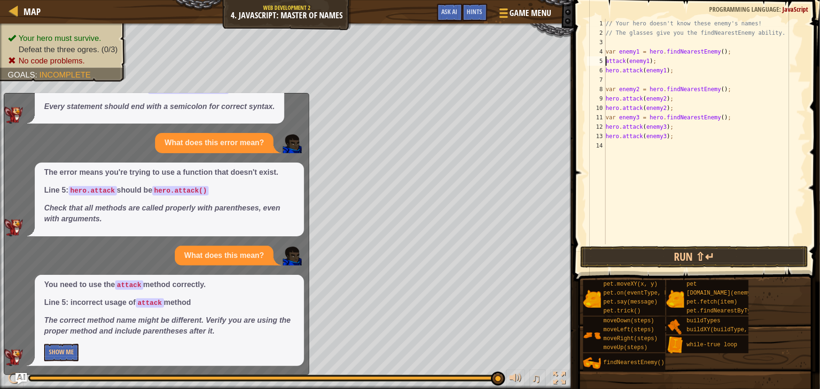
scroll to position [4, 3]
click at [684, 253] on button "Run ⇧↵" at bounding box center [694, 257] width 228 height 22
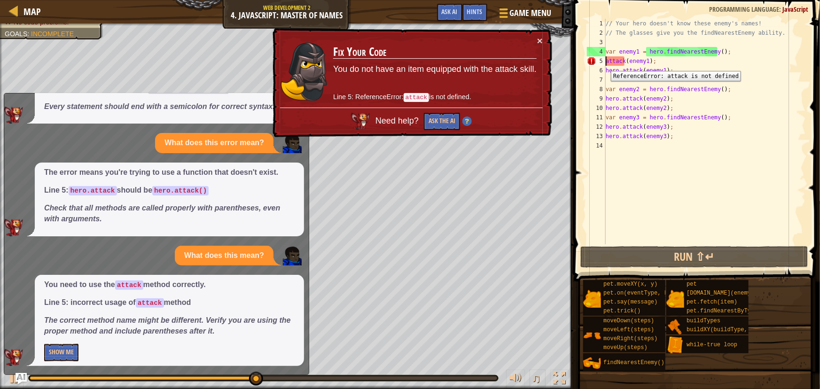
click at [604, 64] on div "5" at bounding box center [596, 60] width 19 height 9
click at [609, 63] on div "// Your hero doesn't know these enemy's names! // The glasses give you the find…" at bounding box center [705, 141] width 202 height 244
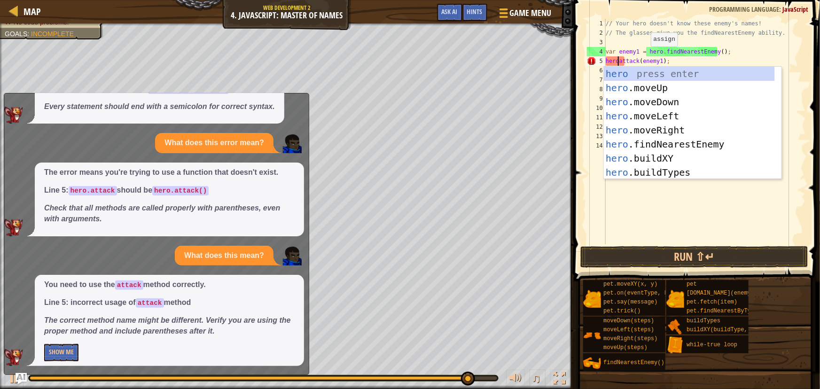
type textarea "hero.attack(enemy1);"
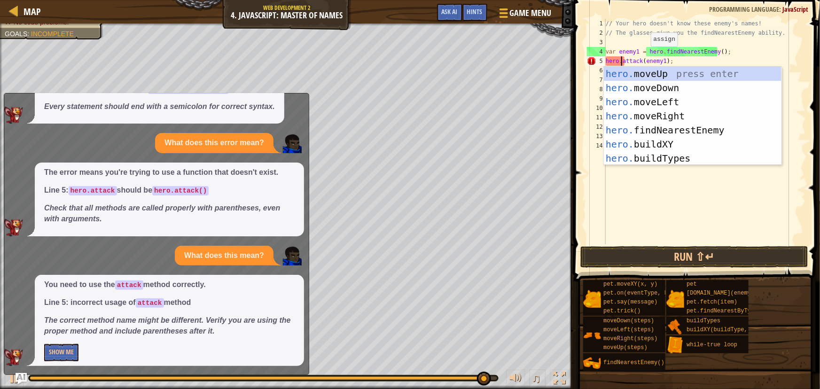
scroll to position [4, 1]
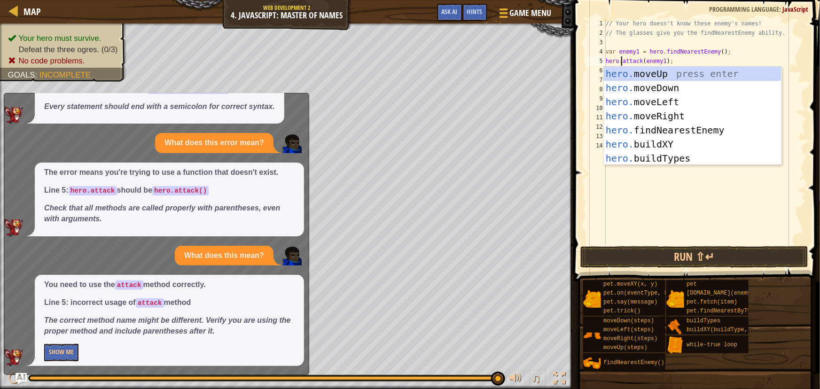
click at [690, 180] on div "// Your hero doesn't know these enemy's names! // The glasses give you the find…" at bounding box center [705, 141] width 202 height 244
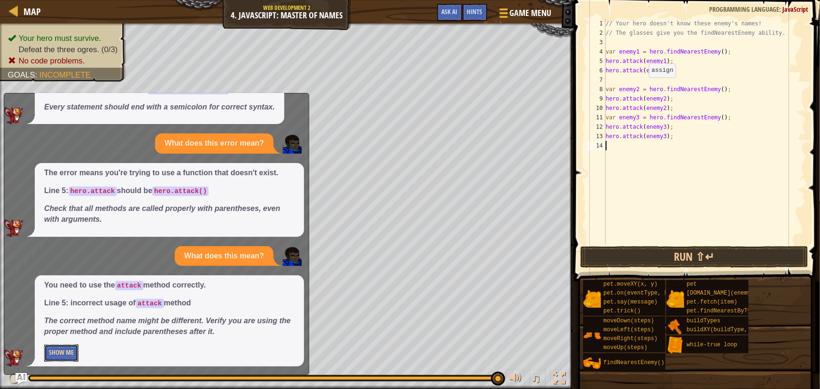
click at [72, 347] on button "Show Me" at bounding box center [61, 352] width 34 height 17
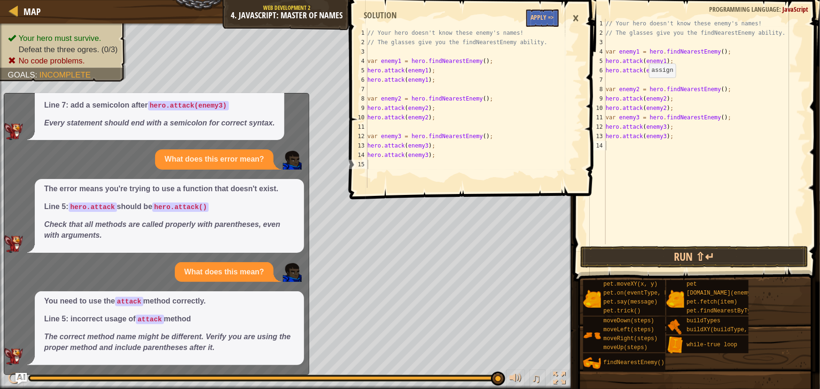
scroll to position [59, 0]
type textarea "hero.attack(enemy2);"
click at [674, 108] on div "// Your hero doesn't know these enemy's names! // The glasses give you the find…" at bounding box center [705, 141] width 202 height 244
click at [540, 15] on button "Apply =>" at bounding box center [542, 17] width 32 height 17
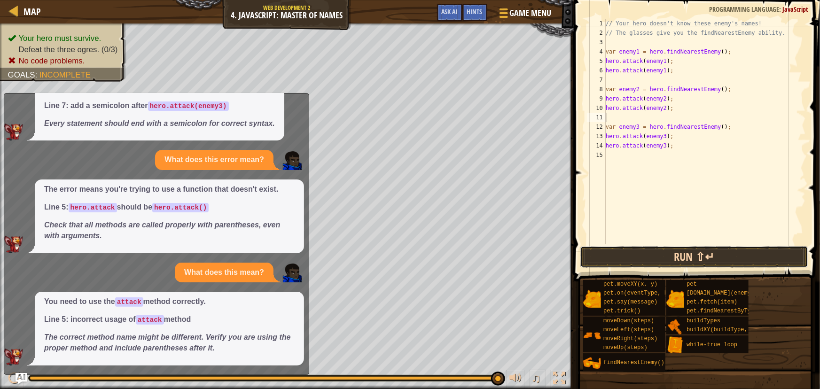
click at [692, 254] on button "Run ⇧↵" at bounding box center [694, 257] width 228 height 22
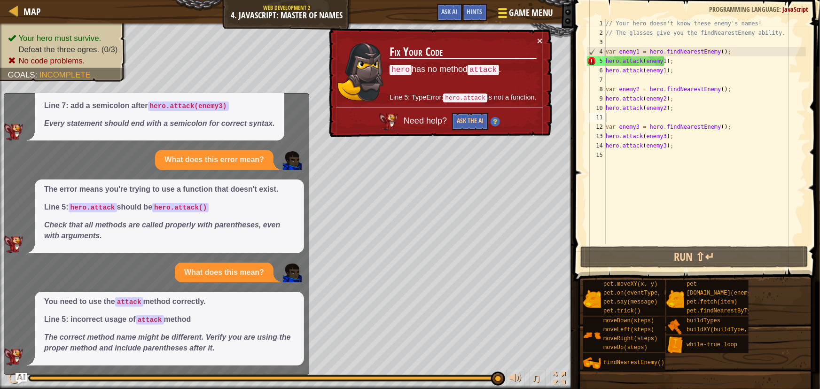
click at [517, 18] on span "Game Menu" at bounding box center [531, 13] width 44 height 13
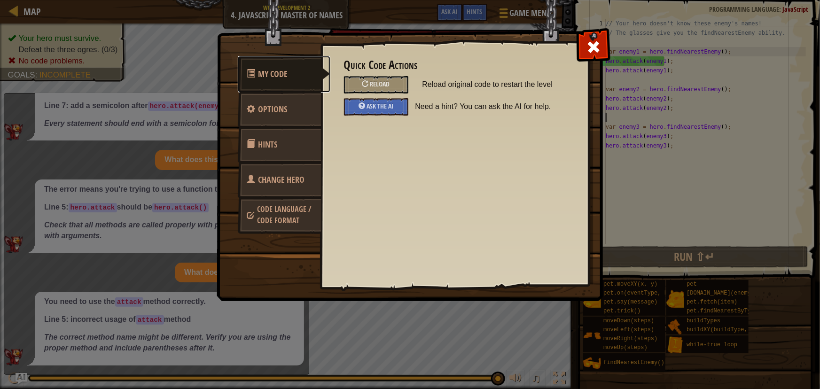
click at [280, 80] on link "My Code" at bounding box center [284, 74] width 93 height 37
click at [277, 113] on span "Options" at bounding box center [272, 109] width 29 height 12
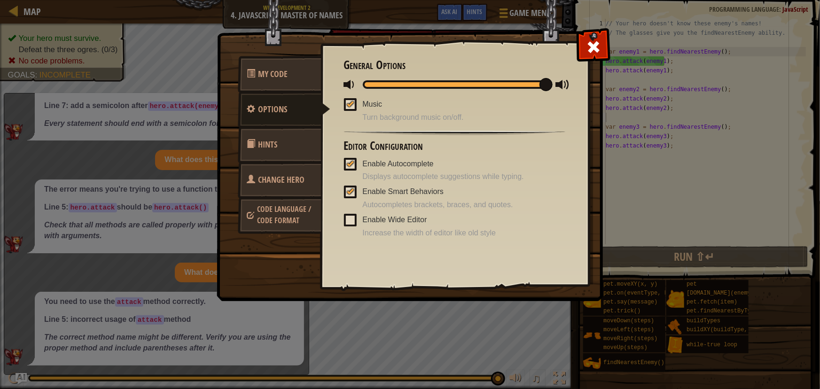
click at [277, 144] on span "Hints" at bounding box center [267, 145] width 19 height 12
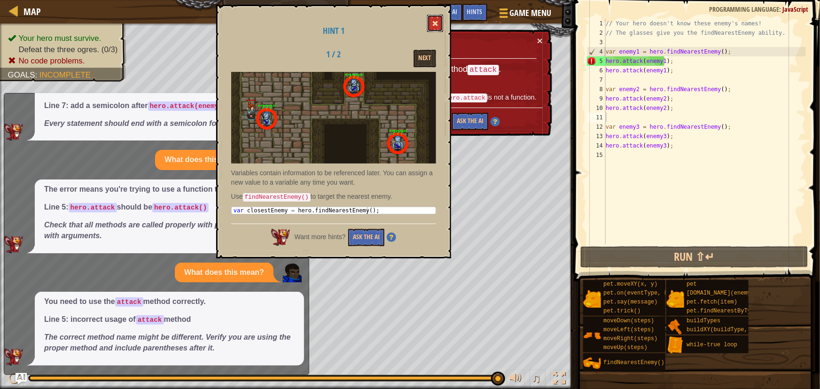
click at [436, 22] on span at bounding box center [435, 23] width 7 height 7
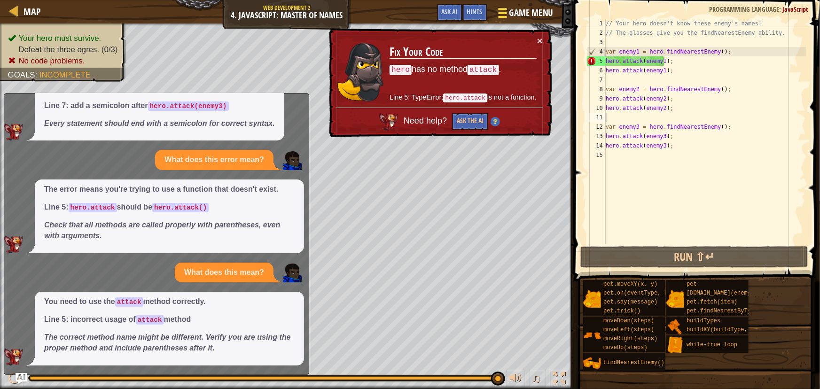
click at [503, 11] on div at bounding box center [502, 13] width 13 height 14
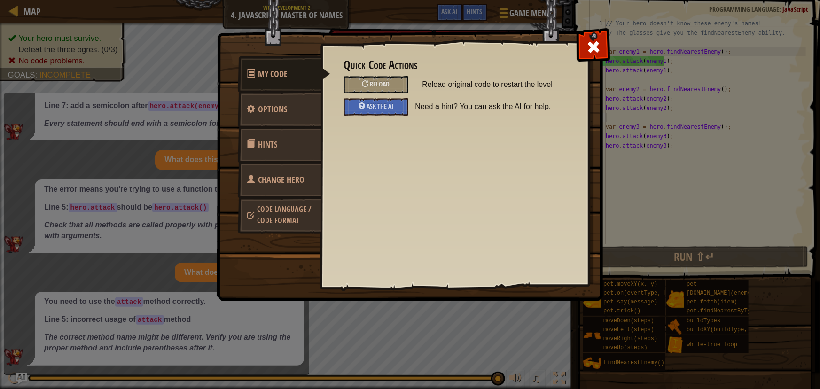
click at [280, 207] on span "Code Language / Code Format" at bounding box center [284, 215] width 54 height 22
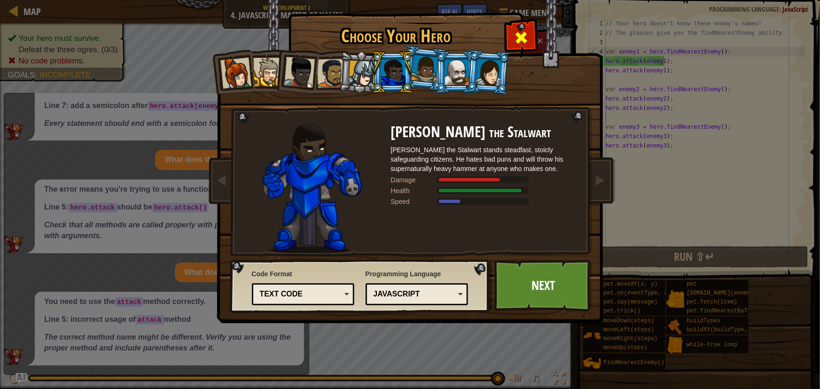
click at [515, 38] on span at bounding box center [520, 37] width 15 height 15
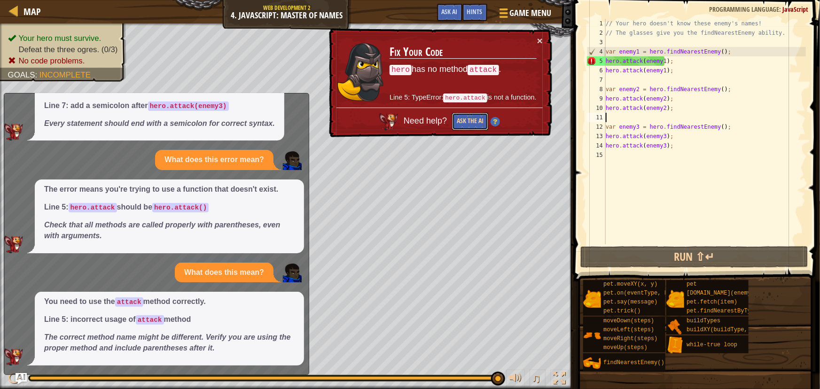
click at [474, 121] on button "Ask the AI" at bounding box center [470, 121] width 36 height 17
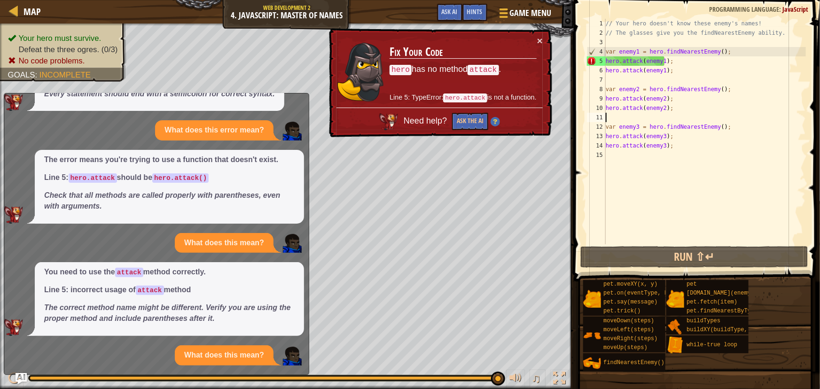
scroll to position [188, 0]
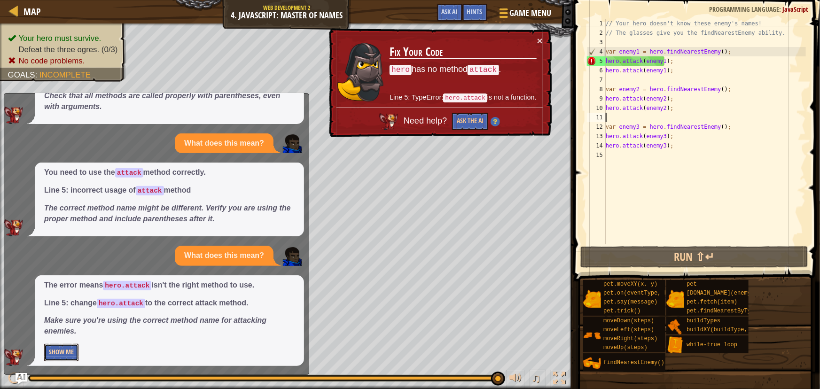
click at [66, 351] on button "Show Me" at bounding box center [61, 352] width 34 height 17
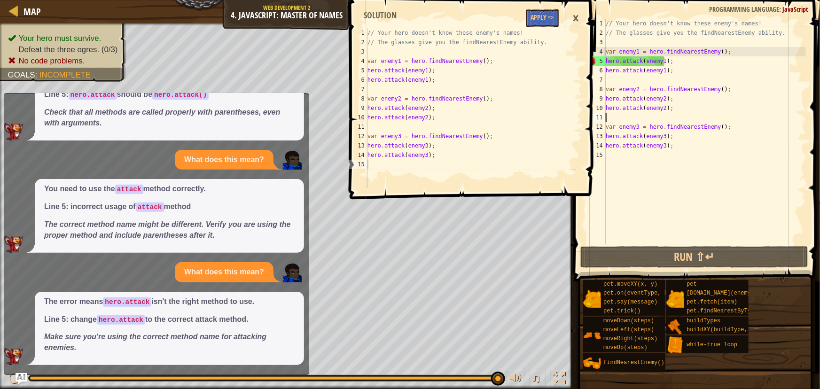
scroll to position [171, 0]
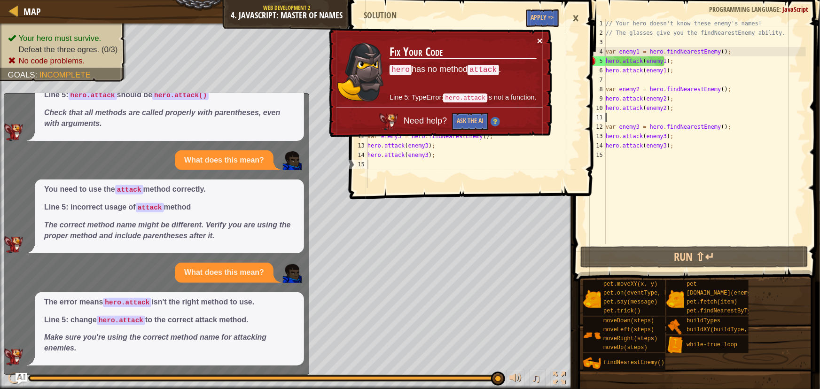
click at [539, 39] on button "×" at bounding box center [540, 41] width 6 height 10
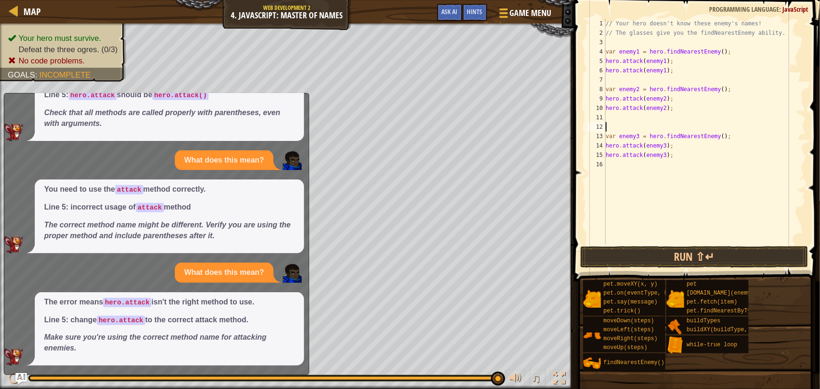
click at [705, 54] on div "// Your hero doesn't know these enemy's names! // The glasses give you the find…" at bounding box center [705, 141] width 202 height 244
click at [711, 63] on div "// Your hero doesn't know these enemy's names! // The glasses give you the find…" at bounding box center [705, 141] width 202 height 244
type textarea "hero.attack(enemy1);"
click at [507, 10] on div at bounding box center [502, 13] width 13 height 14
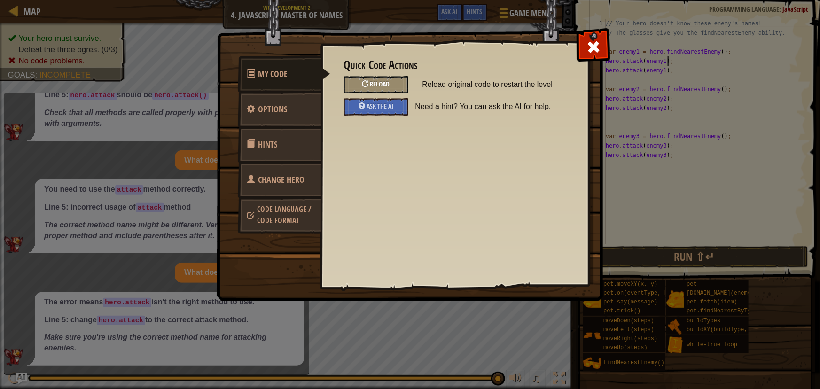
click at [361, 84] on div "Reload" at bounding box center [376, 84] width 64 height 17
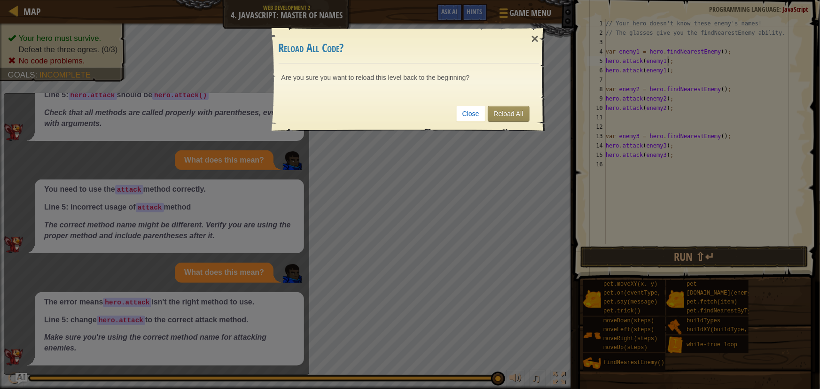
click at [510, 103] on div "Close Reload All" at bounding box center [409, 113] width 260 height 35
click at [507, 106] on link "Reload All" at bounding box center [509, 114] width 42 height 16
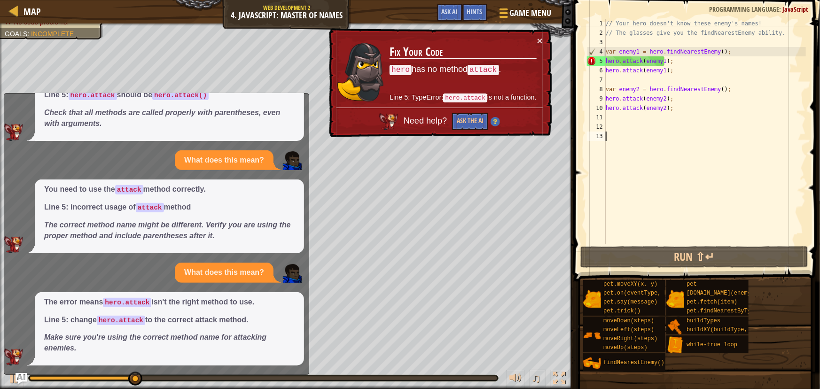
click at [536, 40] on div "× Fix Your Code hero has no method attack . Line 5: TypeError: hero.attack is n…" at bounding box center [439, 83] width 225 height 111
drag, startPoint x: 536, startPoint y: 40, endPoint x: 542, endPoint y: 41, distance: 6.3
click at [542, 41] on div "× Fix Your Code hero has no method attack . Line 5: TypeError: hero.attack is n…" at bounding box center [439, 82] width 225 height 109
click at [537, 39] on button "×" at bounding box center [540, 41] width 6 height 10
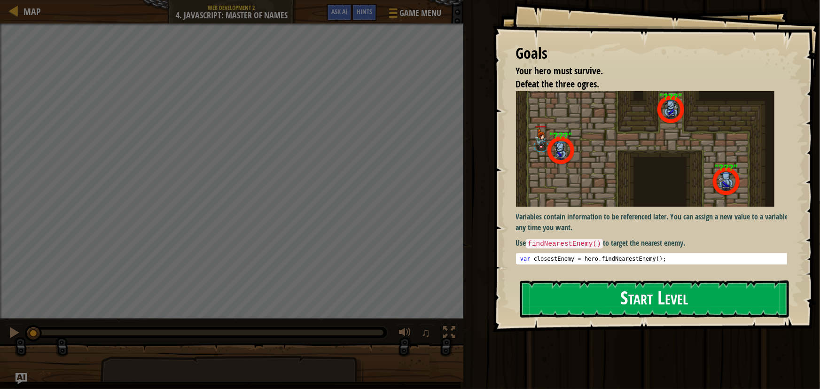
click at [667, 304] on button "Start Level" at bounding box center [654, 298] width 269 height 37
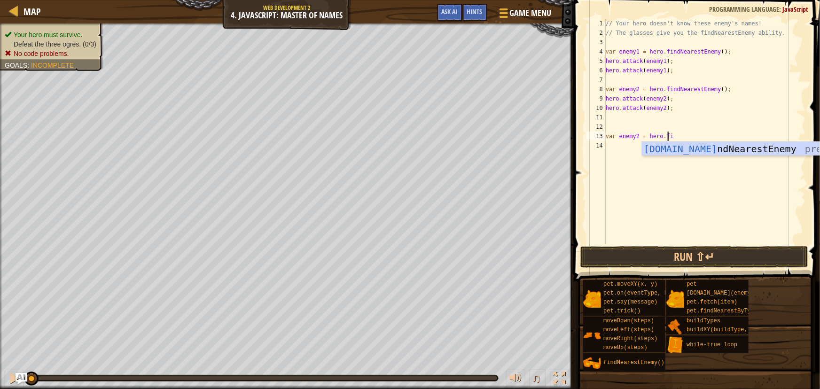
scroll to position [4, 5]
type textarea "var enemy2 = hero.fin"
click at [695, 150] on div "hero.fin dNearestEnemy press enter" at bounding box center [731, 163] width 178 height 42
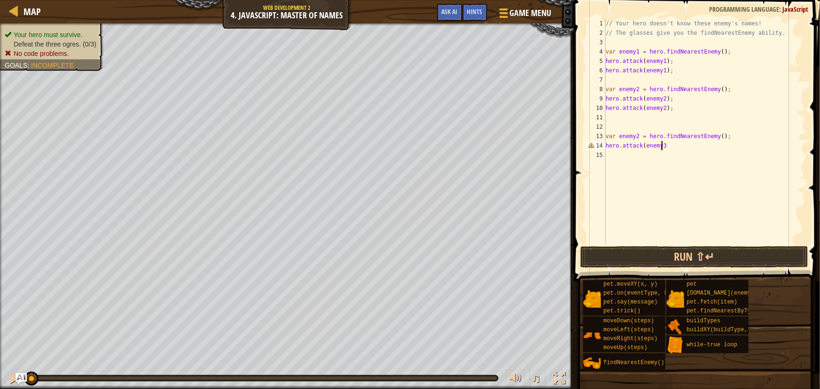
scroll to position [4, 4]
type textarea "hero.attack(enemy3)"
click at [688, 256] on button "Run ⇧↵" at bounding box center [694, 257] width 228 height 22
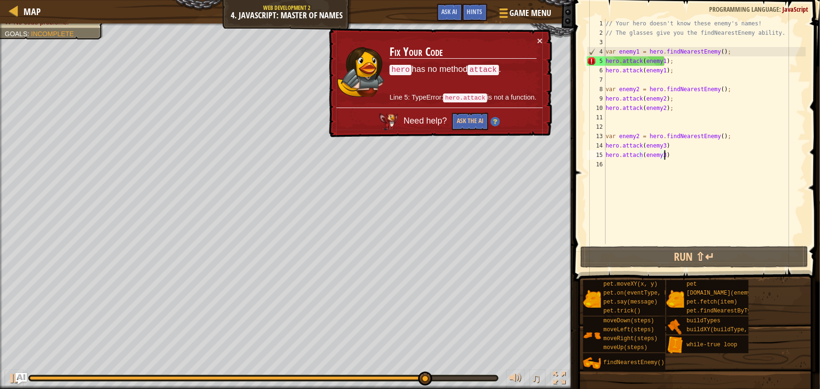
click at [635, 135] on div "// Your hero doesn't know these enemy's names! // The glasses give you the find…" at bounding box center [705, 141] width 202 height 244
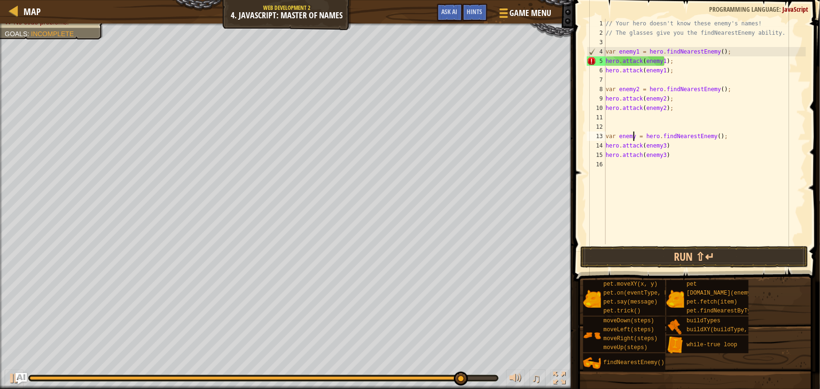
type textarea "var enemy3 = hero.findNearestEnemy();"
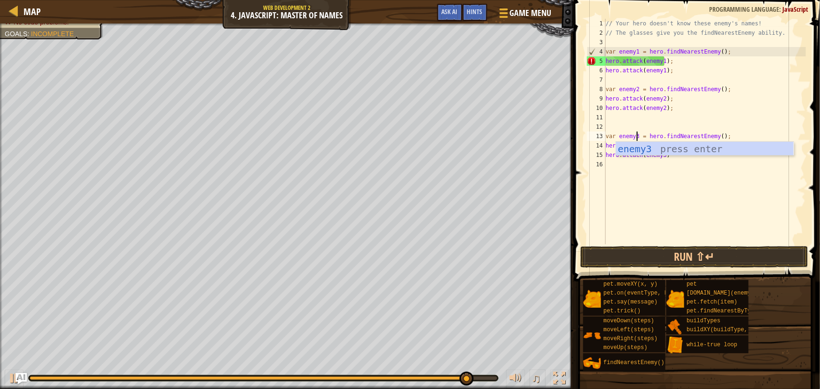
scroll to position [4, 2]
click at [694, 195] on div "// Your hero doesn't know these enemy's names! // The glasses give you the find…" at bounding box center [705, 141] width 202 height 244
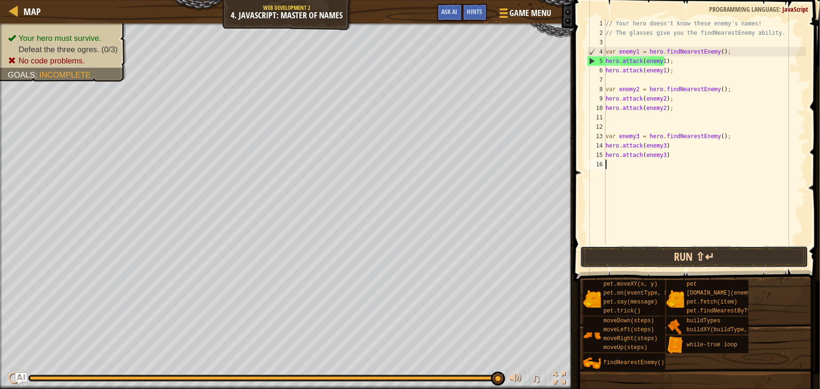
click at [688, 259] on button "Run ⇧↵" at bounding box center [694, 257] width 228 height 22
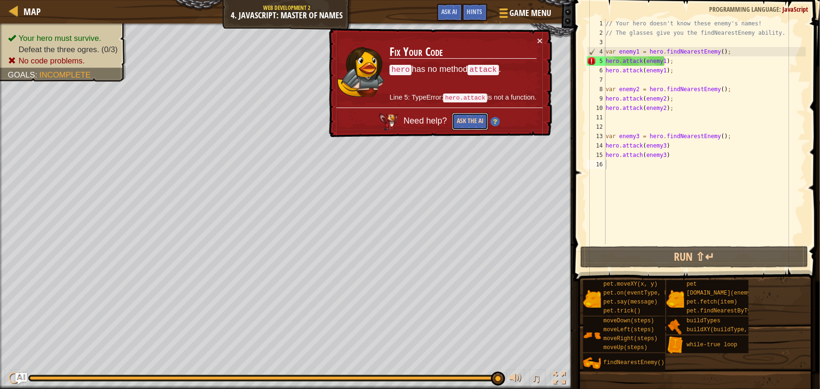
click at [470, 117] on button "Ask the AI" at bounding box center [470, 121] width 36 height 17
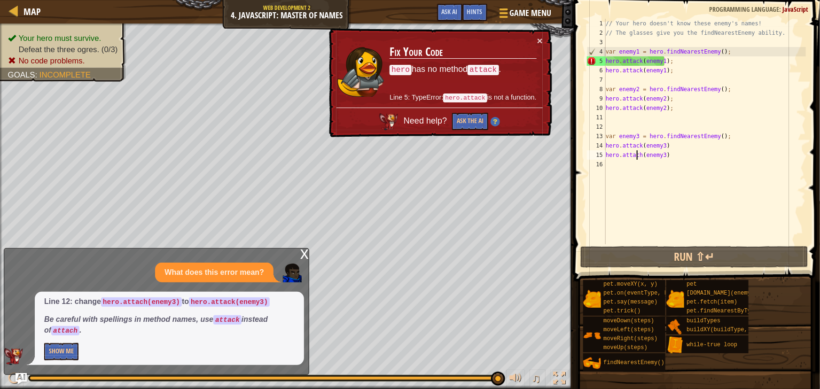
click at [637, 155] on div "// Your hero doesn't know these enemy's names! // The glasses give you the find…" at bounding box center [705, 141] width 202 height 244
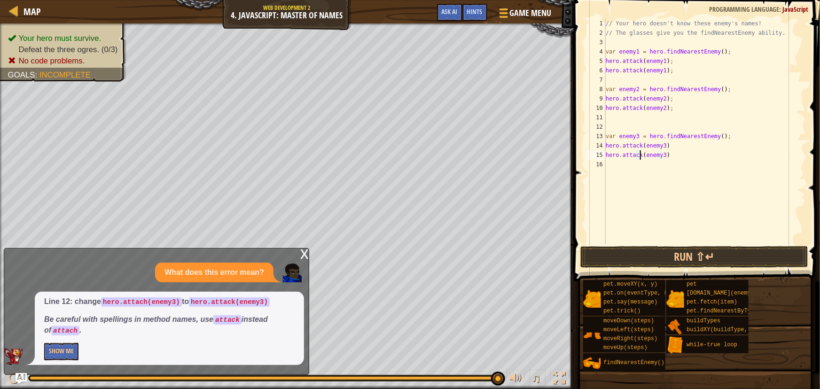
scroll to position [4, 2]
click at [693, 250] on button "Run ⇧↵" at bounding box center [694, 257] width 228 height 22
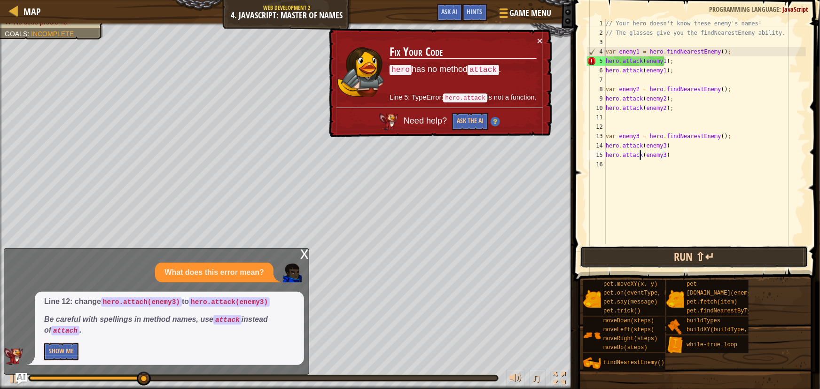
click at [674, 258] on button "Run ⇧↵" at bounding box center [694, 257] width 228 height 22
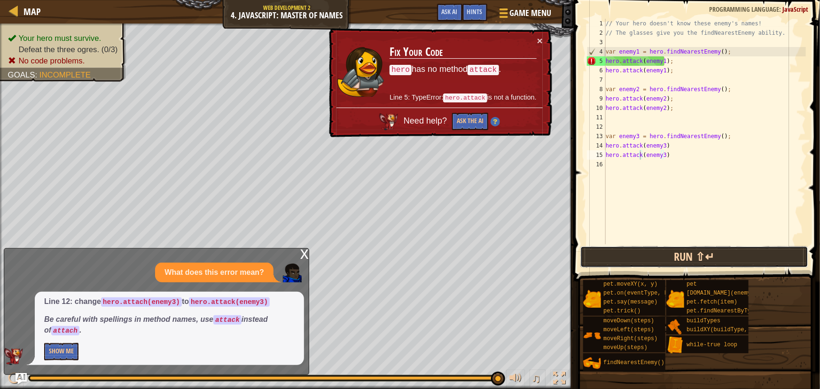
click at [675, 254] on button "Run ⇧↵" at bounding box center [694, 257] width 228 height 22
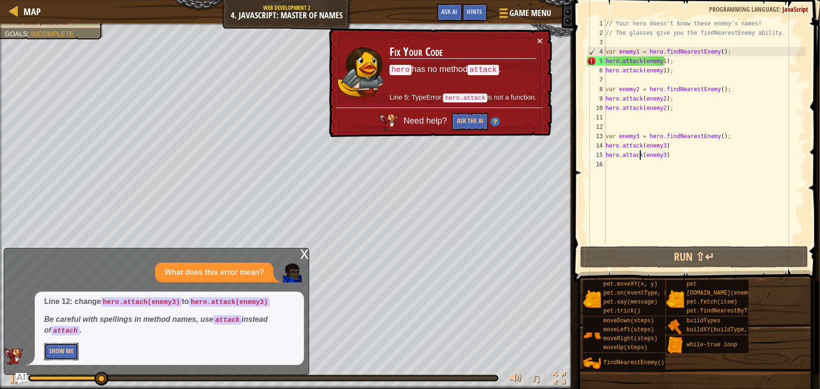
click at [62, 348] on button "Show Me" at bounding box center [61, 351] width 34 height 17
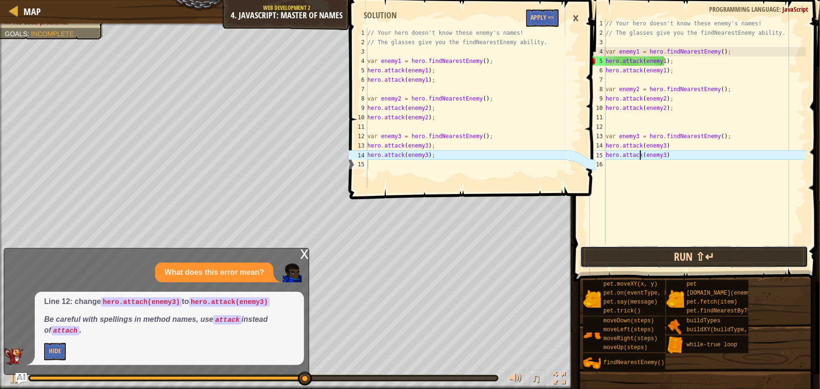
click at [674, 254] on button "Run ⇧↵" at bounding box center [694, 257] width 228 height 22
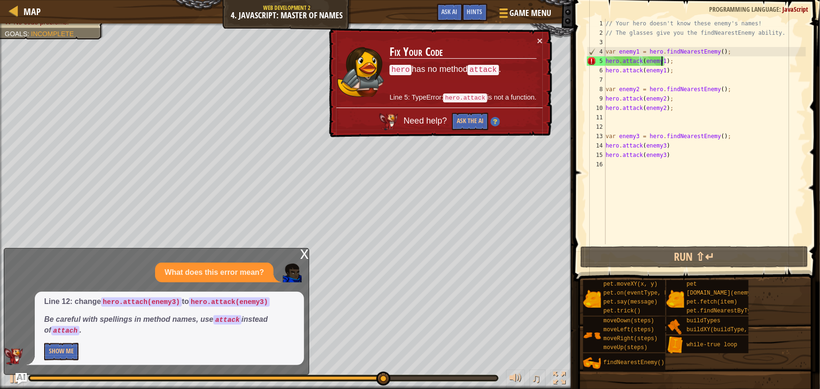
click at [661, 62] on div "// Your hero doesn't know these enemy's names! // The glasses give you the find…" at bounding box center [705, 141] width 202 height 244
type textarea "hero.attack(enemy1);"
click at [686, 60] on div "// Your hero doesn't know these enemy's names! // The glasses give you the find…" at bounding box center [705, 141] width 202 height 244
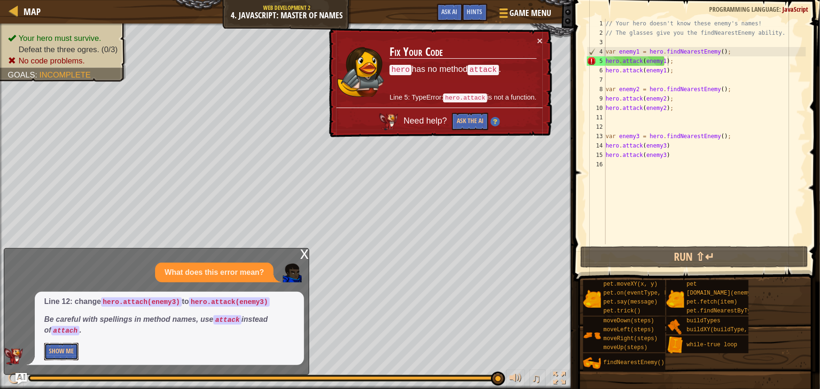
click at [70, 350] on button "Show Me" at bounding box center [61, 351] width 34 height 17
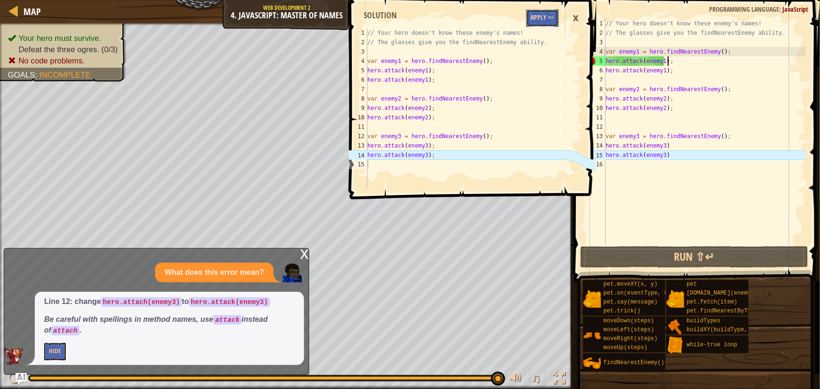
click at [538, 14] on button "Apply =>" at bounding box center [542, 17] width 32 height 17
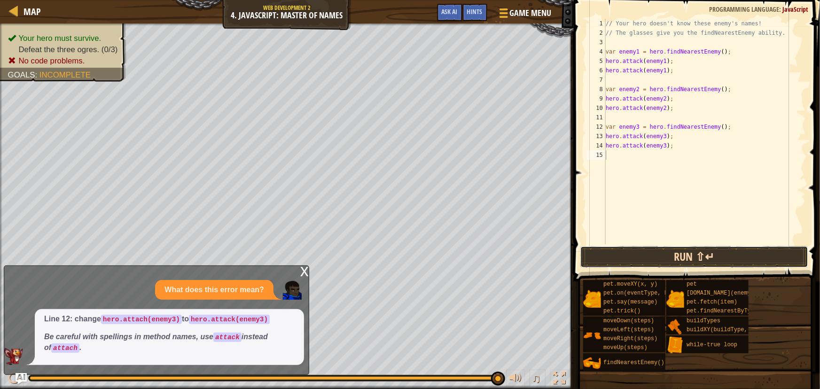
click at [677, 256] on button "Run ⇧↵" at bounding box center [694, 257] width 228 height 22
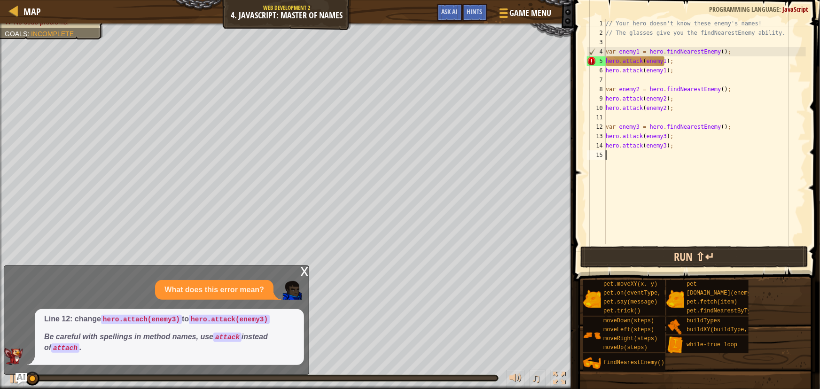
scroll to position [4, 0]
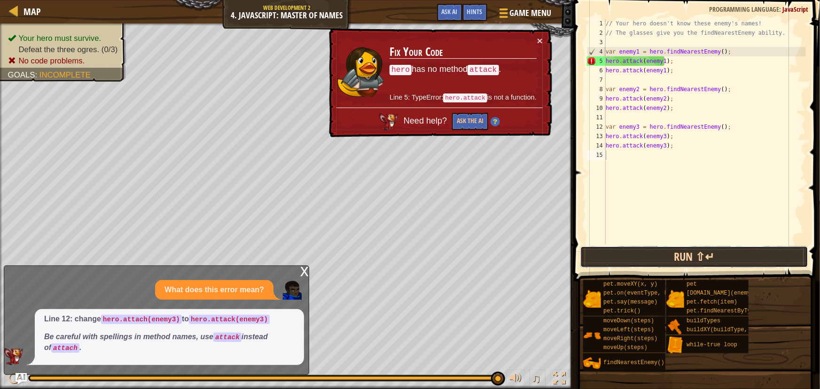
click at [669, 251] on button "Run ⇧↵" at bounding box center [694, 257] width 228 height 22
